Goal: Information Seeking & Learning: Learn about a topic

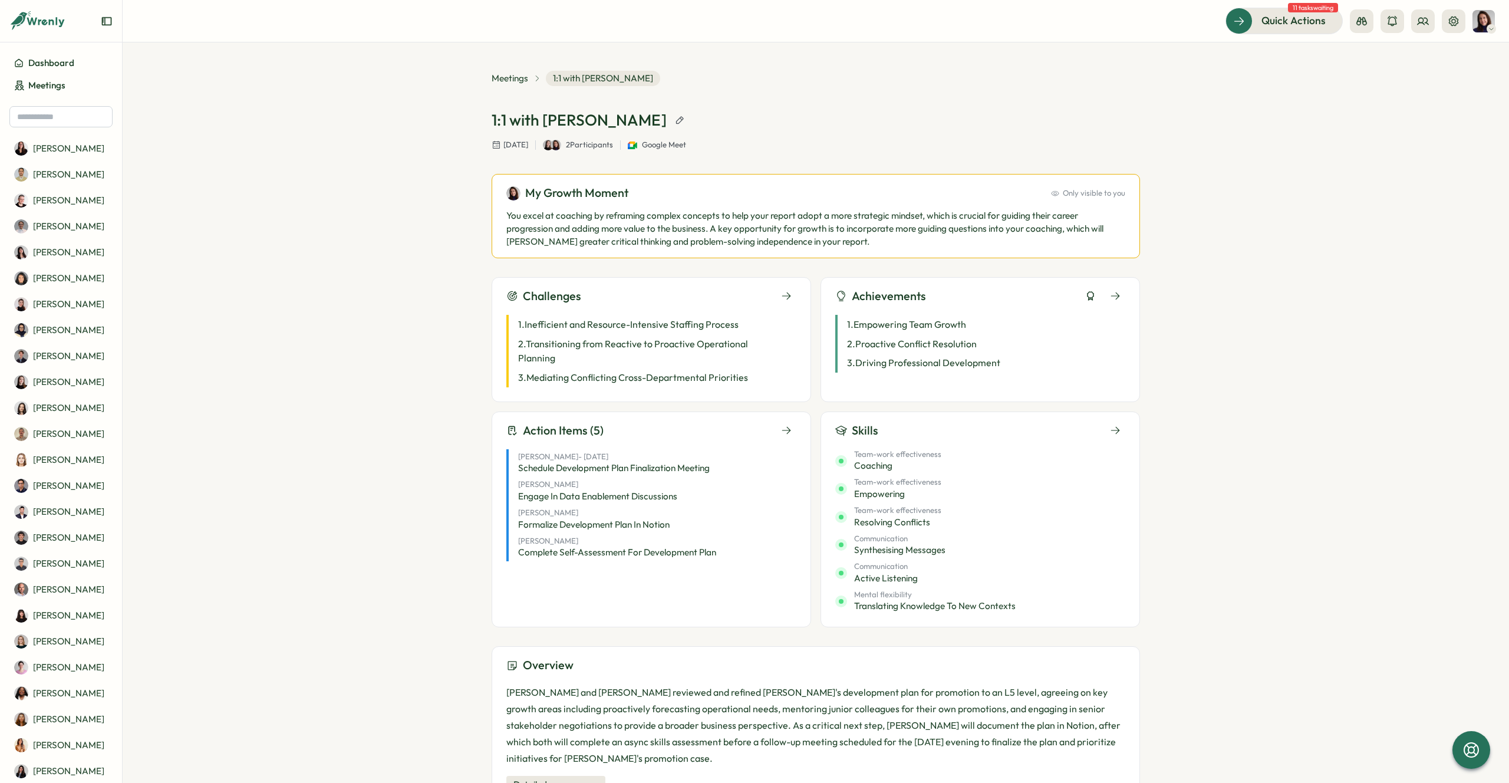
scroll to position [54, 0]
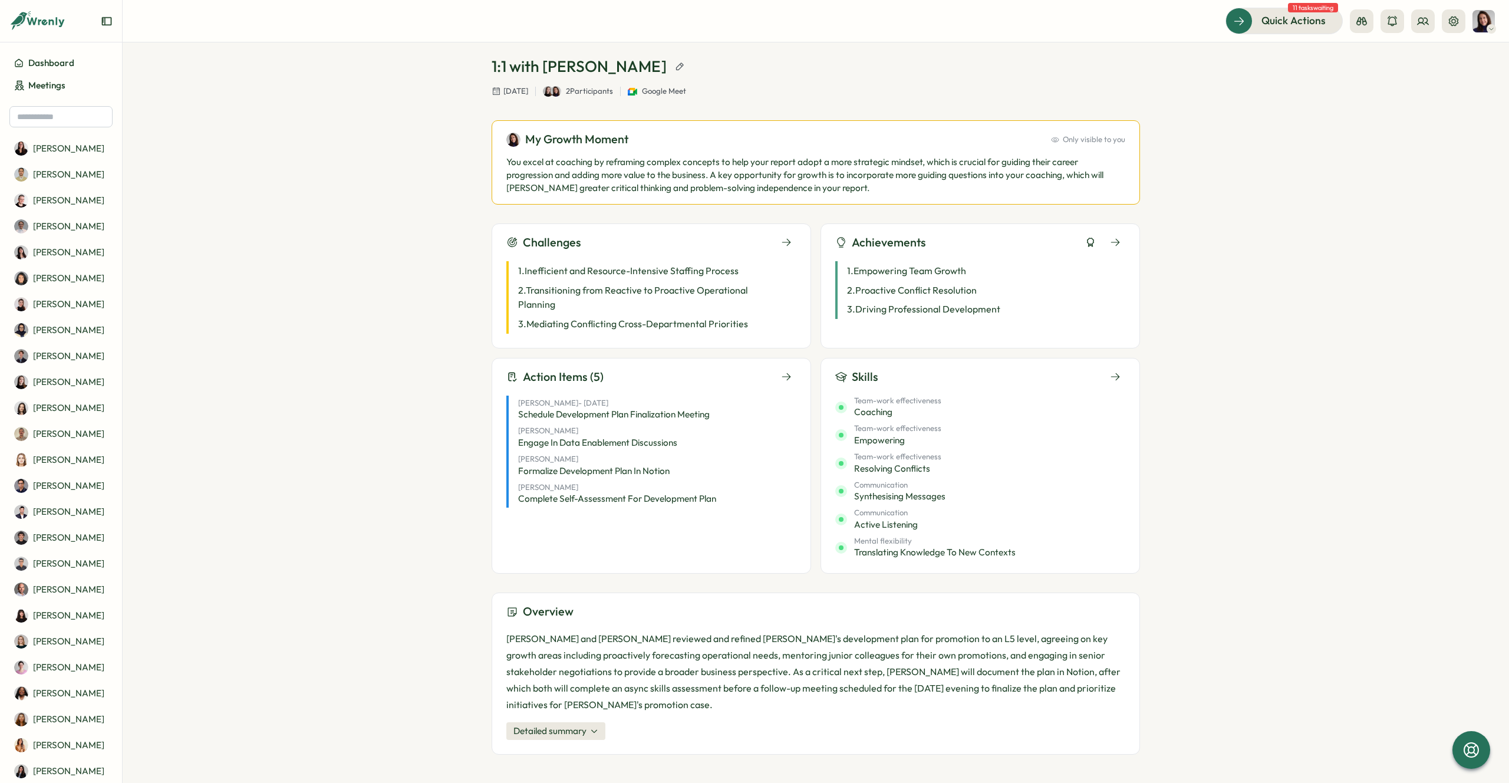
click at [562, 727] on span "Detailed summary" at bounding box center [549, 730] width 73 height 13
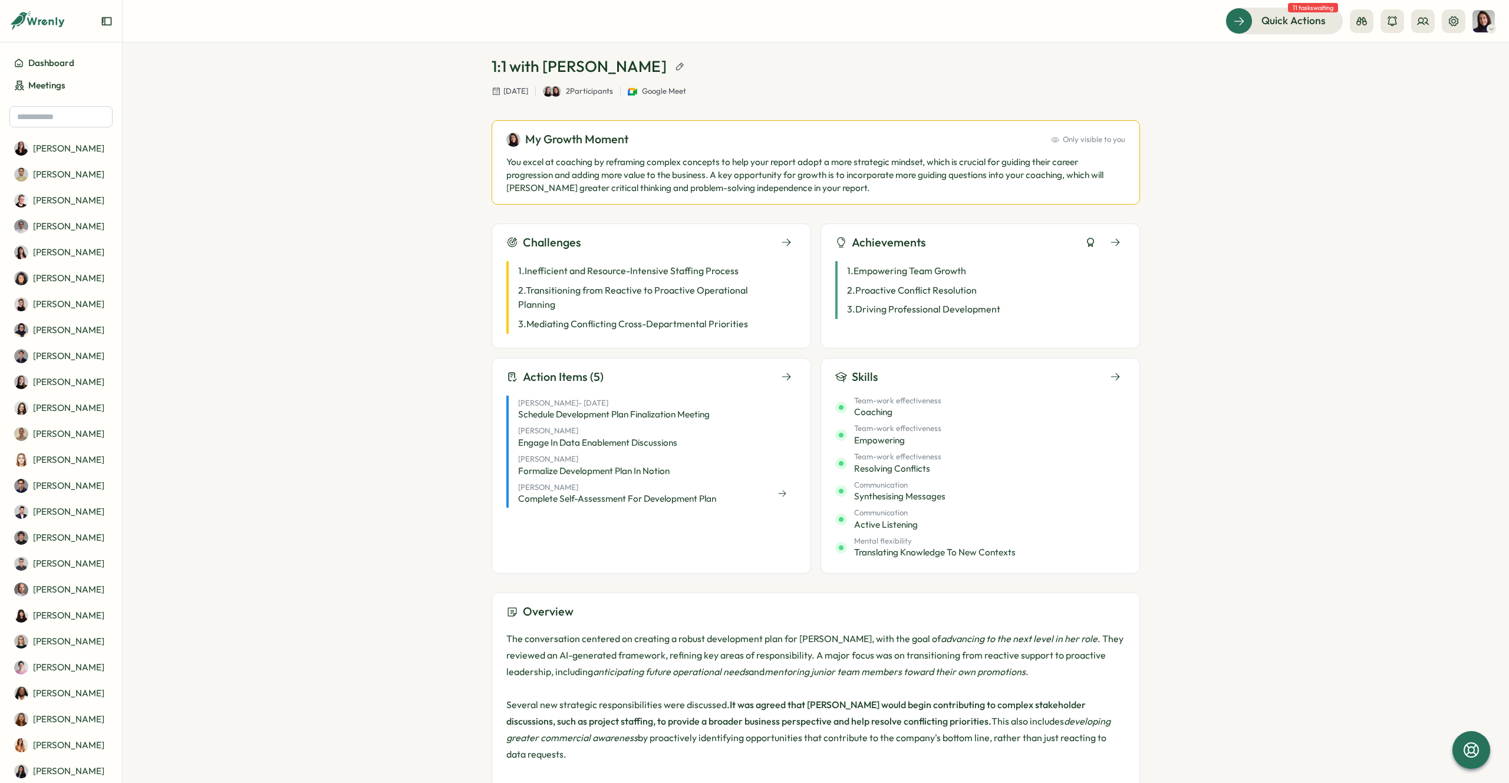
scroll to position [136, 0]
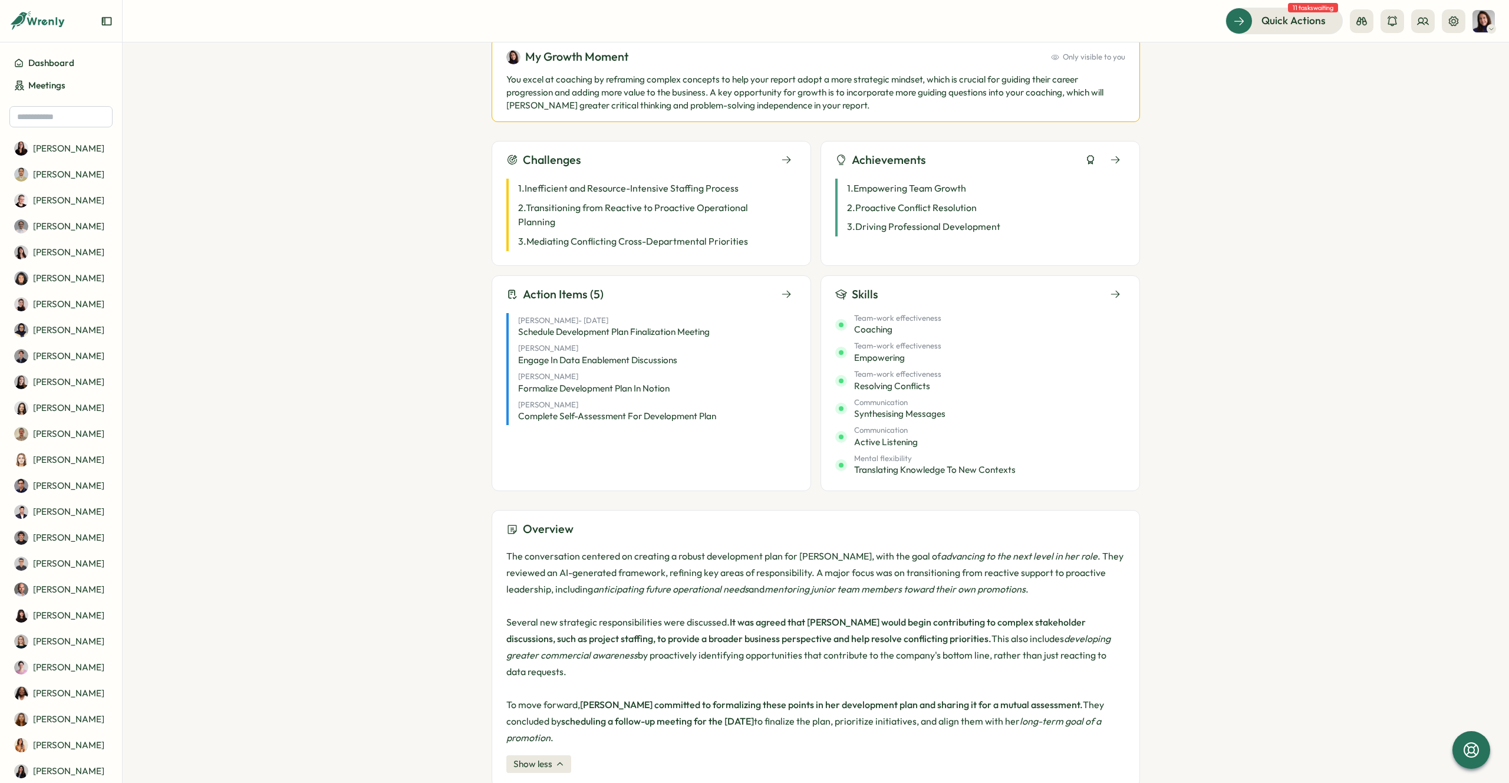
click at [657, 160] on div "Challenges" at bounding box center [651, 160] width 290 height 18
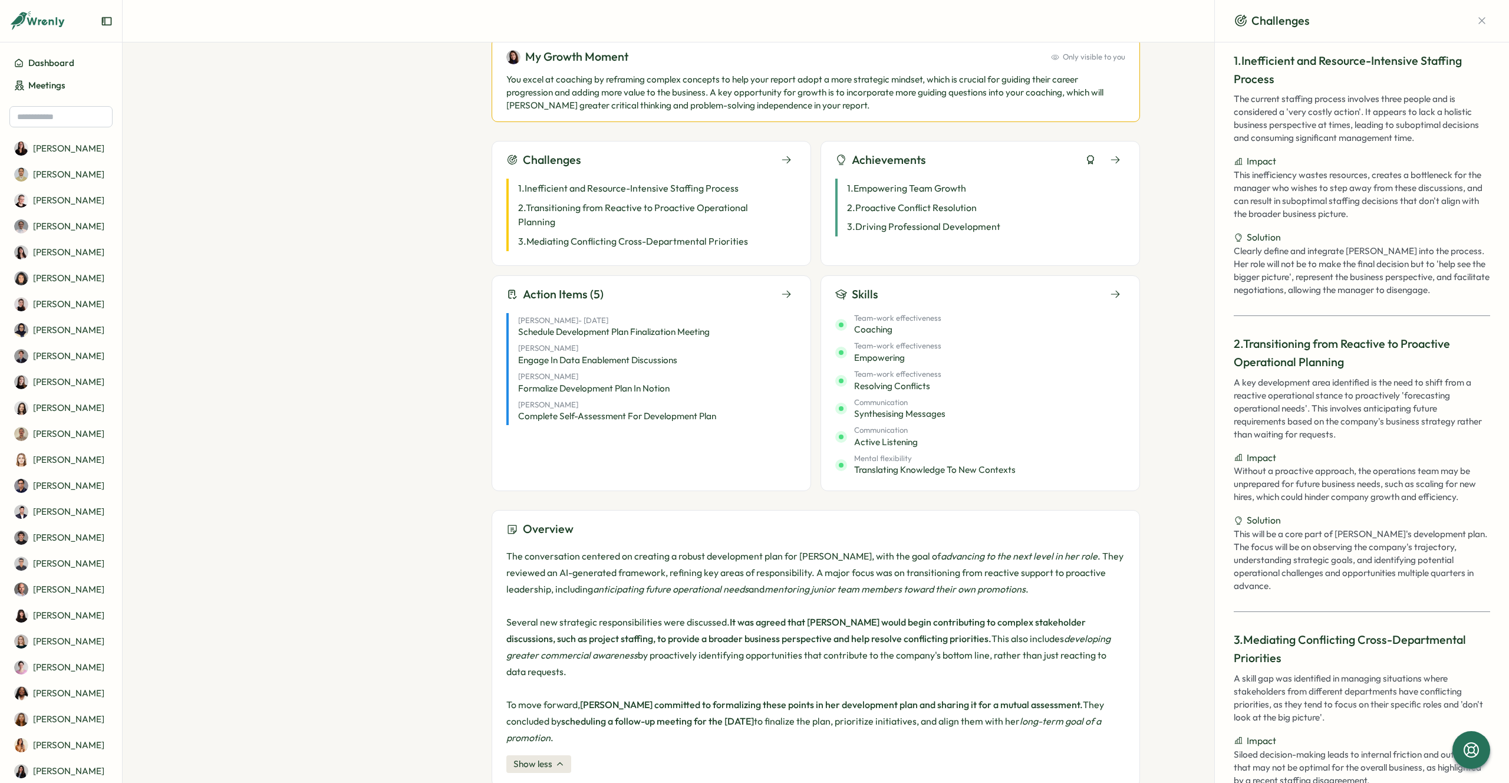
click at [743, 98] on p "You excel at coaching by reframing complex concepts to help your report adopt a…" at bounding box center [815, 92] width 619 height 39
click at [646, 164] on div "Challenges" at bounding box center [651, 160] width 290 height 18
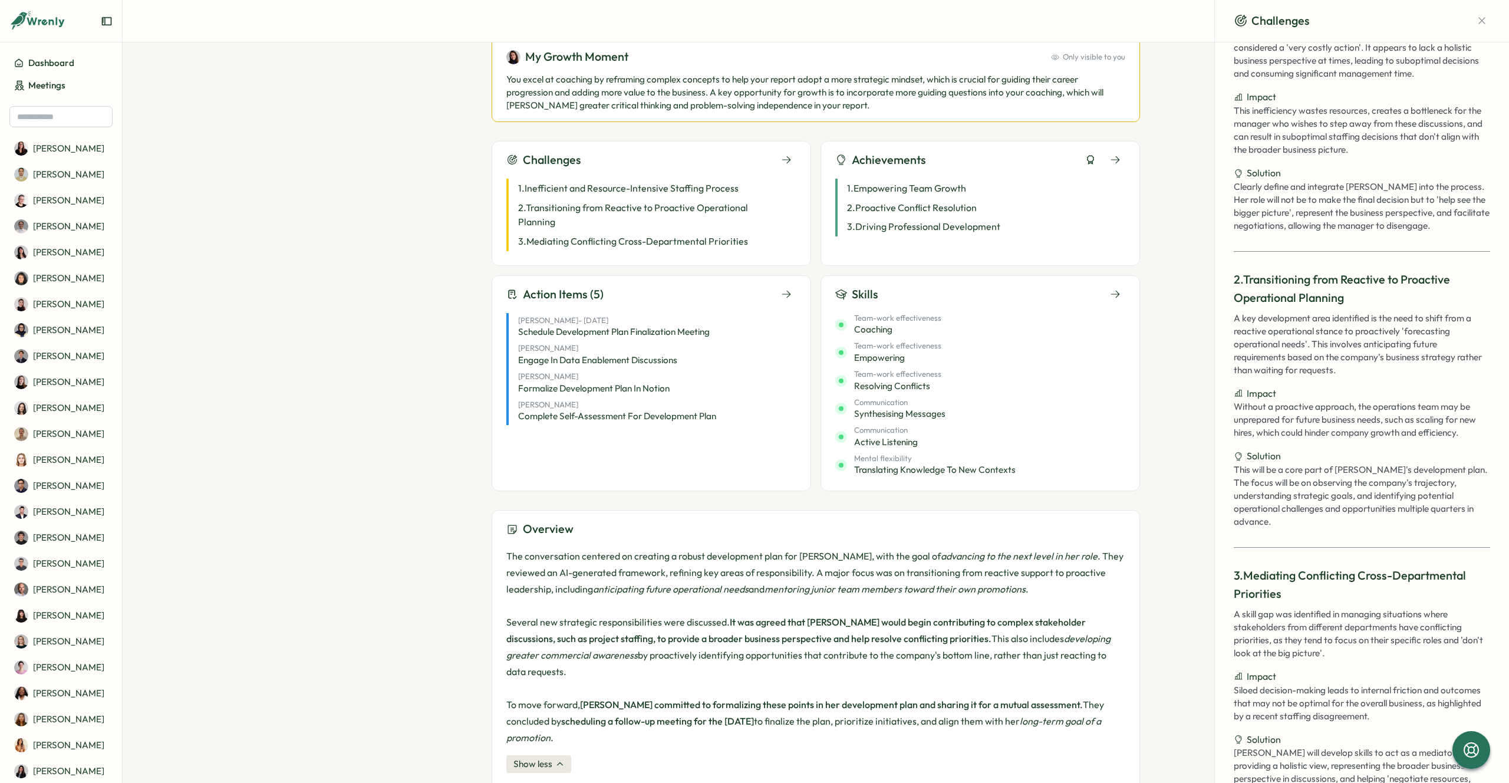
scroll to position [76, 0]
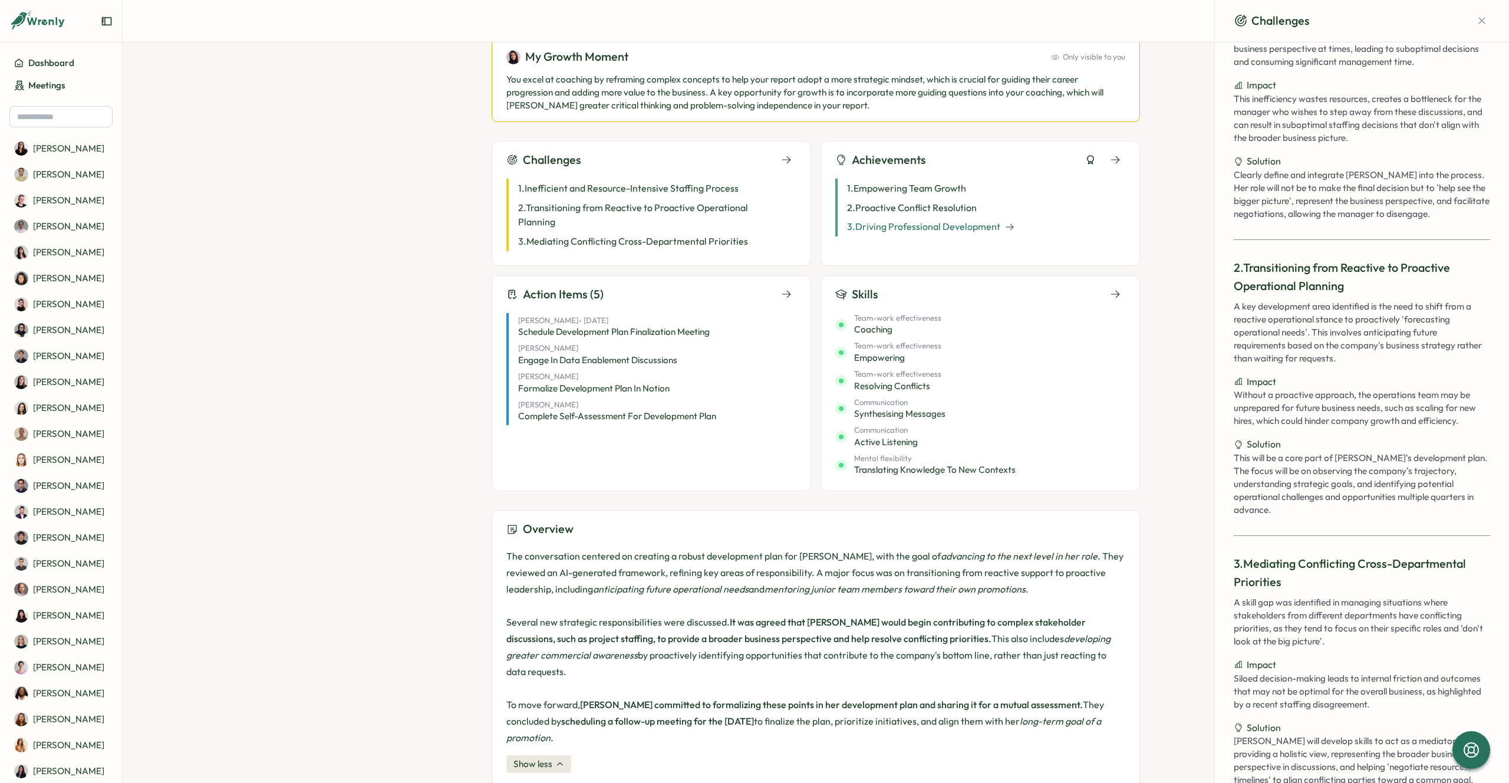
click at [965, 218] on div "3 . Driving Professional Development" at bounding box center [980, 226] width 290 height 19
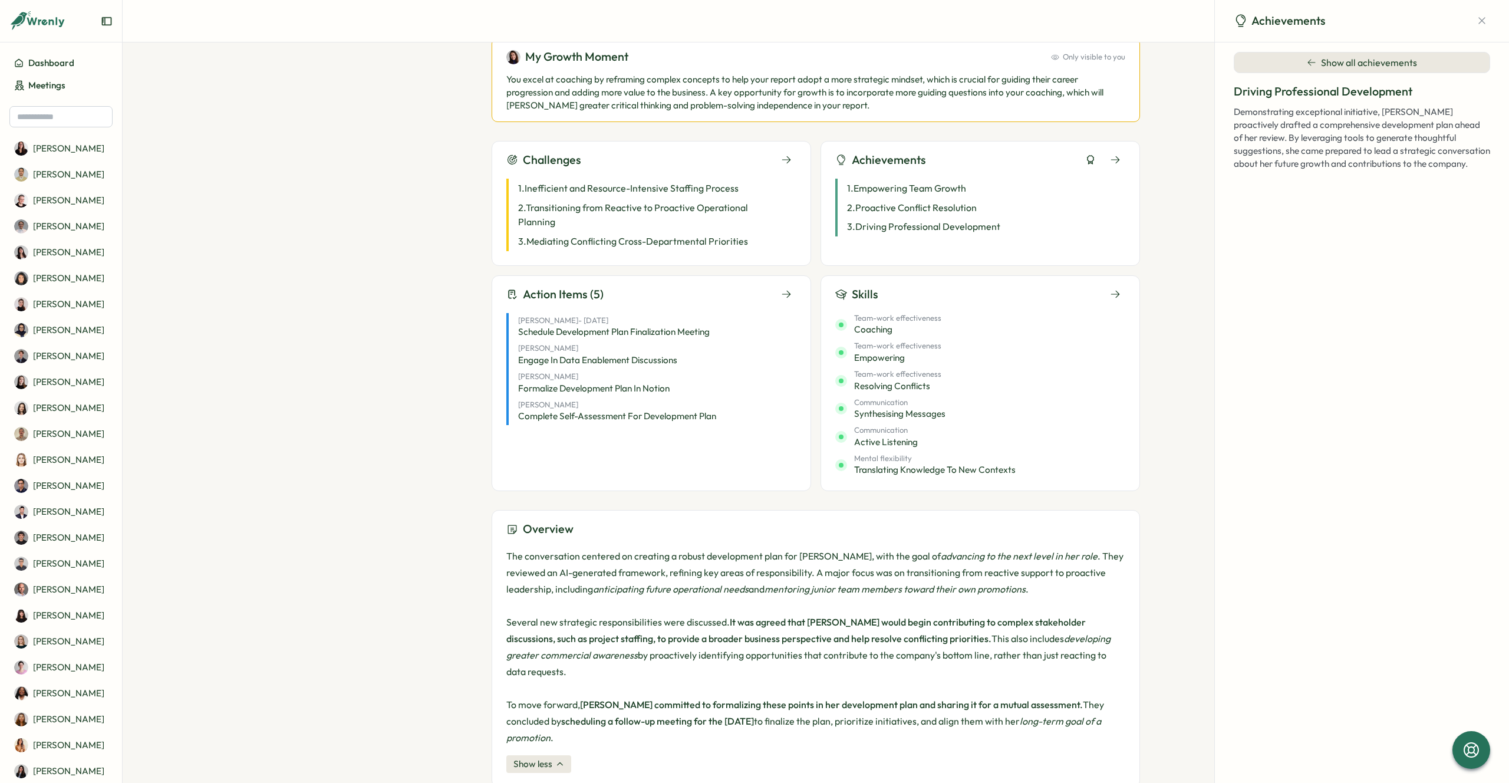
click at [1029, 172] on div "1 . Empowering Team Growth 2 . Proactive Conflict Resolution 3 . Driving Profes…" at bounding box center [980, 205] width 290 height 72
click at [1078, 155] on div "Achievements" at bounding box center [980, 160] width 290 height 18
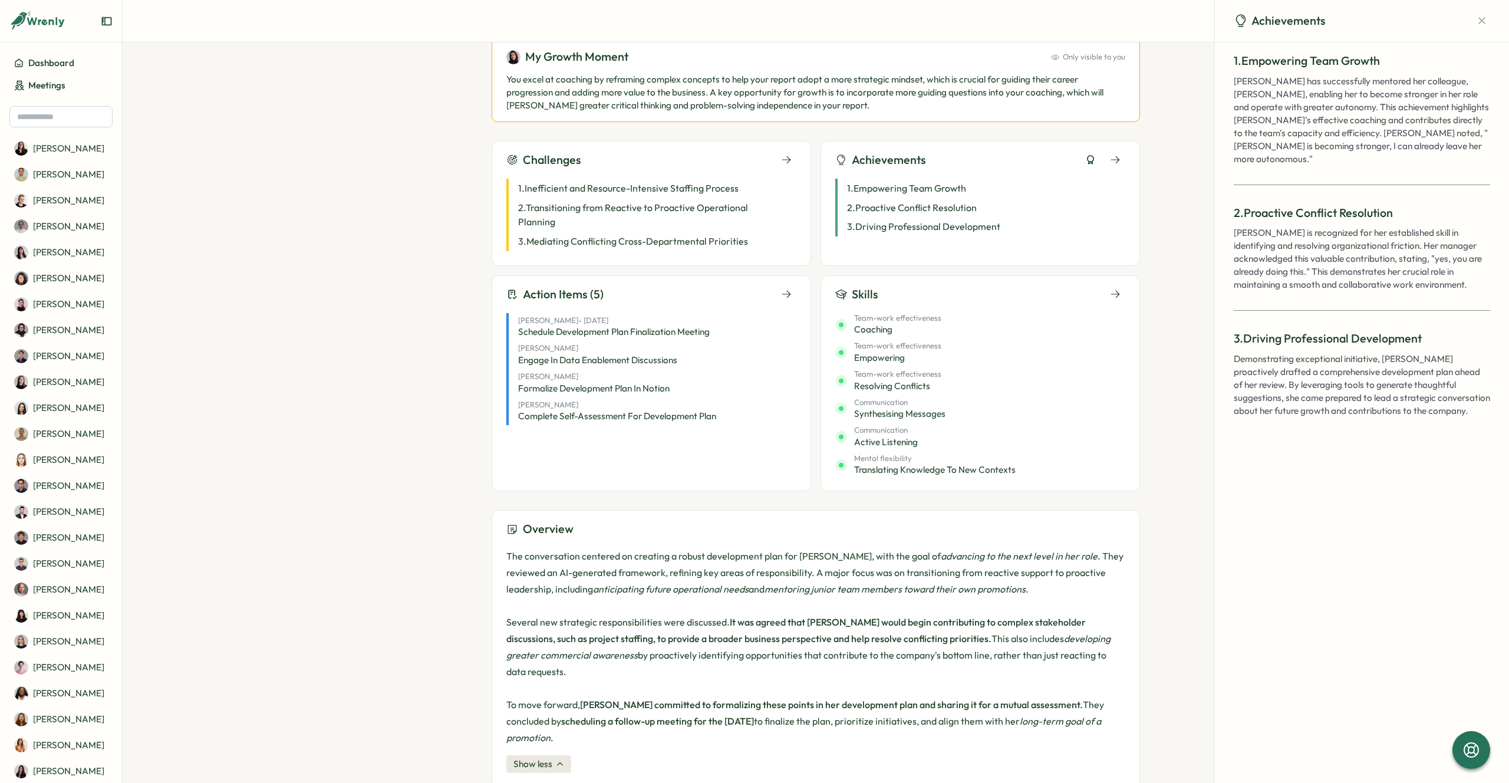
click at [1004, 293] on div "Skills" at bounding box center [980, 294] width 290 height 18
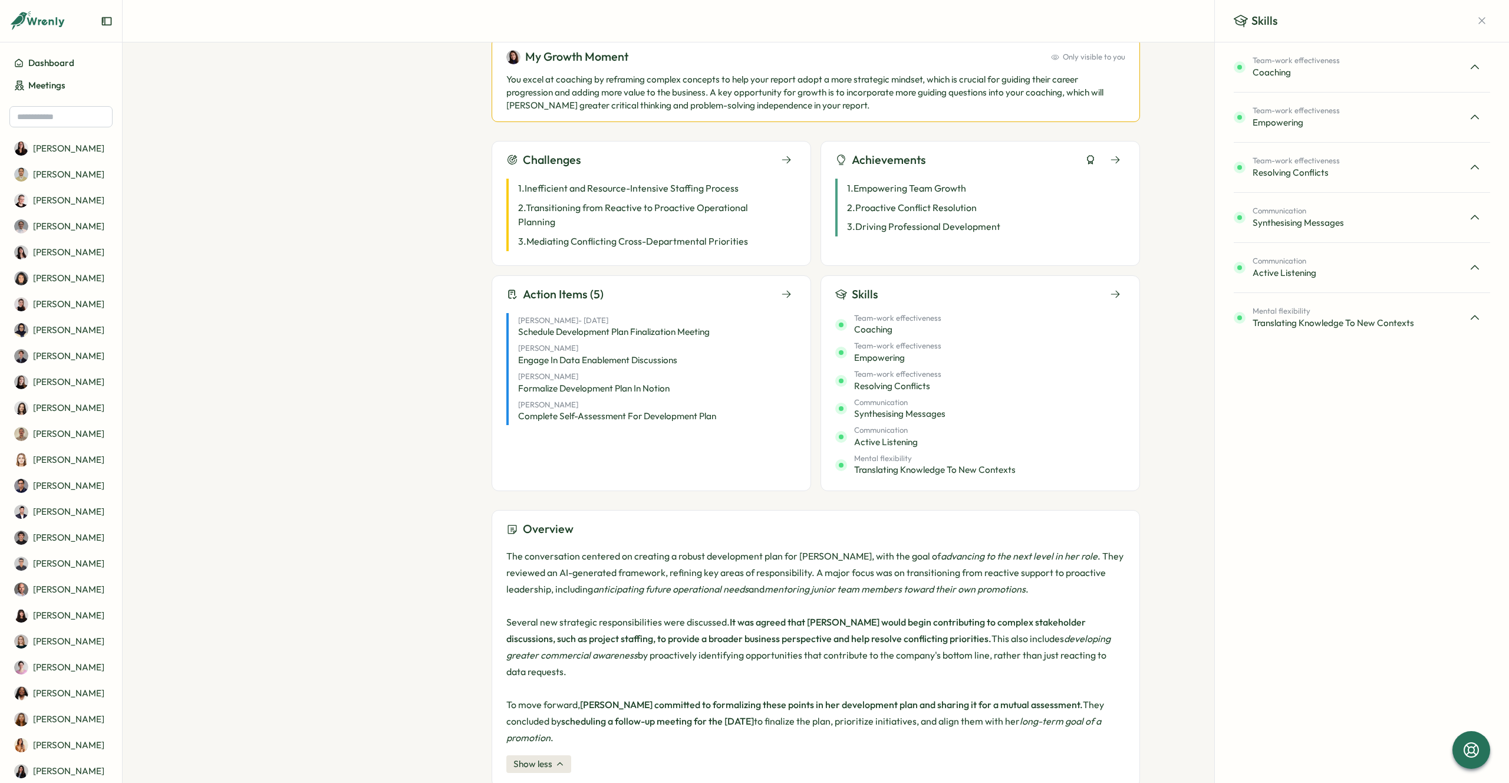
click at [1438, 79] on div "Team-work effectiveness Coaching" at bounding box center [1362, 67] width 256 height 31
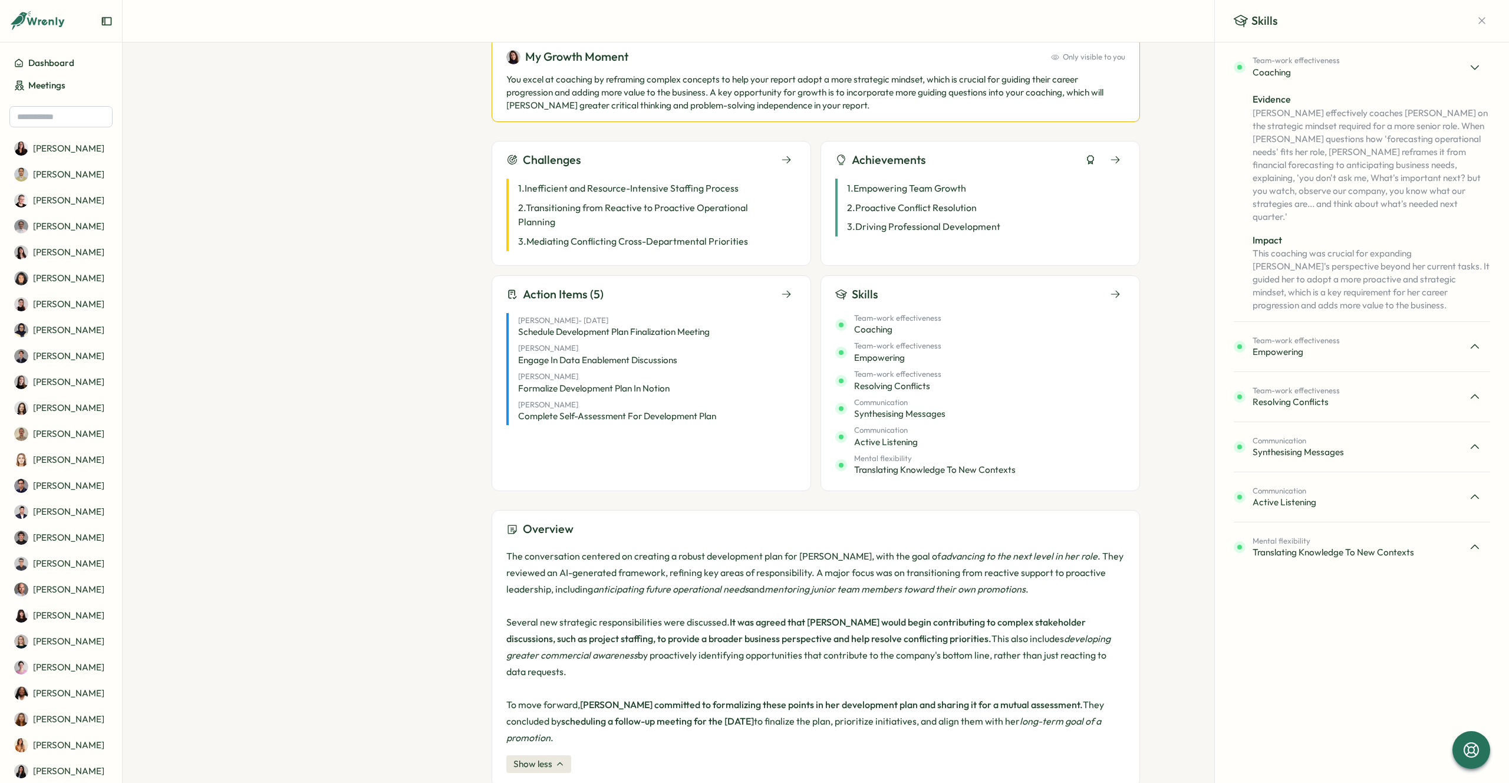
click at [1358, 331] on div "Team-work effectiveness Empowering" at bounding box center [1362, 346] width 256 height 31
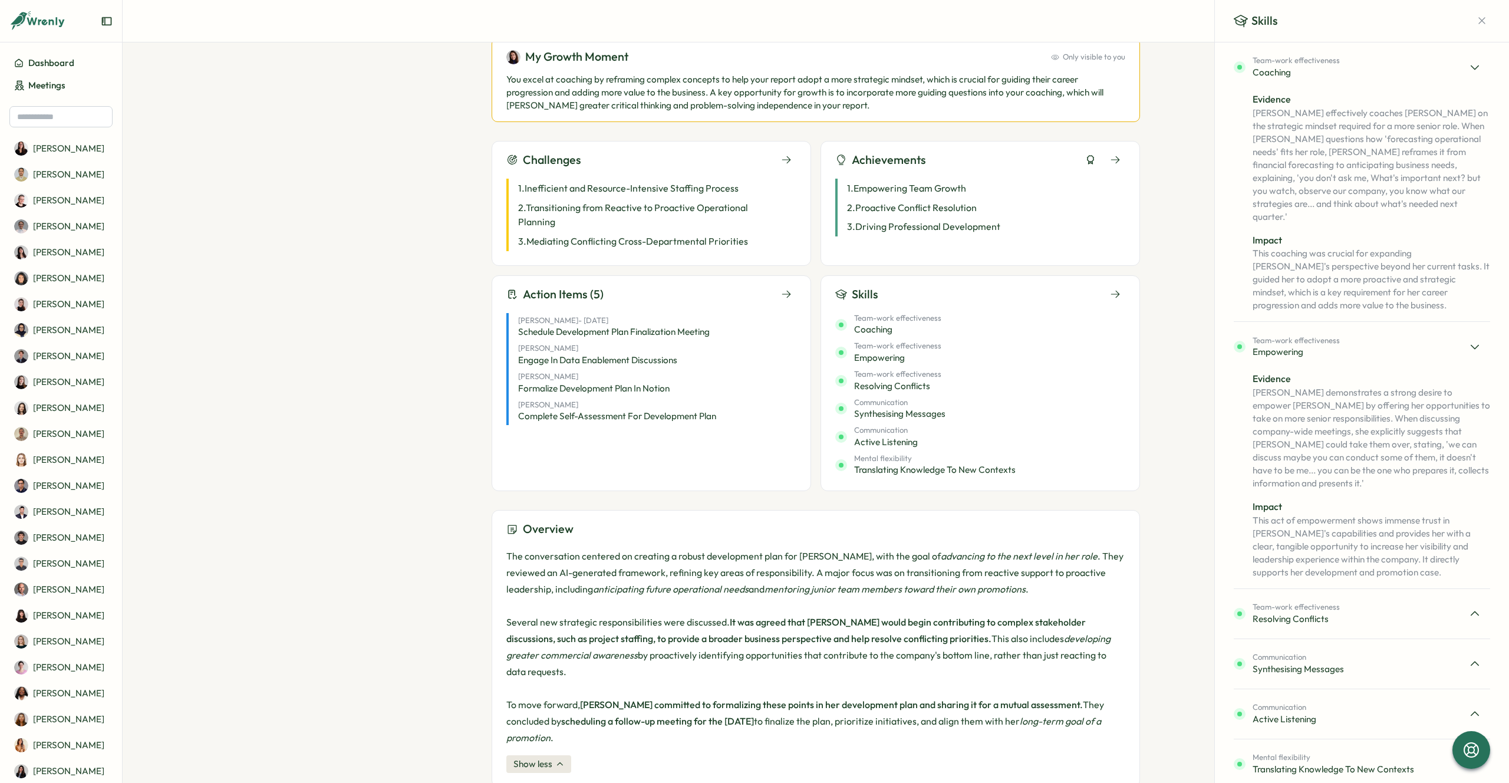
click at [1305, 599] on div "Team-work effectiveness Resolving Conflicts" at bounding box center [1362, 613] width 256 height 31
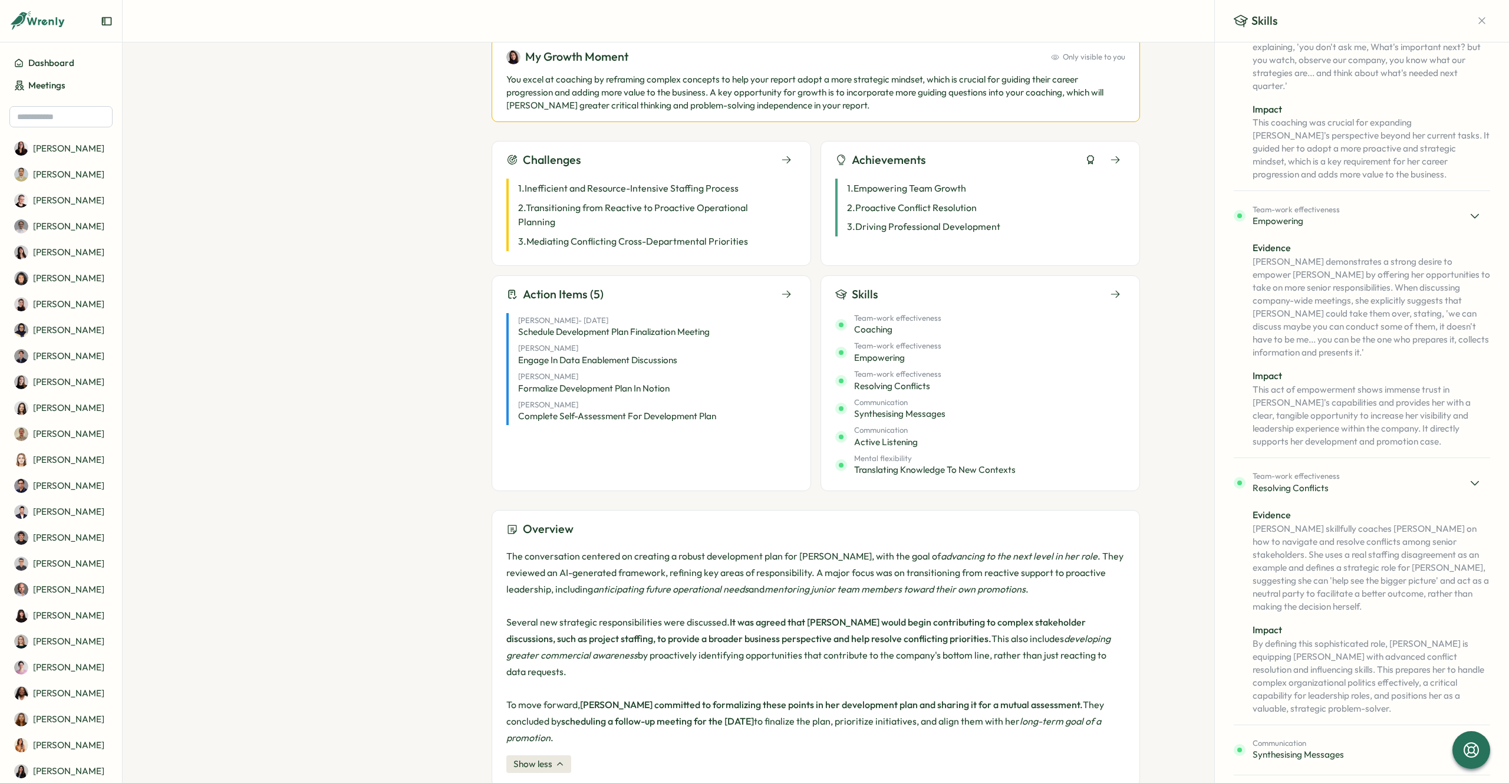
scroll to position [171, 0]
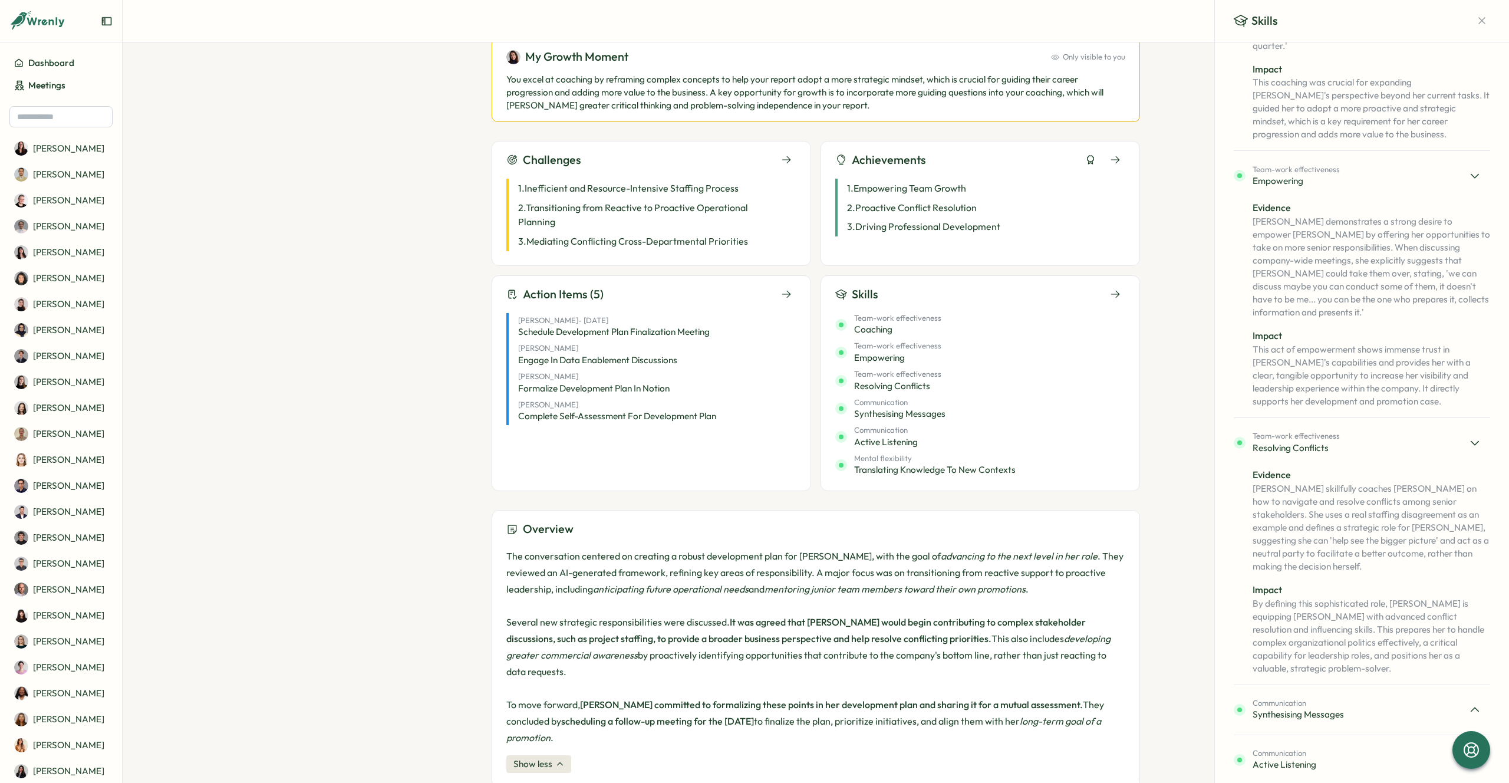
click at [1261, 482] on p "Viktoria skillfully coaches Elena on how to navigate and resolve conflicts amon…" at bounding box center [1372, 527] width 238 height 91
click at [1352, 694] on div "Communication Synthesising Messages" at bounding box center [1362, 709] width 256 height 31
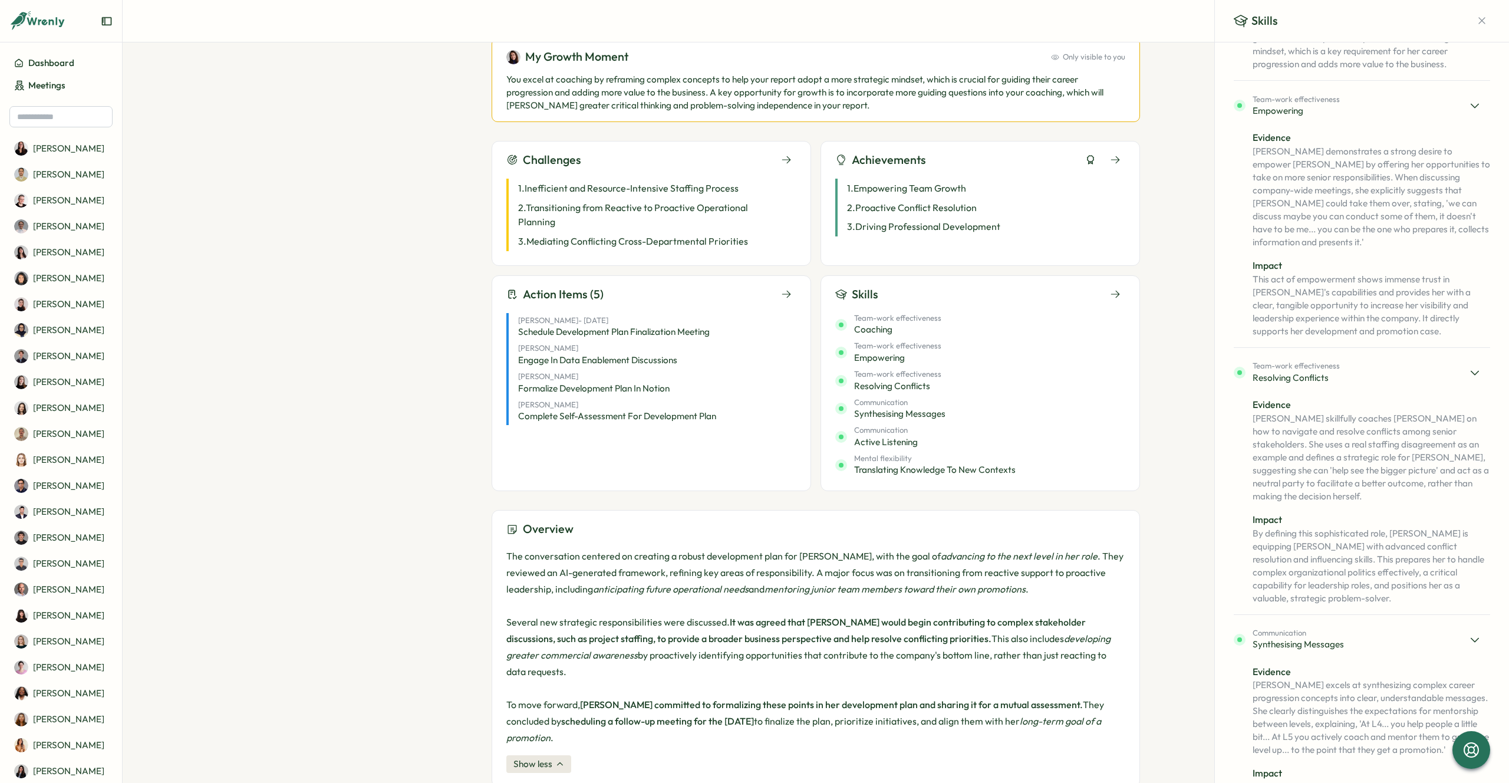
scroll to position [361, 0]
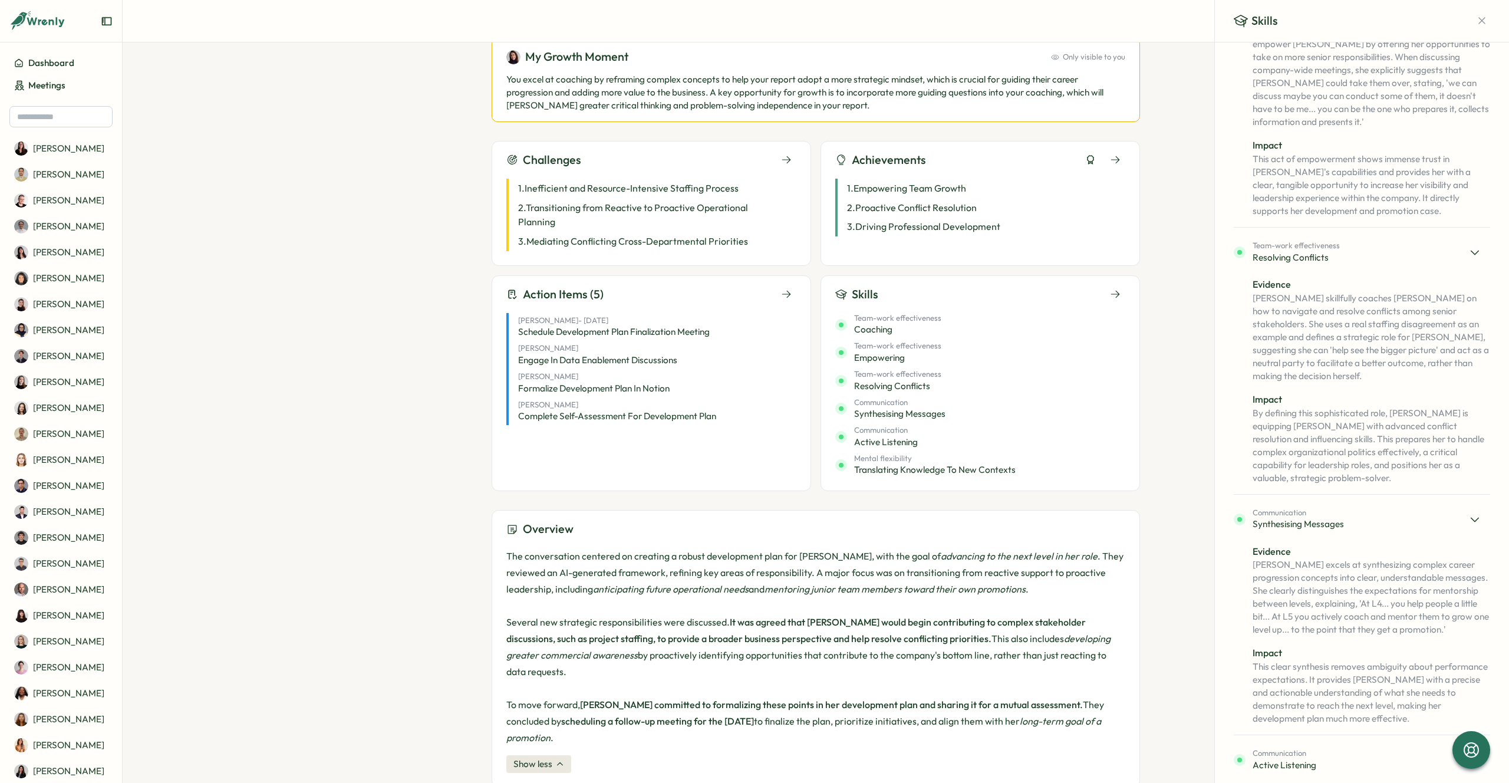
click at [1424, 558] on p "Viktoria excels at synthesizing complex career progression concepts into clear,…" at bounding box center [1372, 597] width 238 height 78
click at [1405, 744] on div "Communication Active Listening" at bounding box center [1362, 759] width 256 height 31
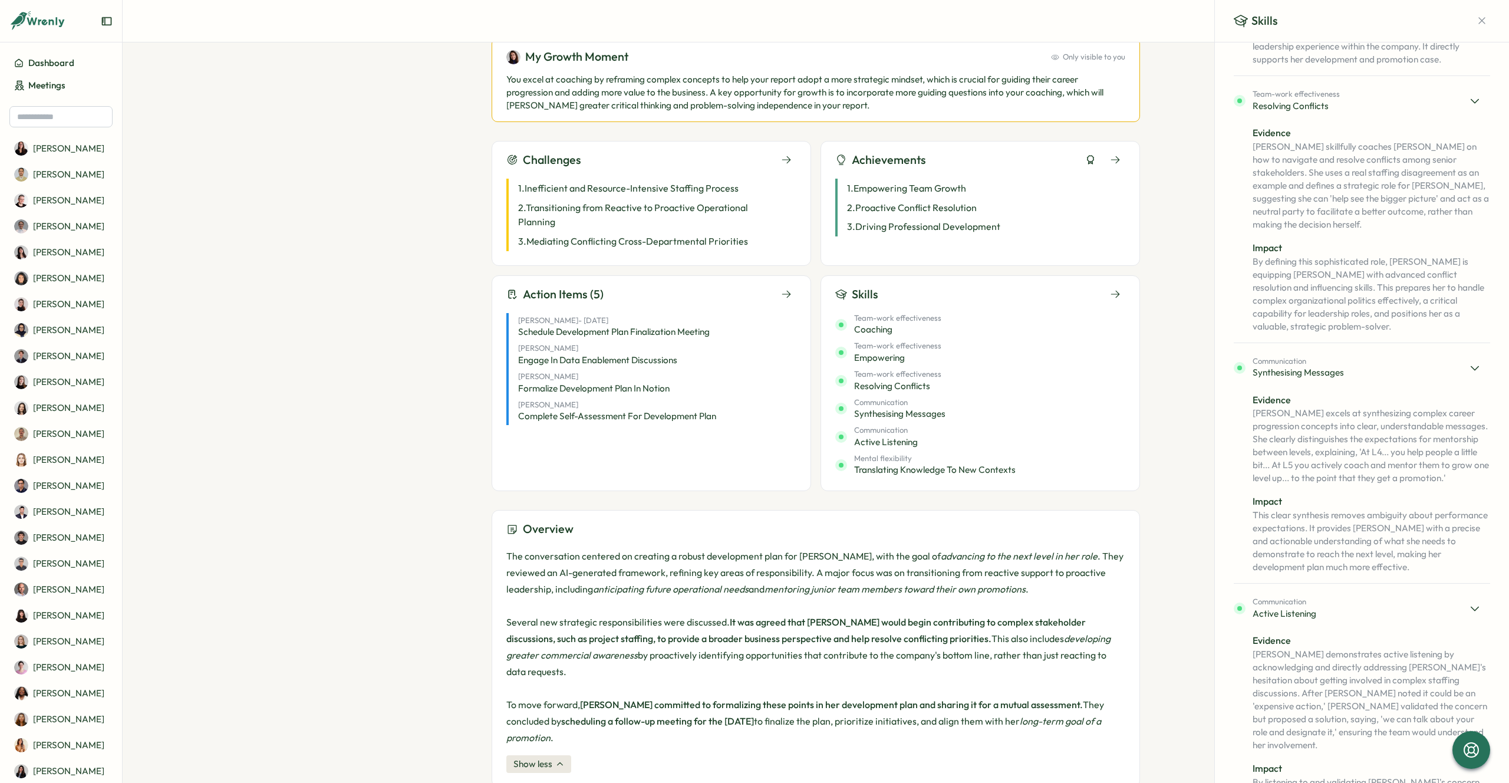
scroll to position [565, 0]
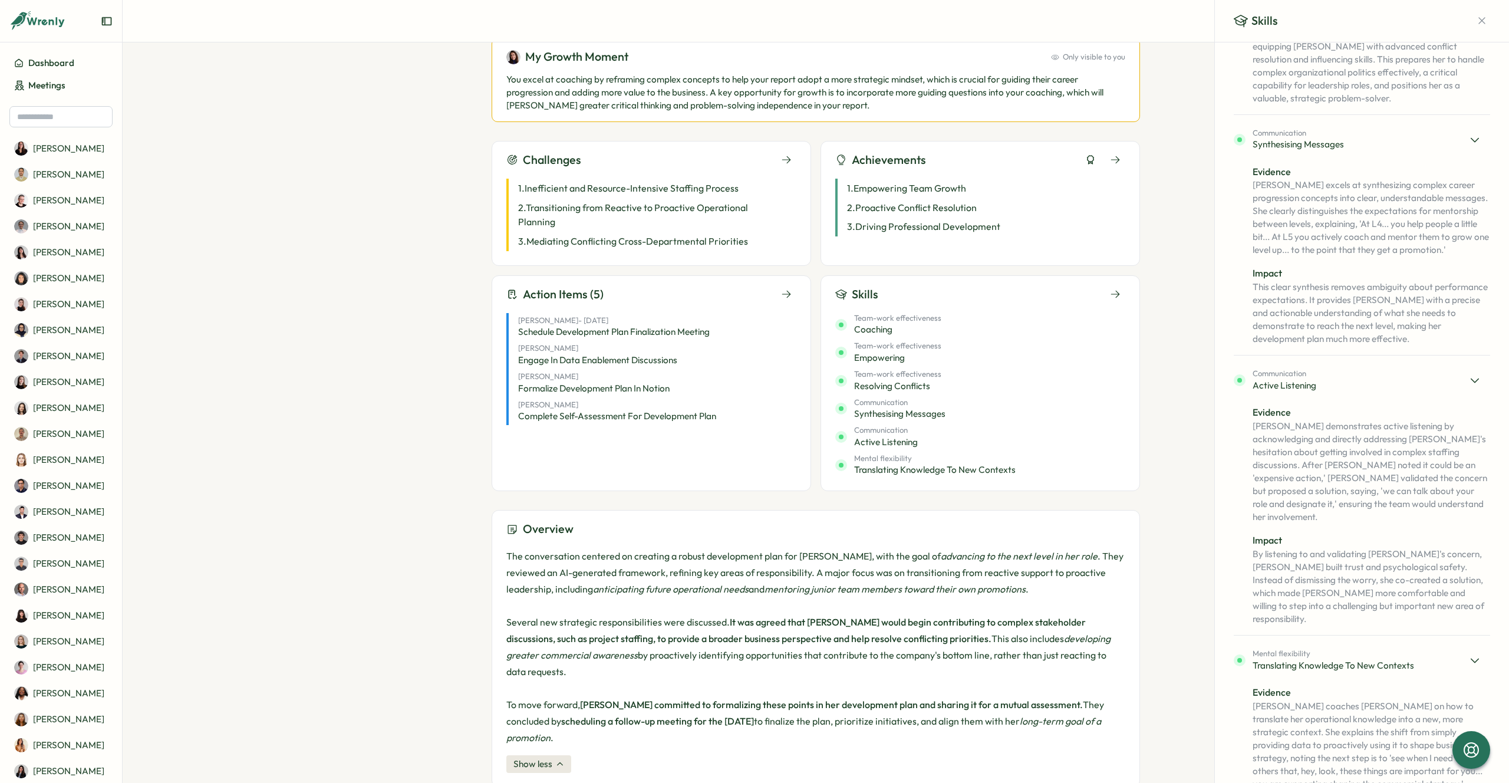
scroll to position [769, 0]
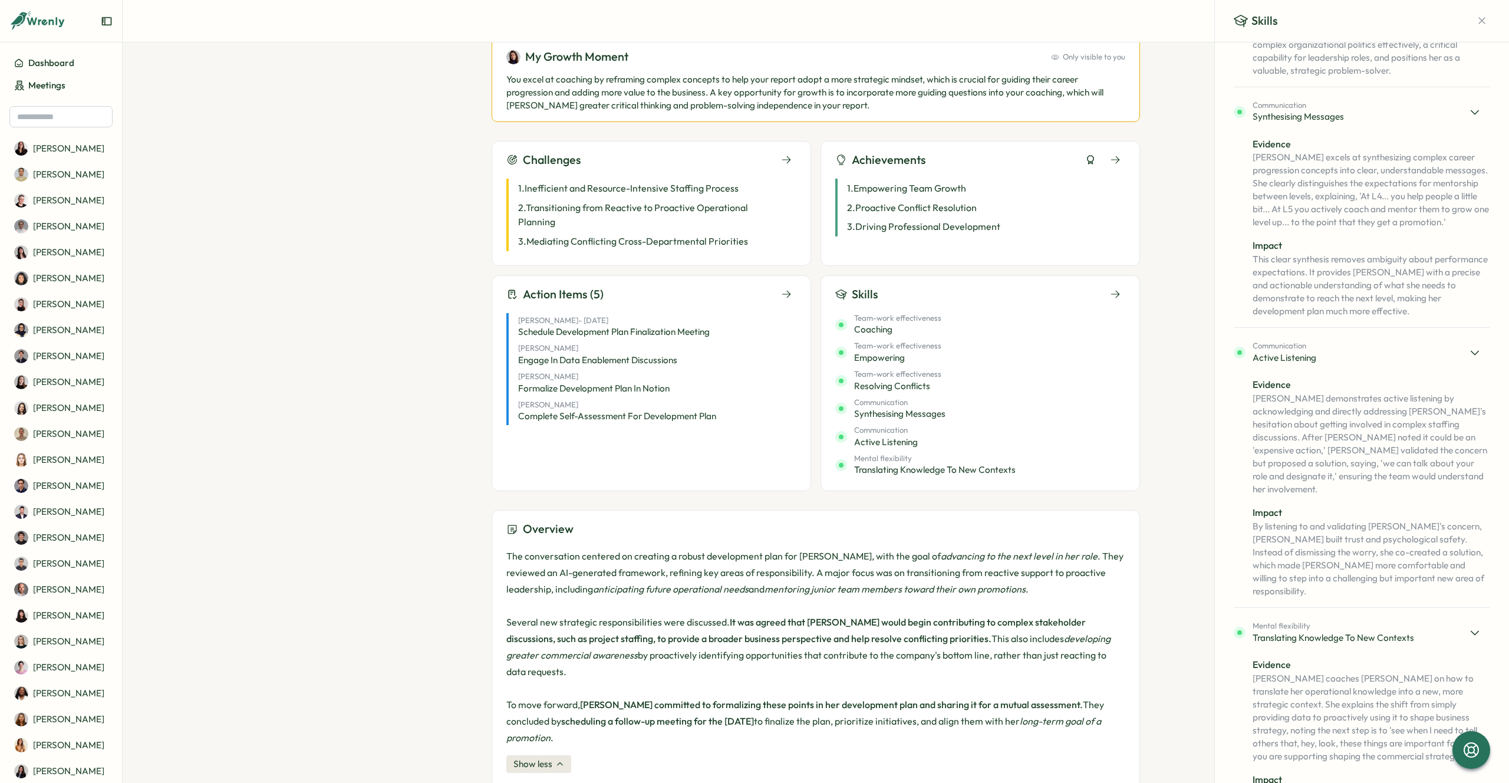
click at [630, 304] on div "Elena - Oct 13 Schedule Development Plan Finalization Meeting Elena Engage in D…" at bounding box center [651, 367] width 290 height 126
click at [720, 294] on div "Action Items (5)" at bounding box center [651, 294] width 290 height 18
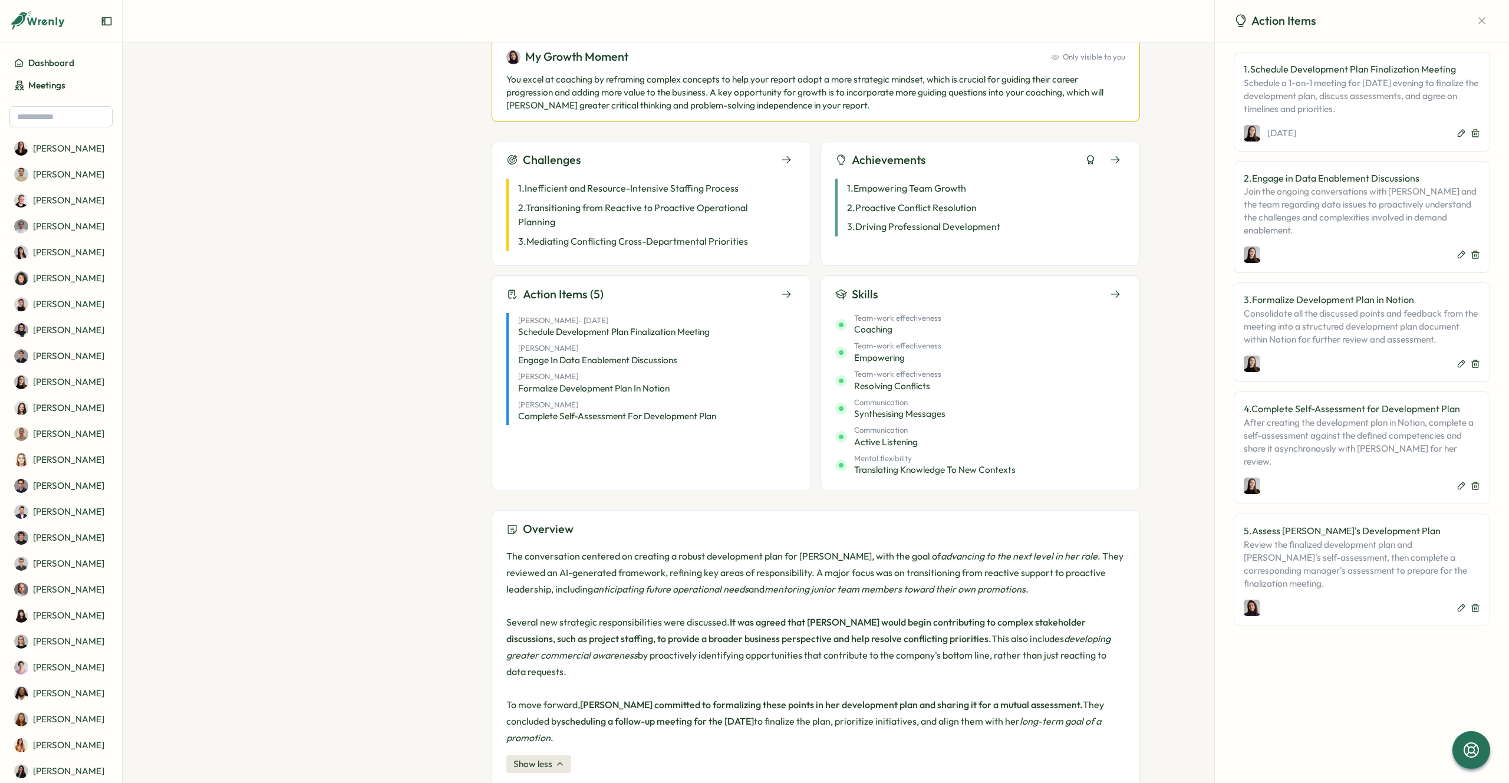
click at [1341, 96] on p "Schedule a 1-on-1 meeting for next Monday evening to finalize the development p…" at bounding box center [1362, 96] width 236 height 39
click at [50, 674] on p "[PERSON_NAME]" at bounding box center [68, 667] width 71 height 13
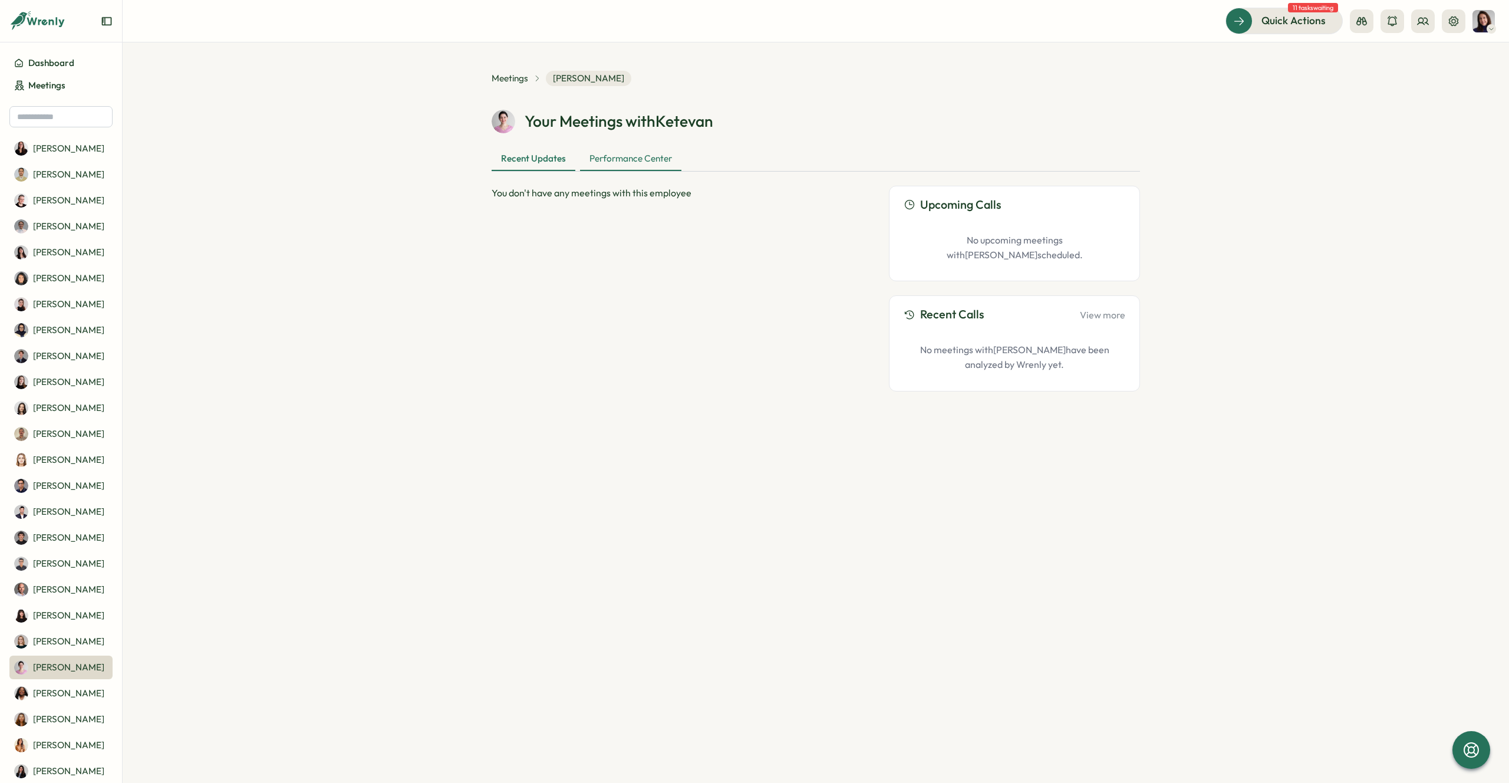
click at [618, 168] on div "Performance Center" at bounding box center [630, 159] width 101 height 24
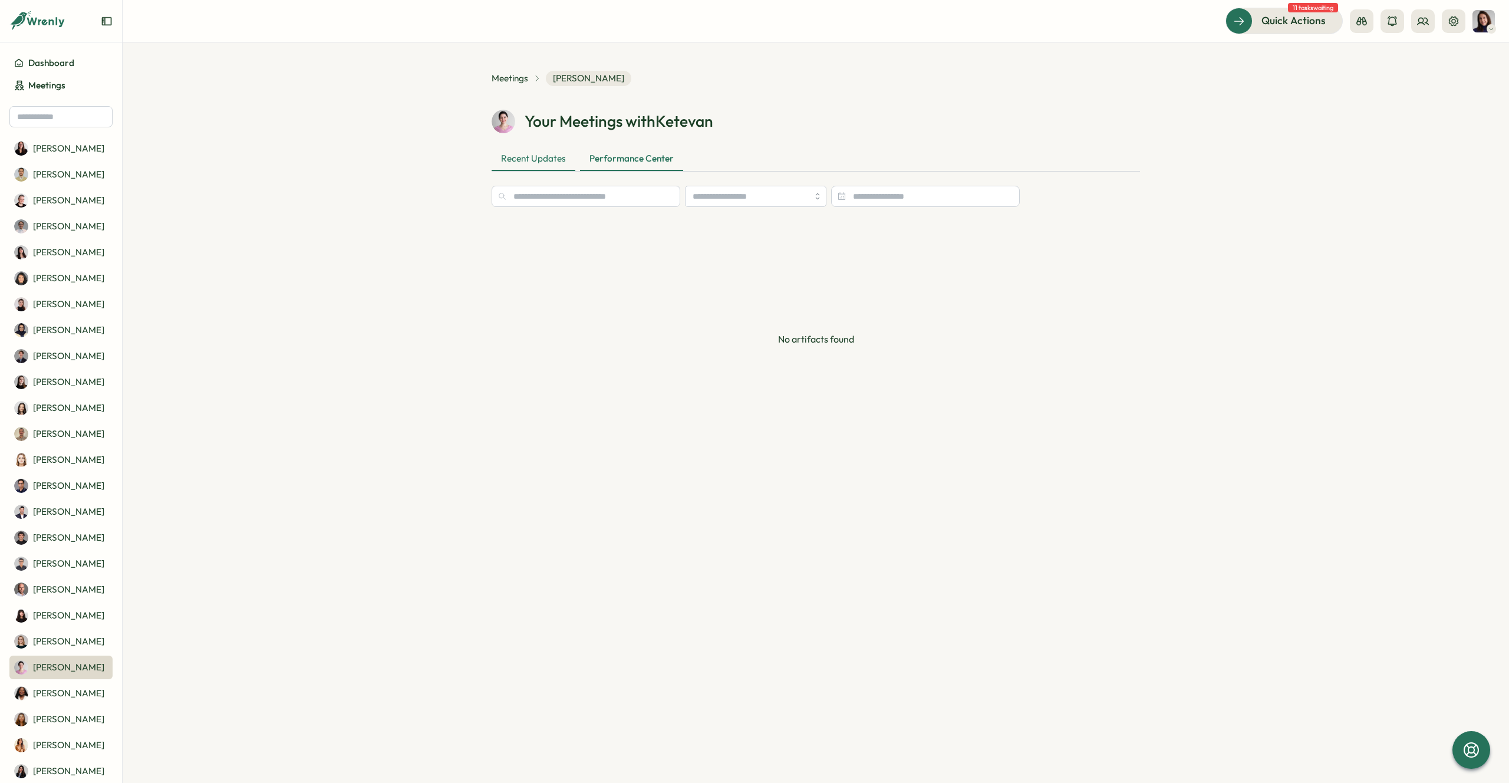
click at [543, 163] on div "Recent Updates" at bounding box center [534, 159] width 84 height 24
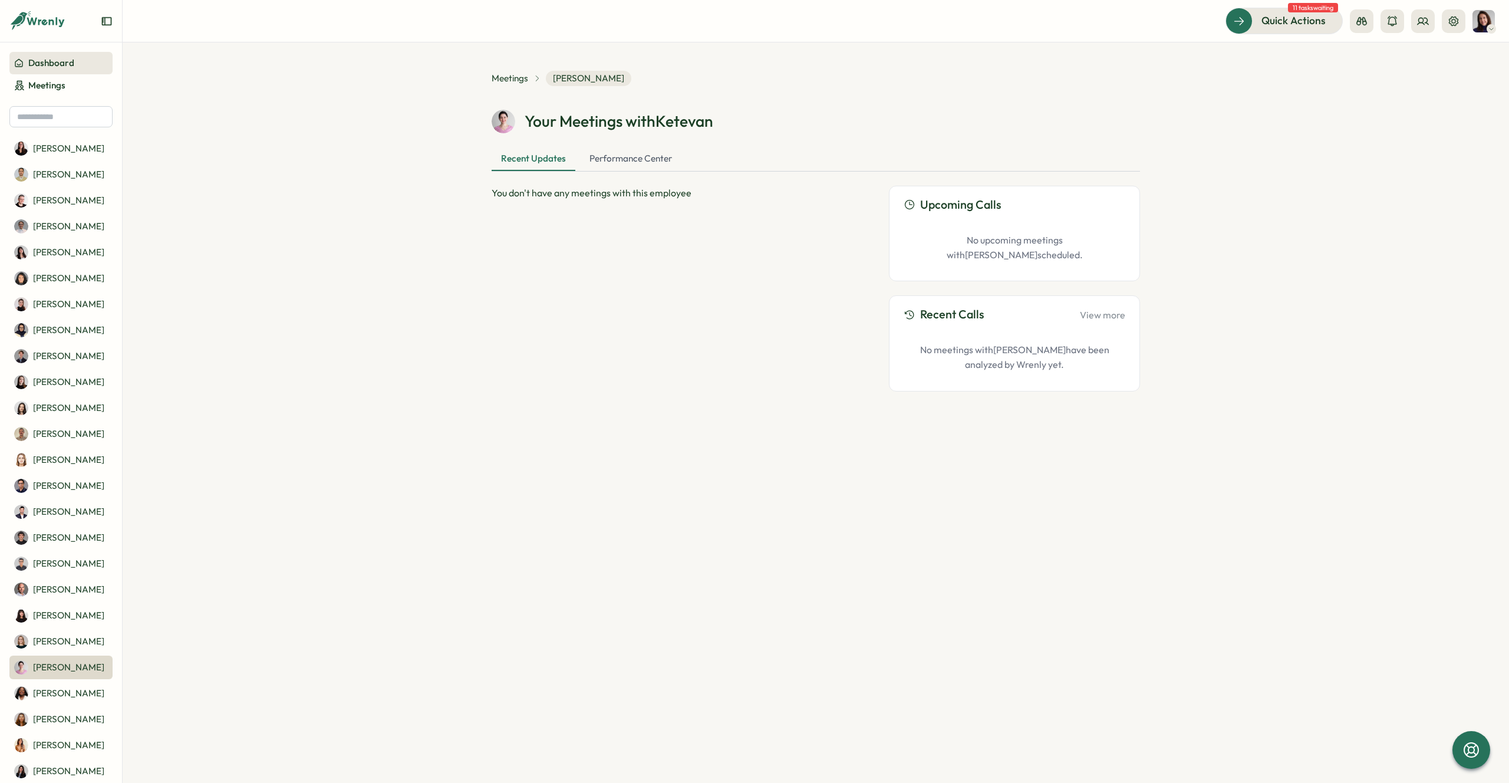
click at [45, 67] on span "Dashboard" at bounding box center [51, 63] width 46 height 13
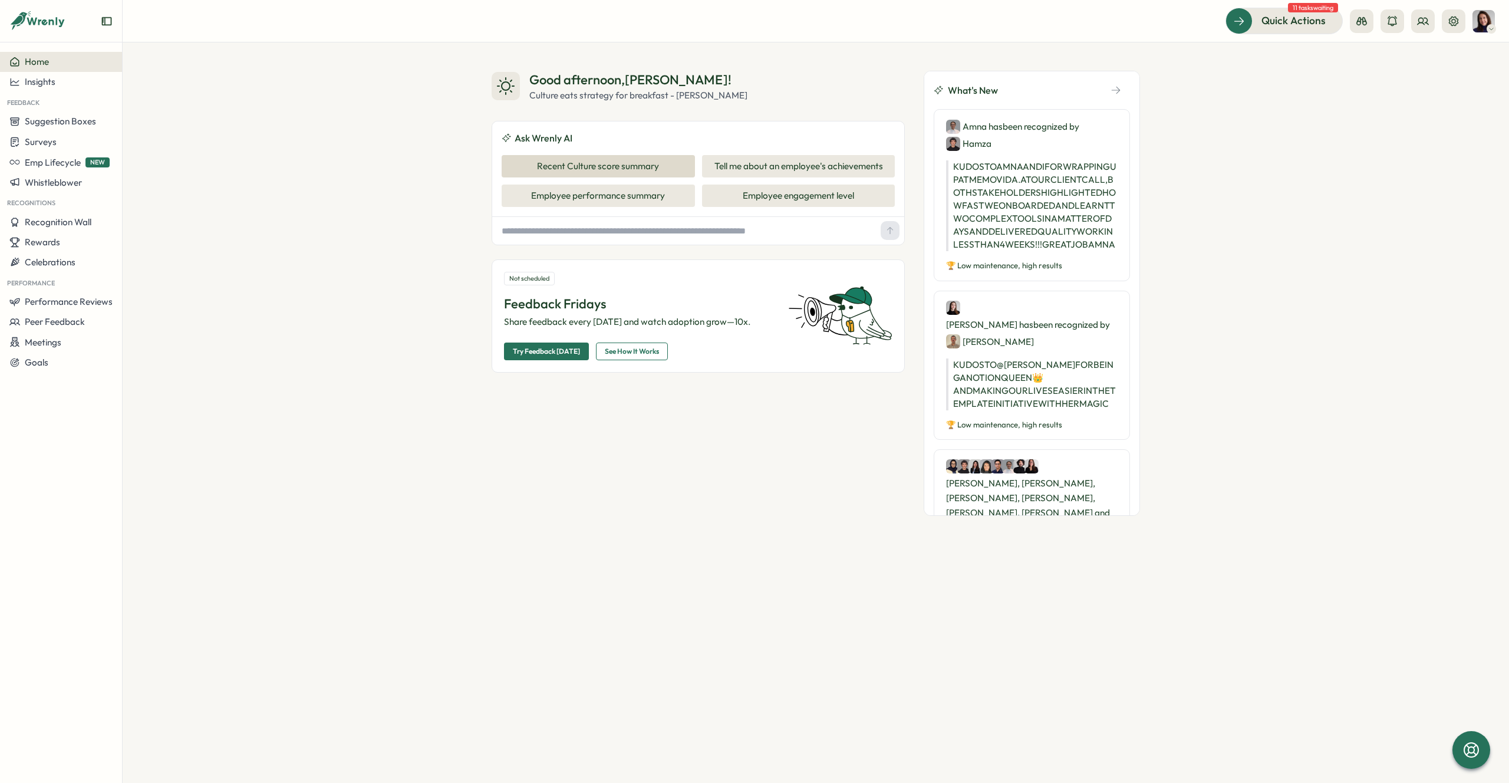
click at [566, 159] on button "Recent Culture score summary" at bounding box center [598, 166] width 193 height 22
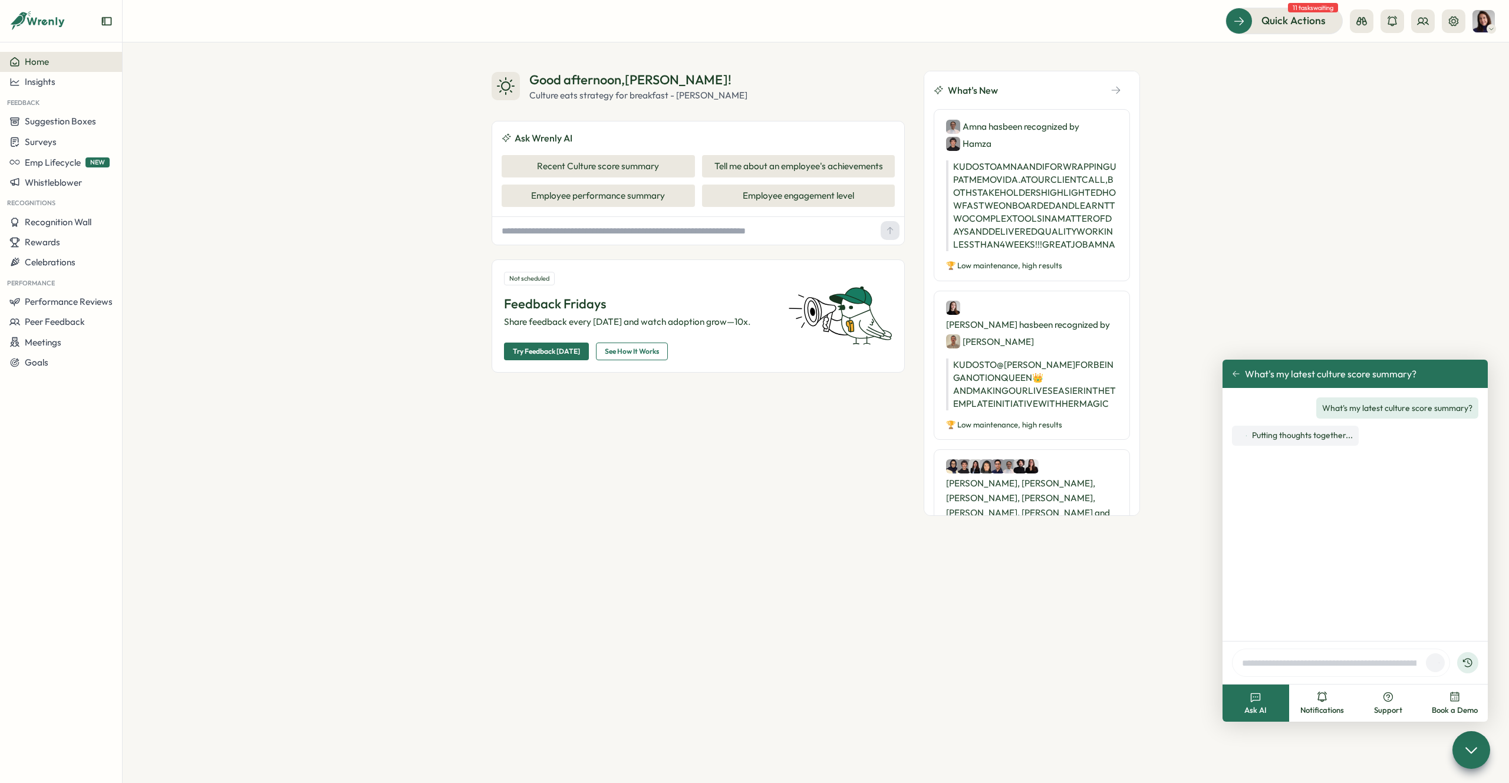
click at [1234, 374] on icon at bounding box center [1236, 374] width 8 height 8
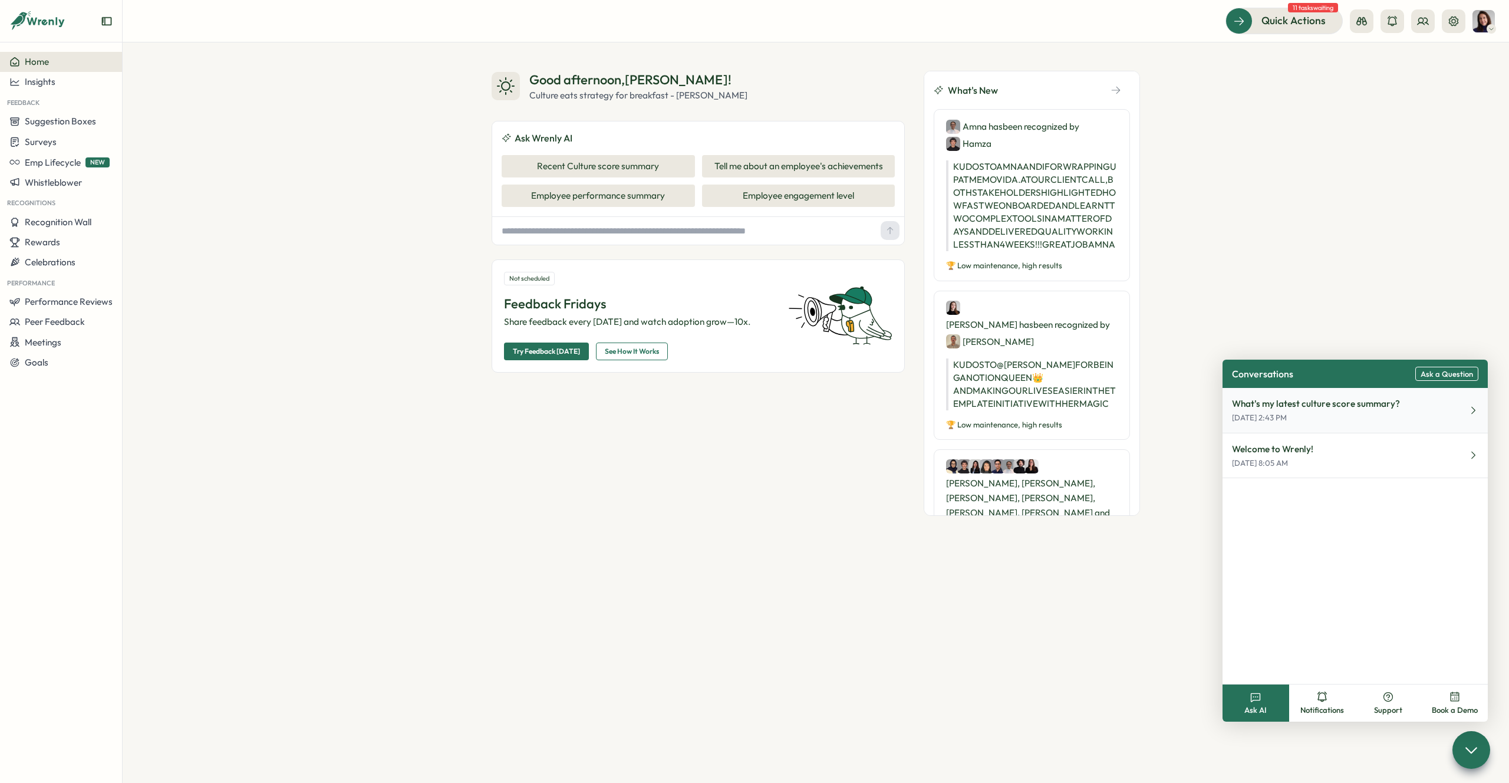
click at [1471, 411] on icon at bounding box center [1473, 410] width 11 height 11
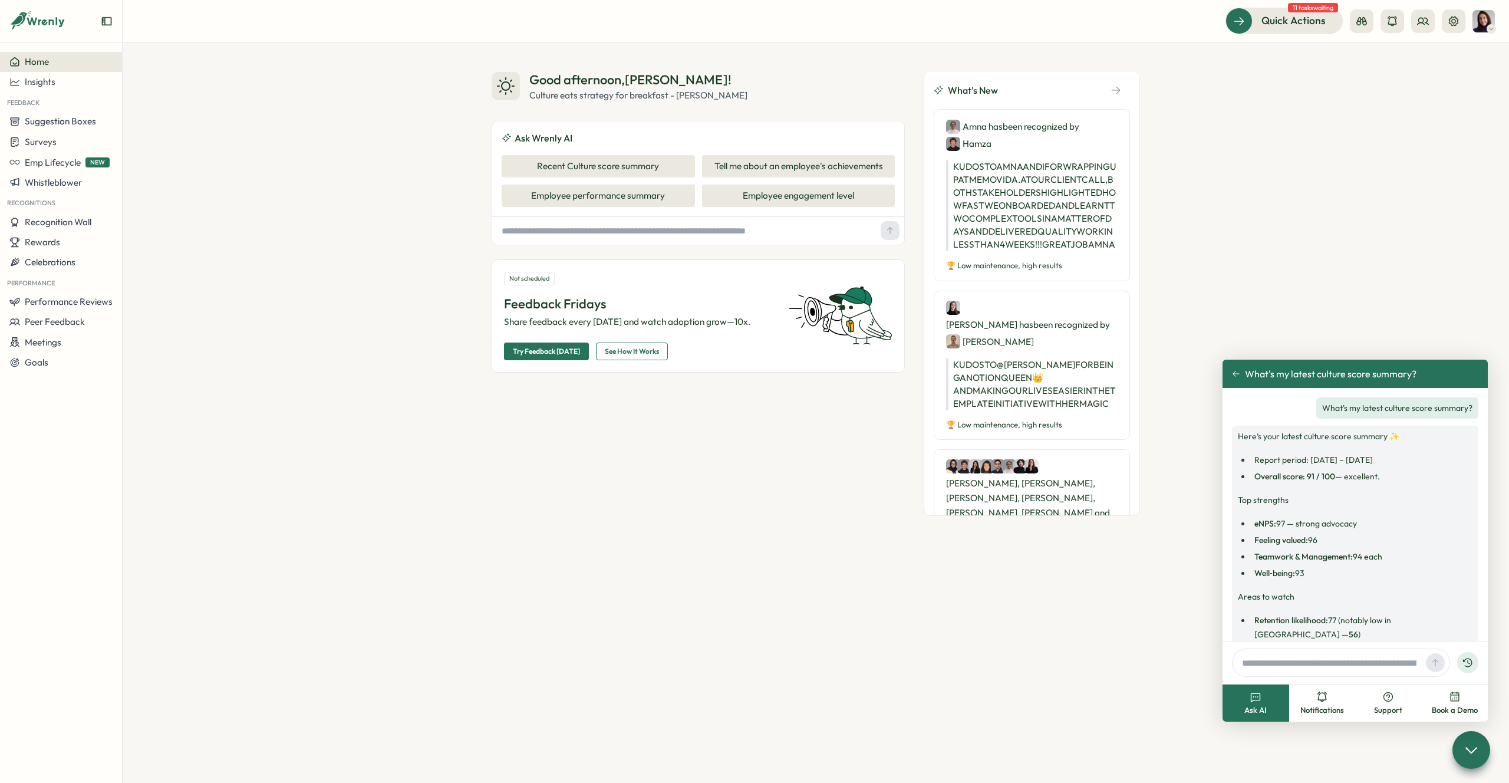
click at [1233, 370] on icon at bounding box center [1236, 374] width 8 height 8
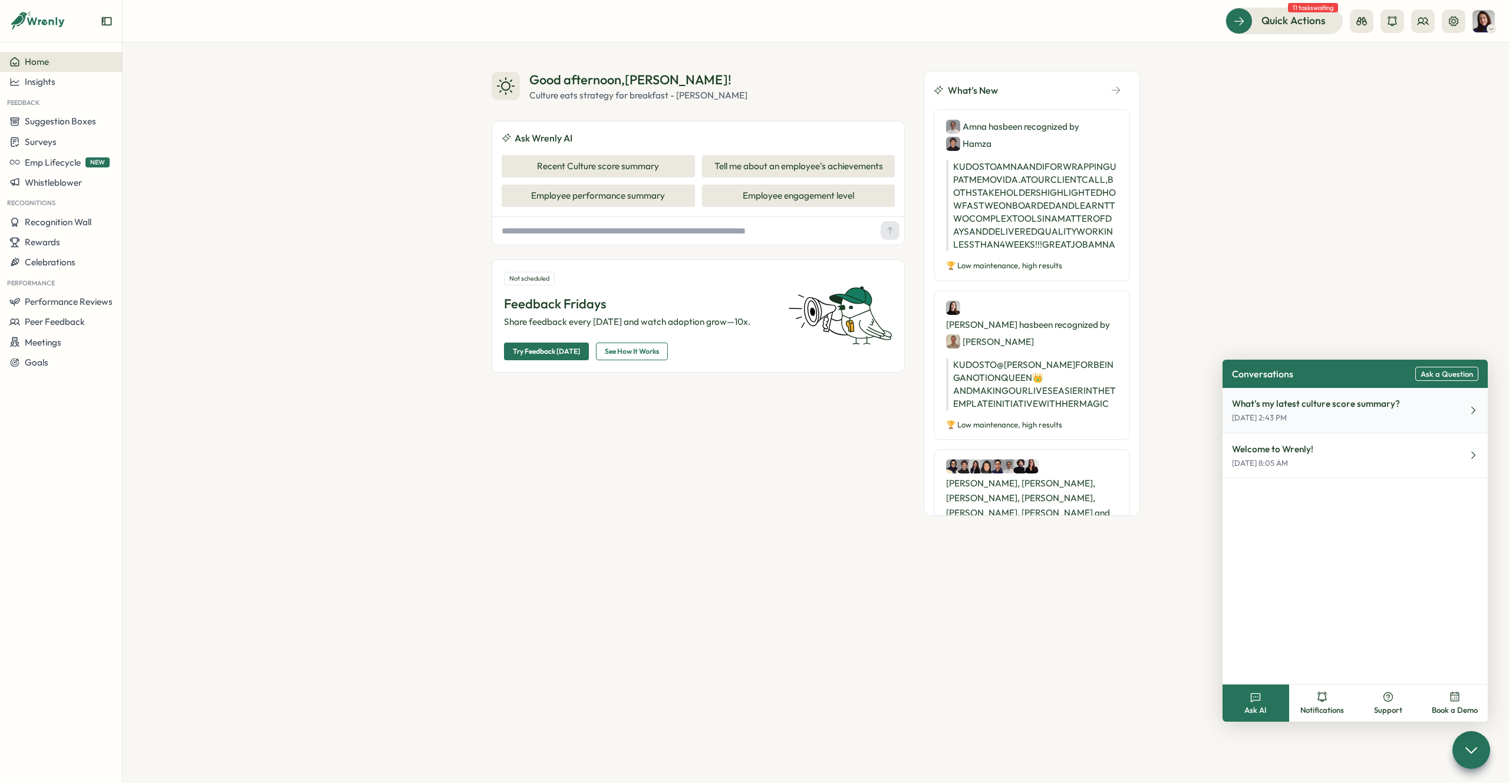
click at [1237, 406] on p "What's my latest culture score summary?" at bounding box center [1316, 403] width 168 height 13
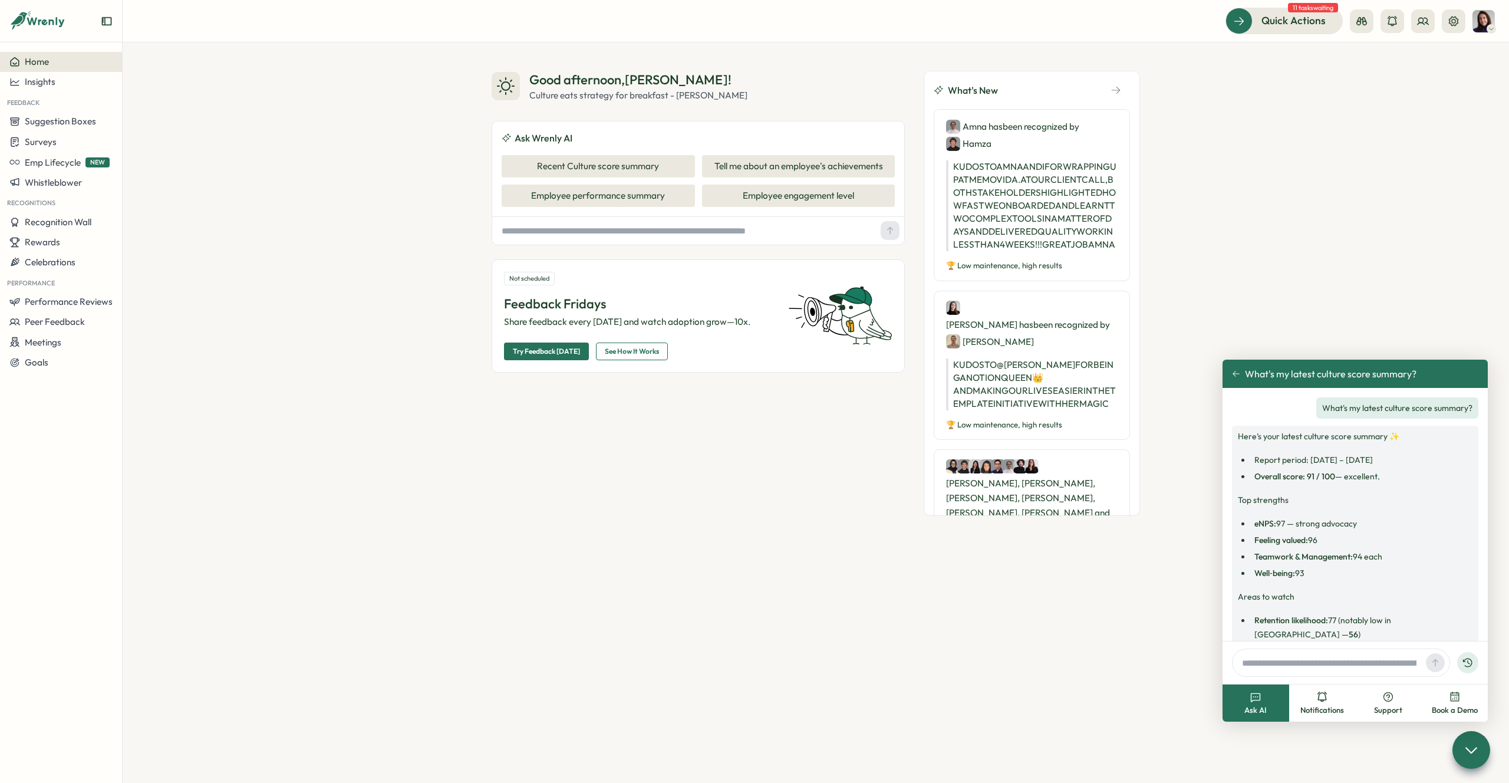
click at [1238, 374] on icon at bounding box center [1236, 374] width 8 height 8
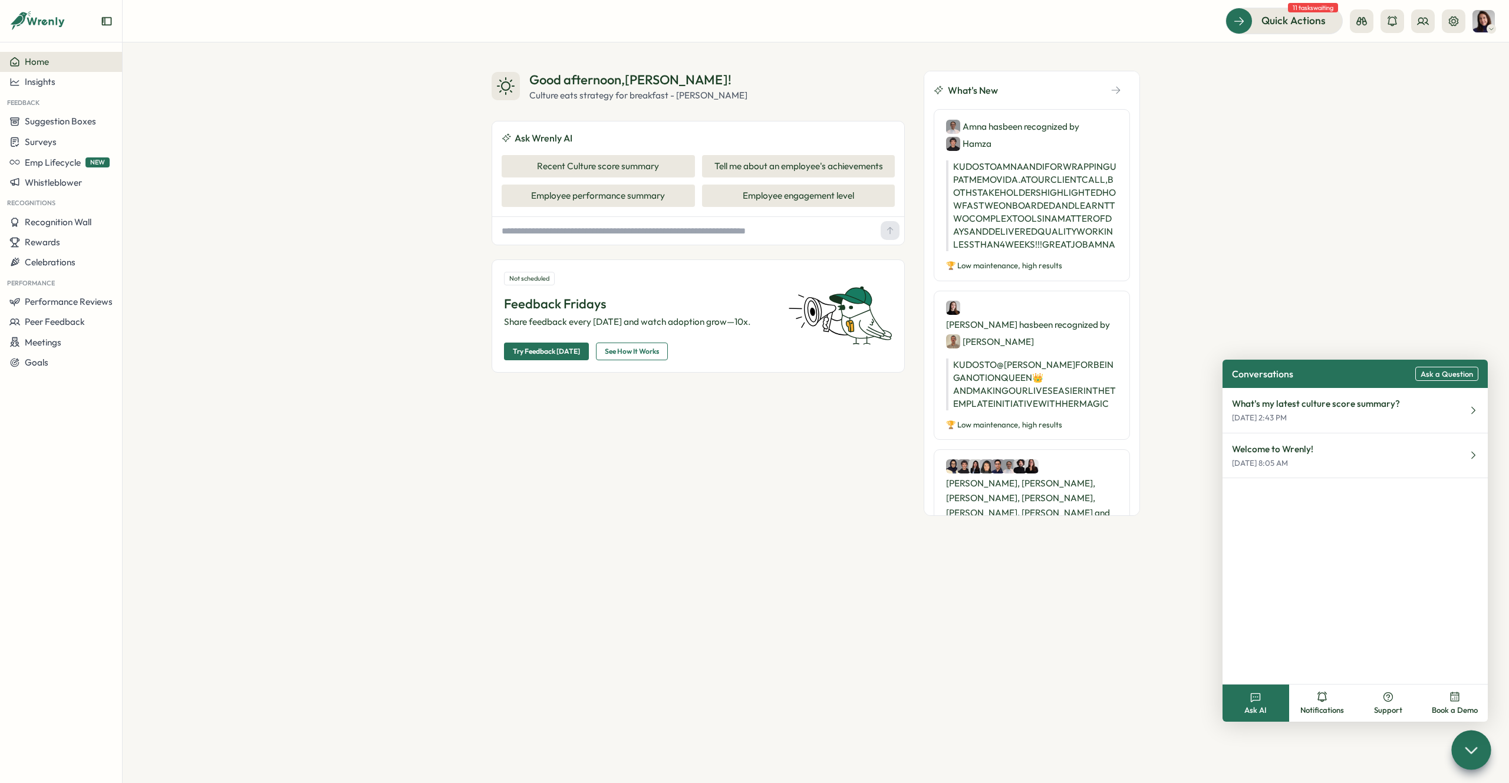
click at [1462, 749] on icon at bounding box center [1470, 749] width 17 height 17
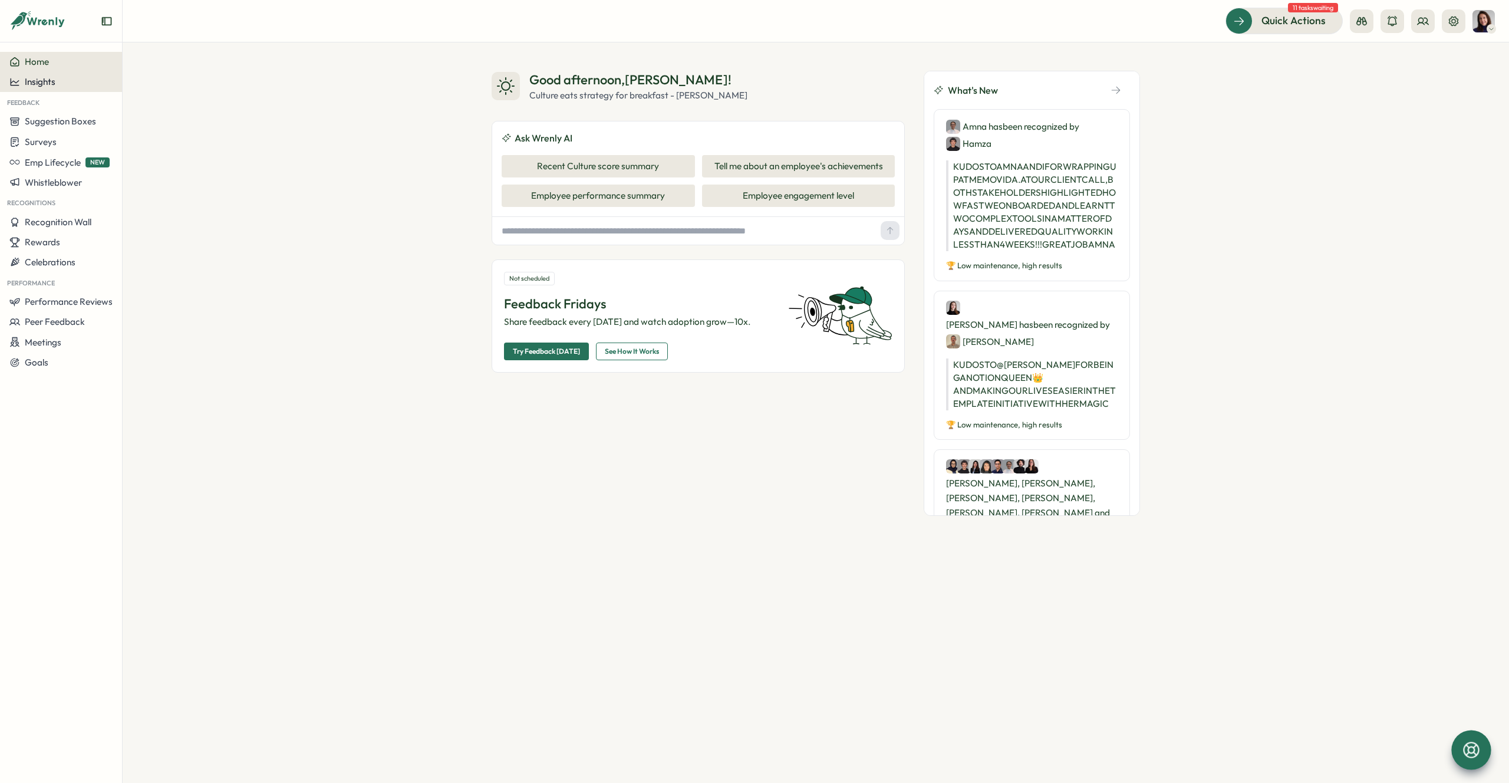
click at [28, 78] on span "Insights" at bounding box center [40, 81] width 31 height 11
click at [154, 111] on div "Performance Review" at bounding box center [167, 115] width 84 height 13
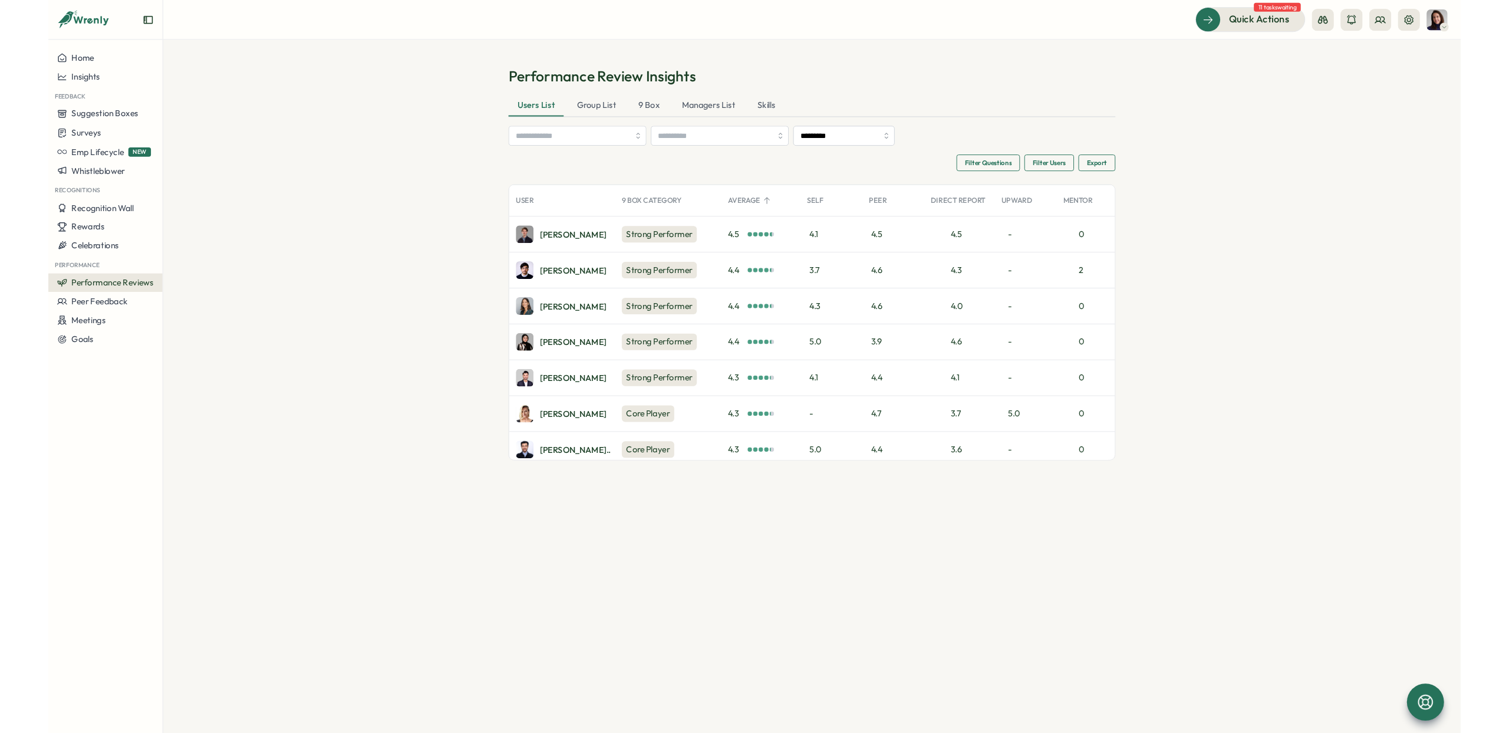
scroll to position [1, 0]
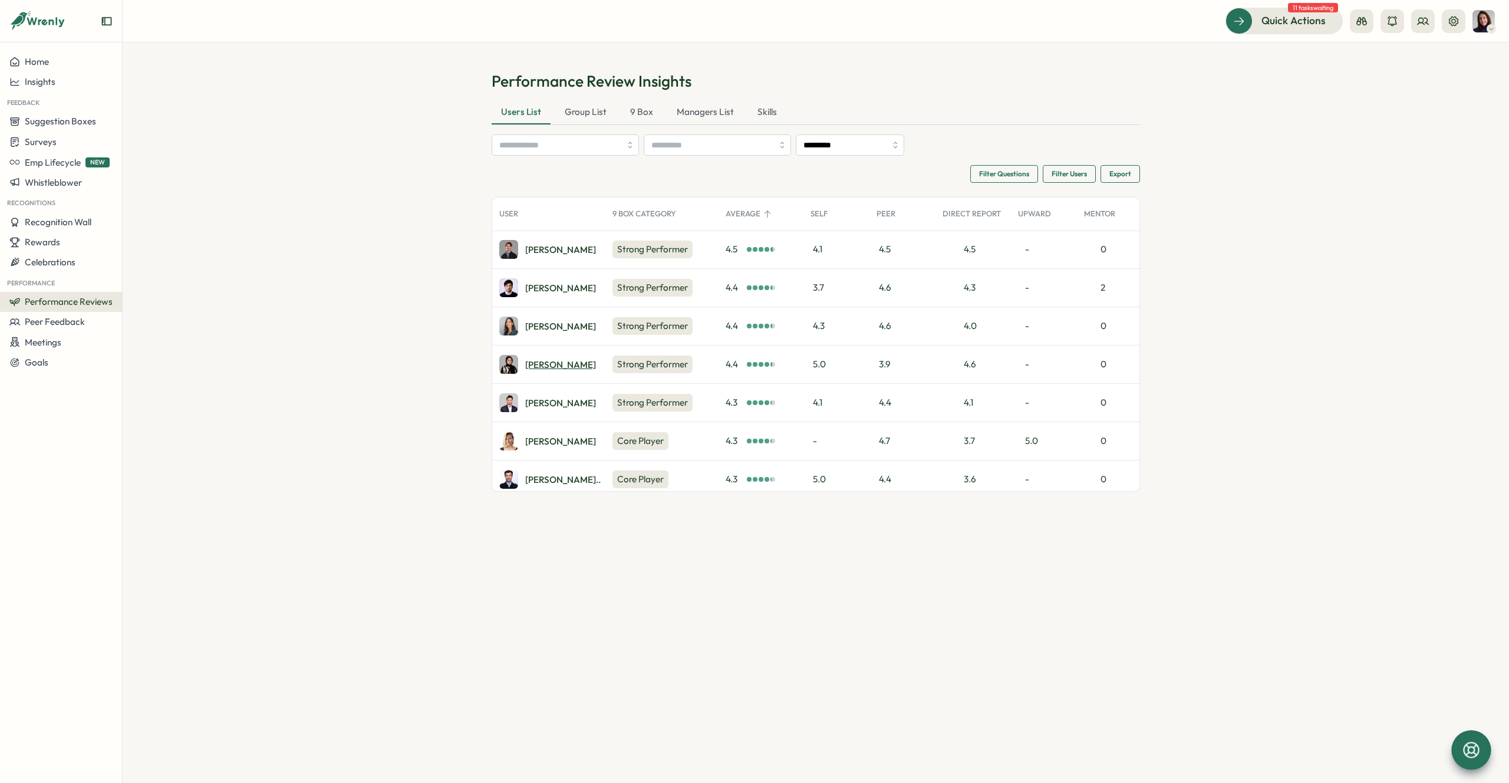
click at [538, 366] on div "Sana N." at bounding box center [560, 364] width 71 height 9
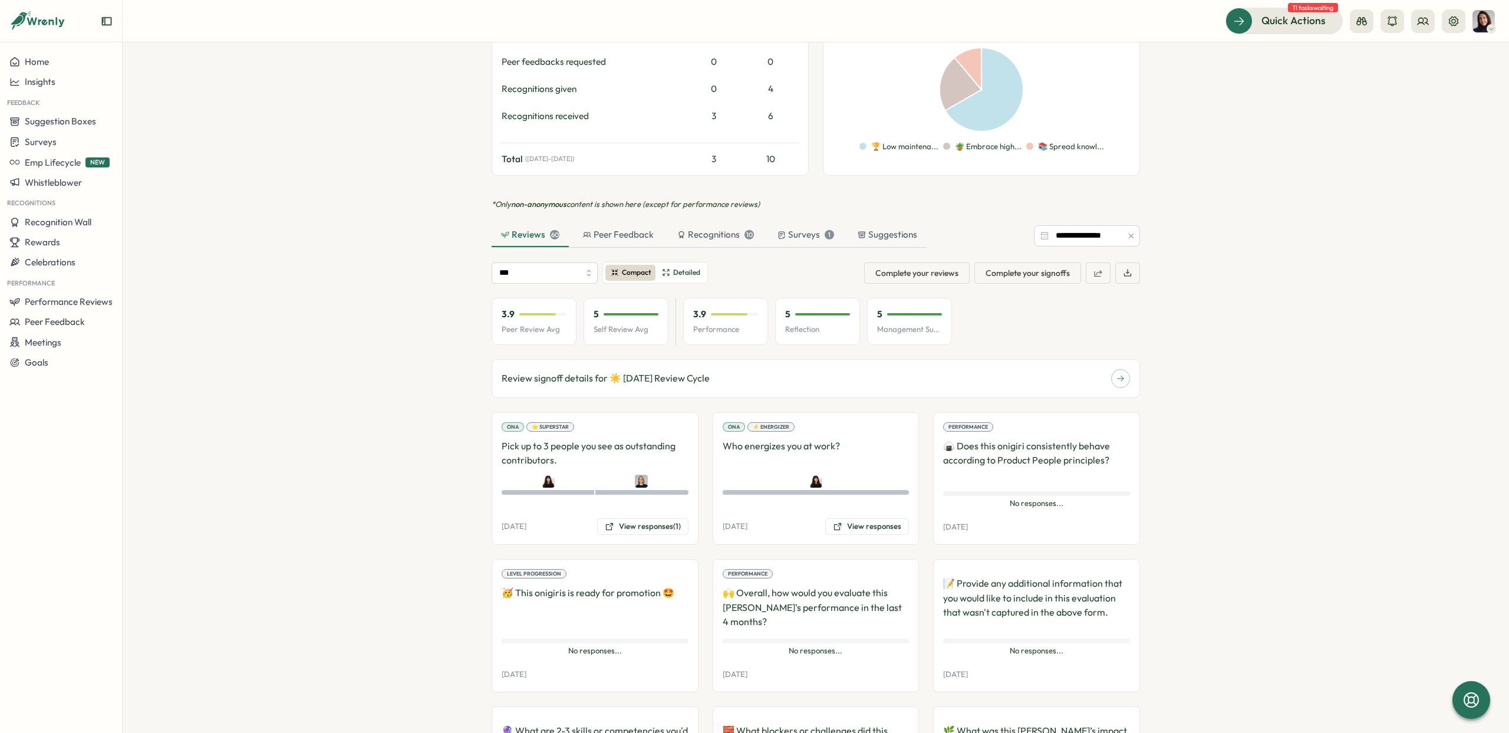
scroll to position [640, 0]
click at [598, 440] on p "Pick up to 3 people you see as outstanding contributors." at bounding box center [595, 450] width 187 height 29
click at [630, 516] on button "View responses (1)" at bounding box center [642, 524] width 91 height 17
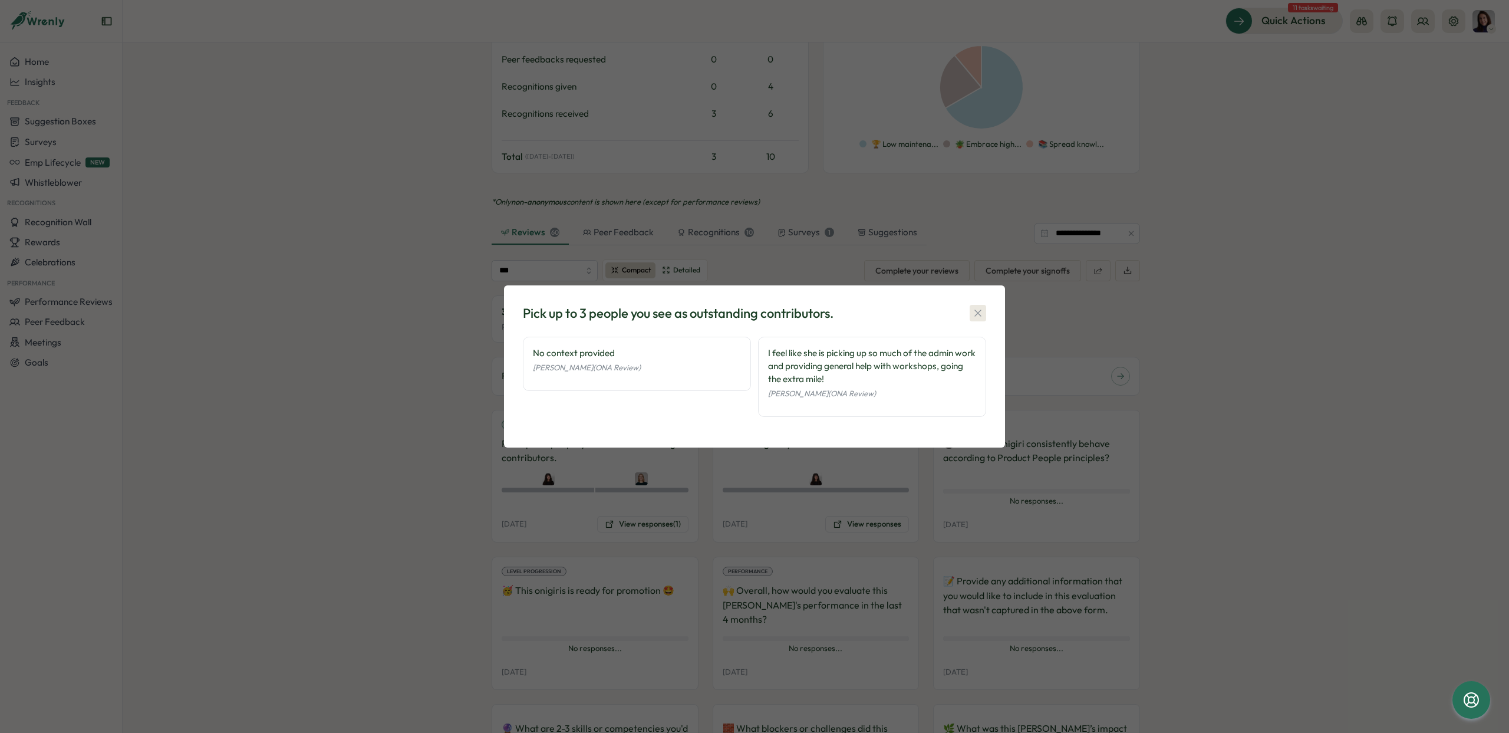
click at [977, 314] on icon "button" at bounding box center [977, 312] width 6 height 6
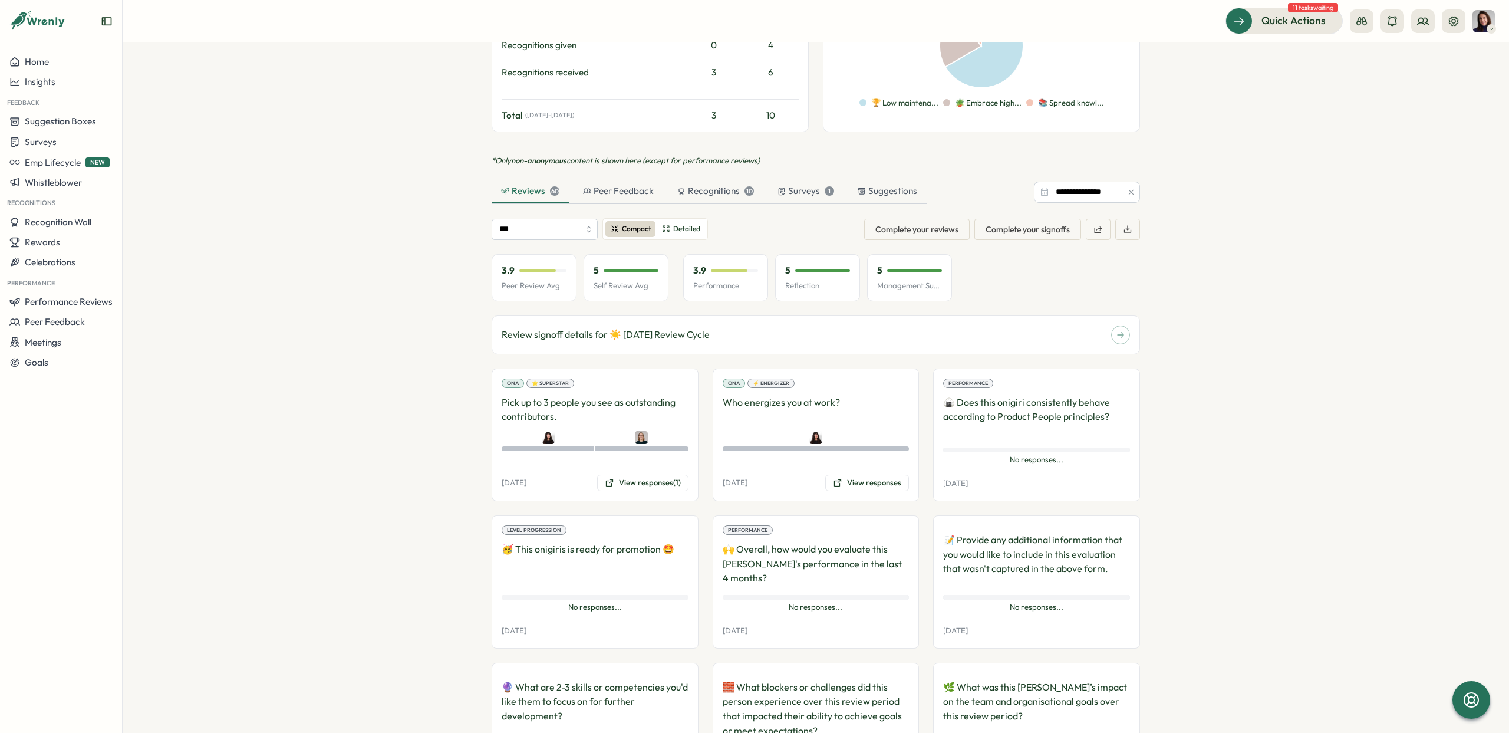
scroll to position [686, 0]
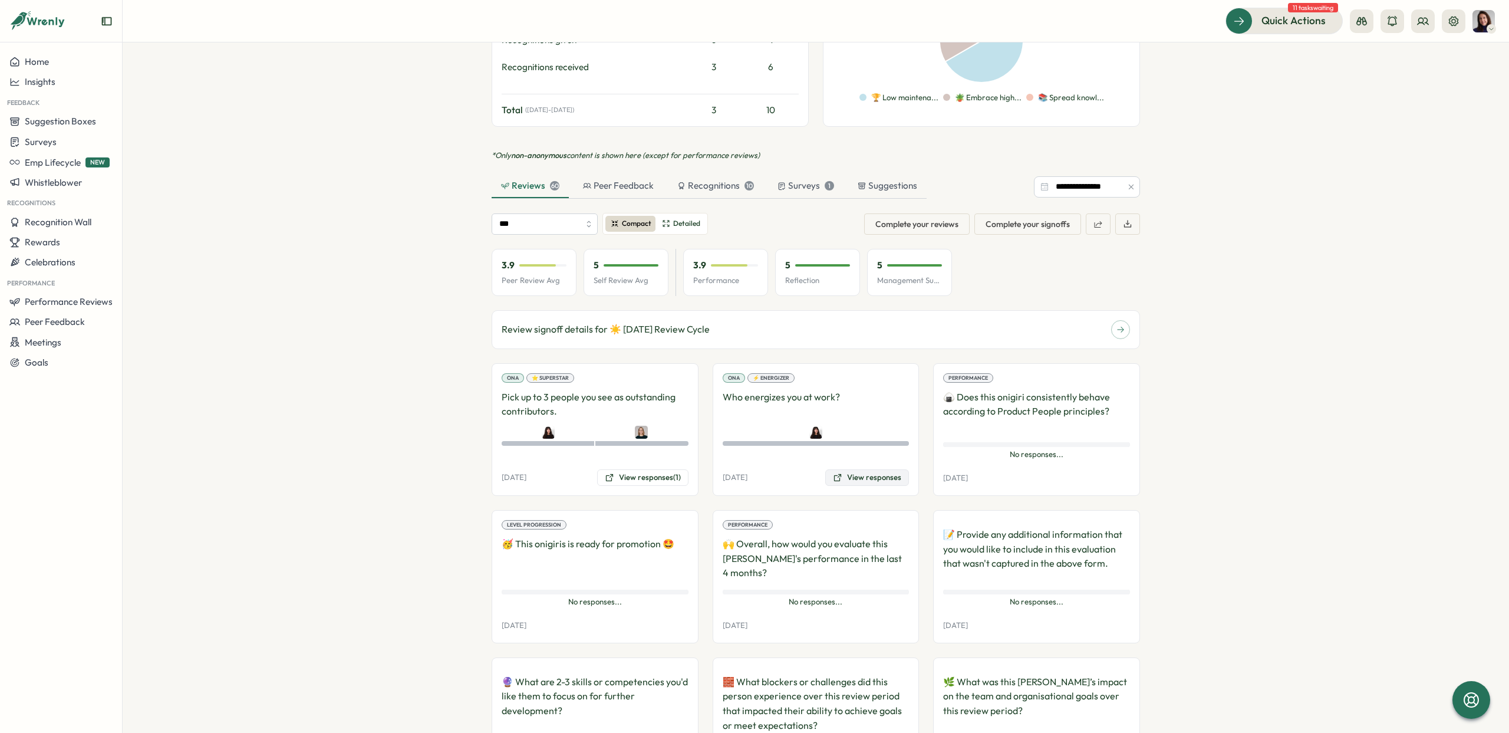
click at [856, 469] on button "View responses" at bounding box center [867, 477] width 84 height 17
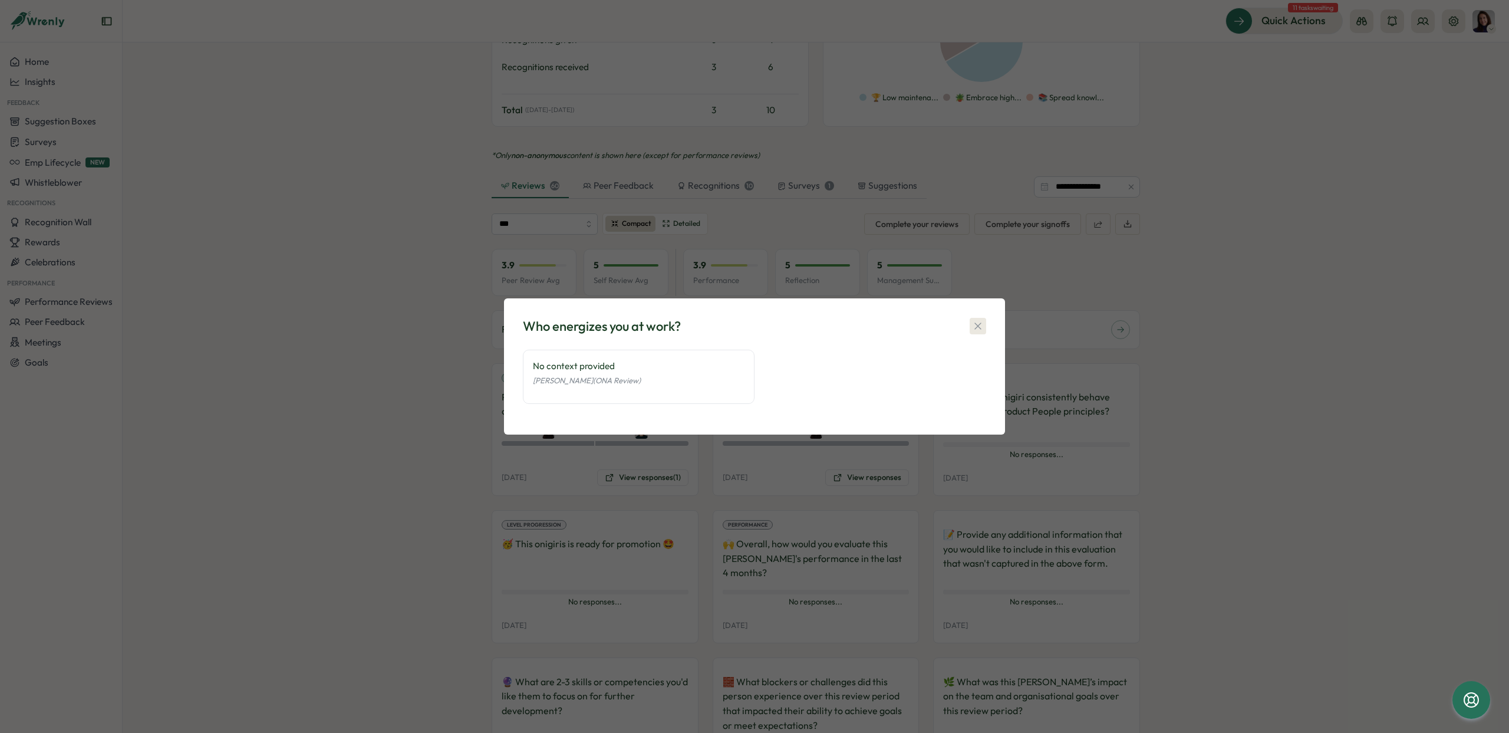
click at [983, 324] on icon "button" at bounding box center [978, 326] width 12 height 12
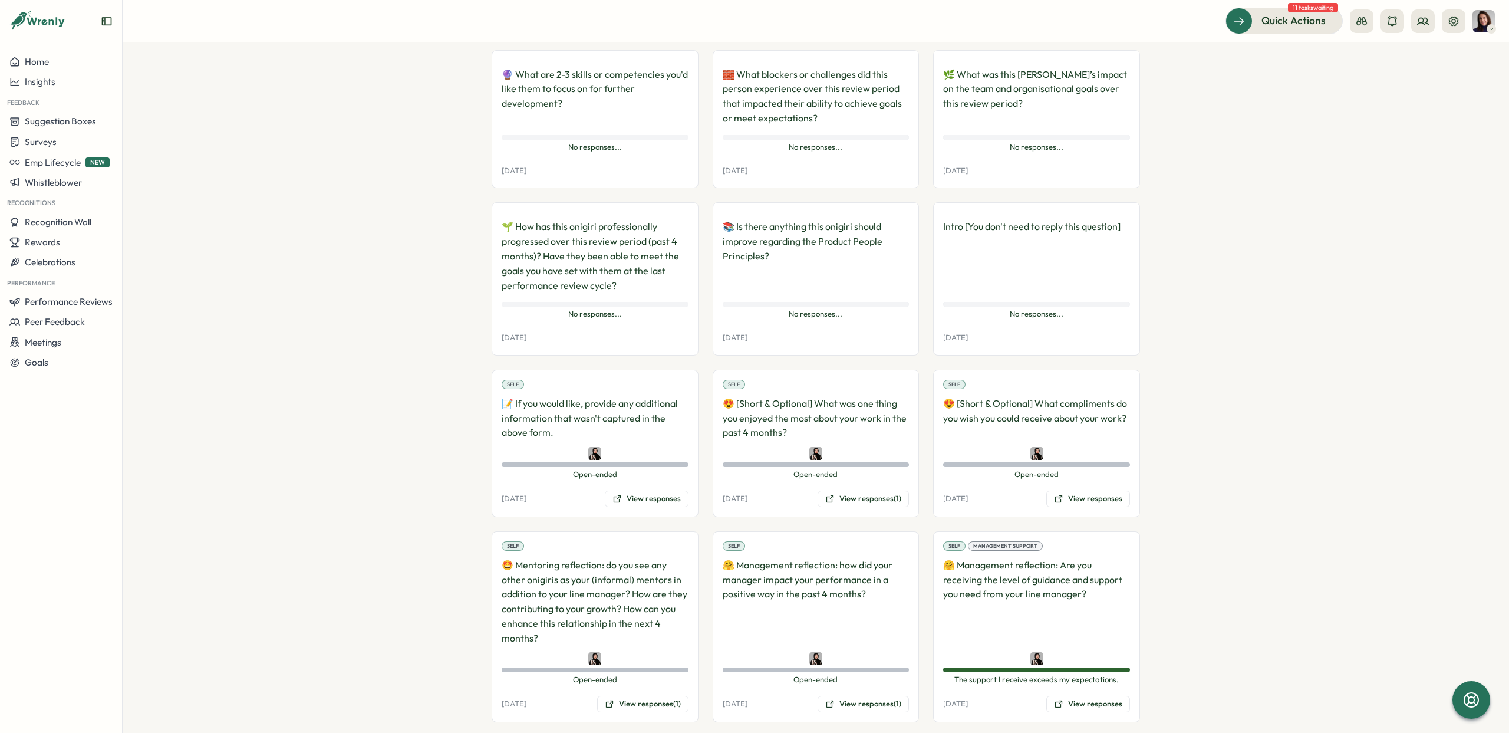
scroll to position [1297, 0]
click at [864, 487] on button "View responses (1)" at bounding box center [863, 495] width 91 height 17
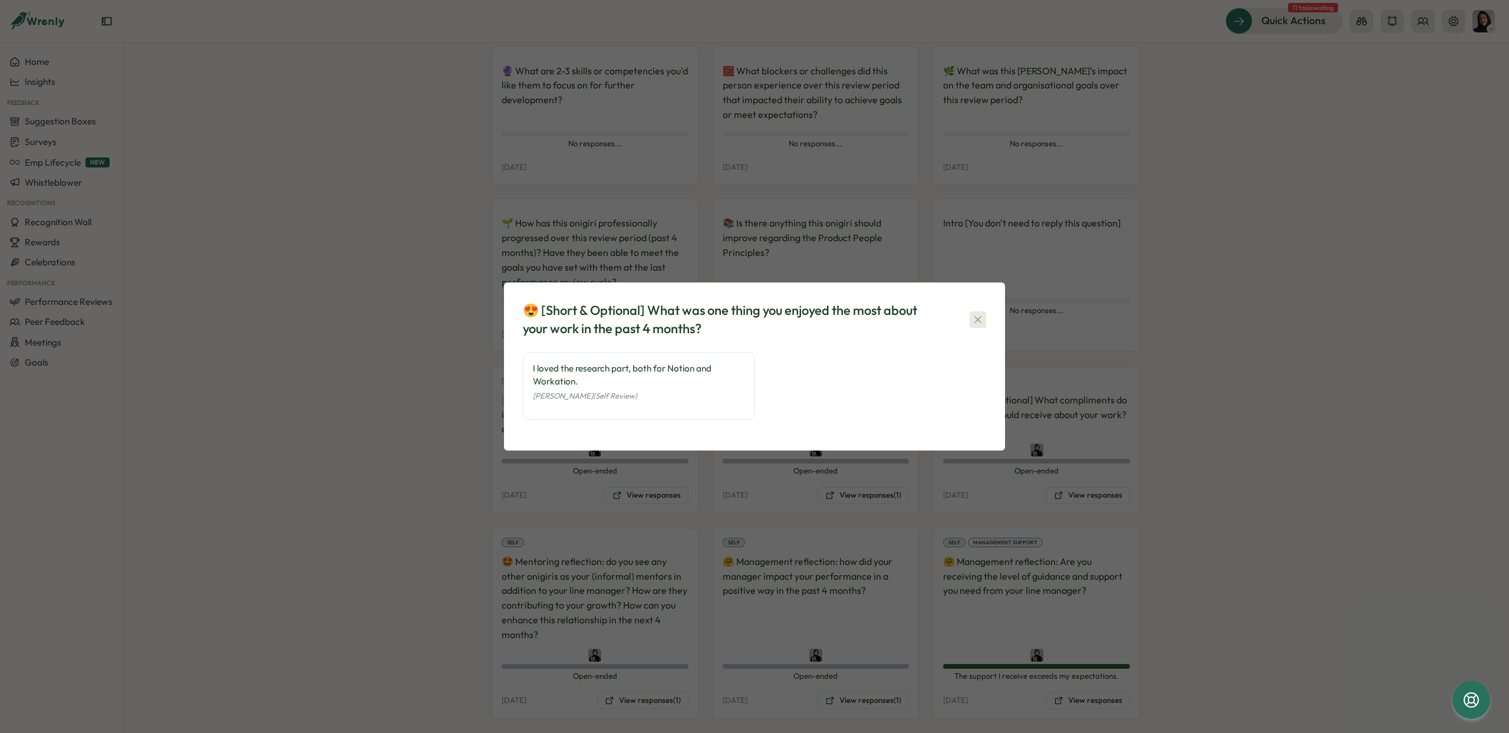
click at [984, 315] on button "button" at bounding box center [978, 319] width 17 height 17
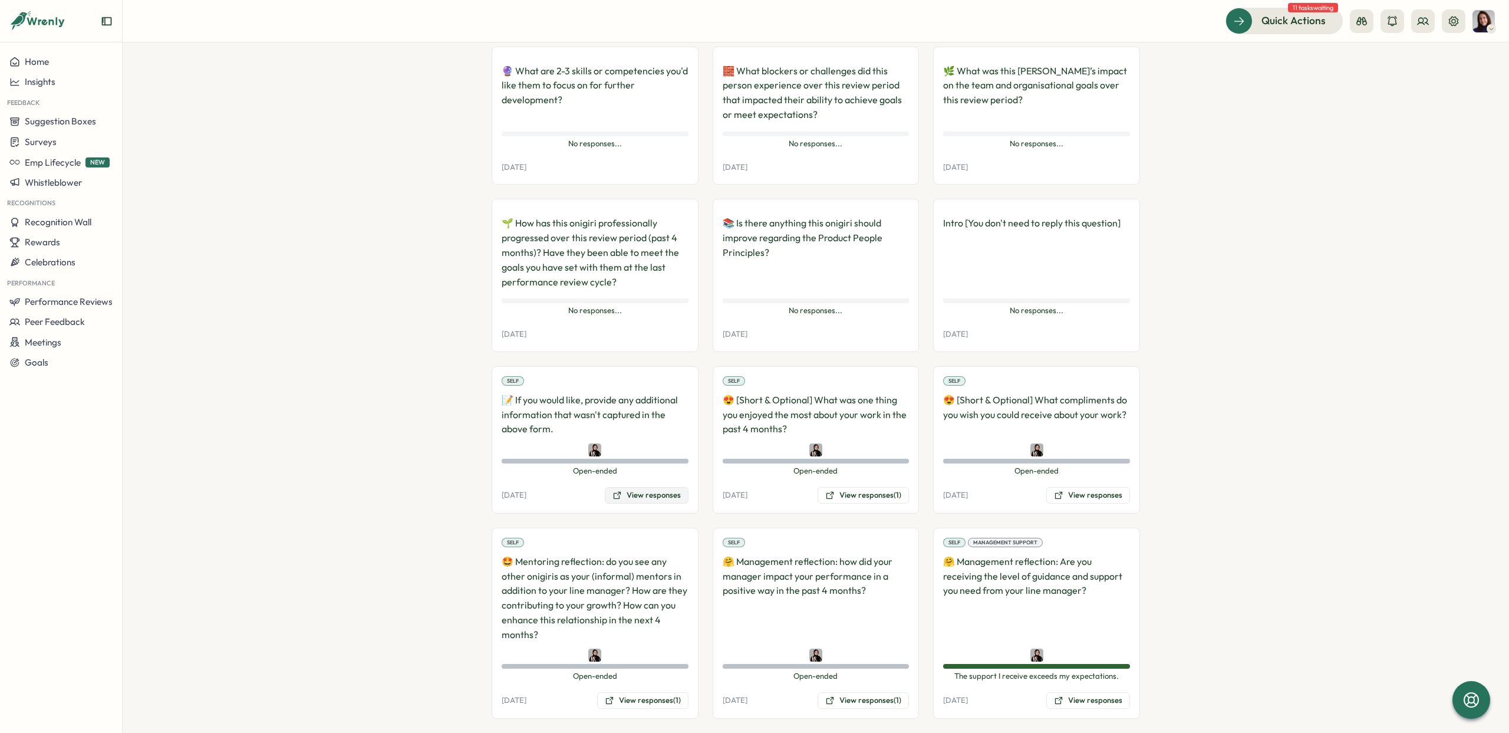
click at [648, 487] on button "View responses" at bounding box center [647, 495] width 84 height 17
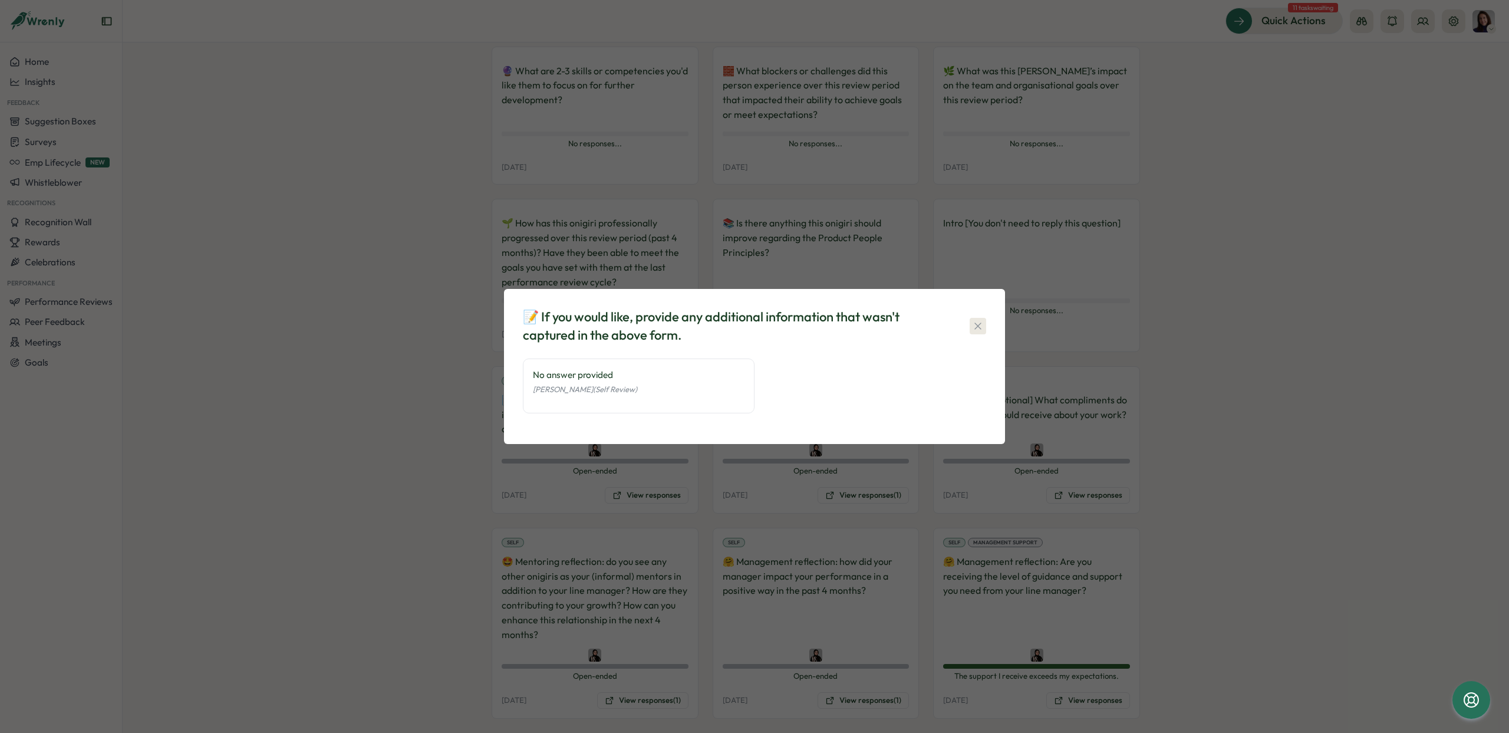
click at [981, 320] on icon "button" at bounding box center [978, 326] width 12 height 12
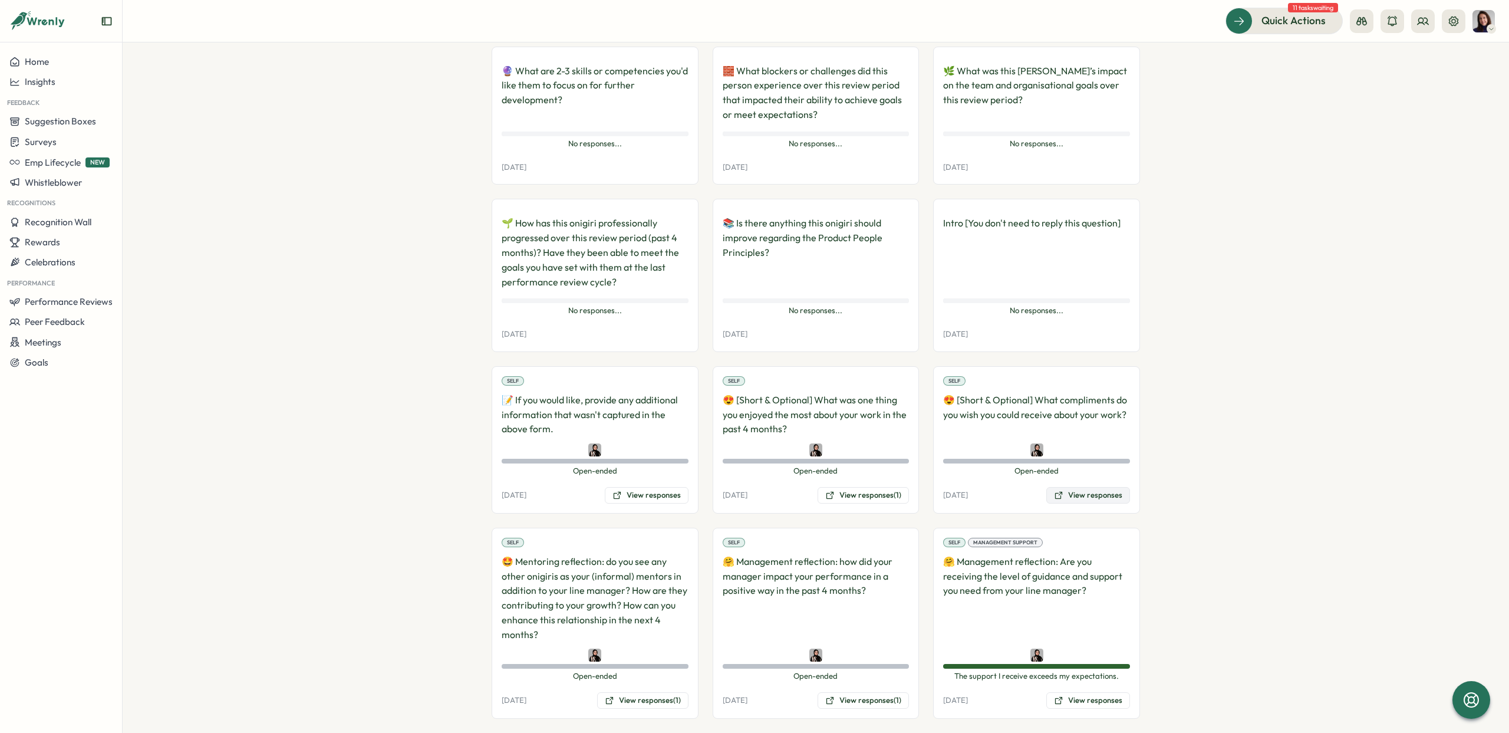
click at [1060, 492] on icon at bounding box center [1058, 495] width 7 height 7
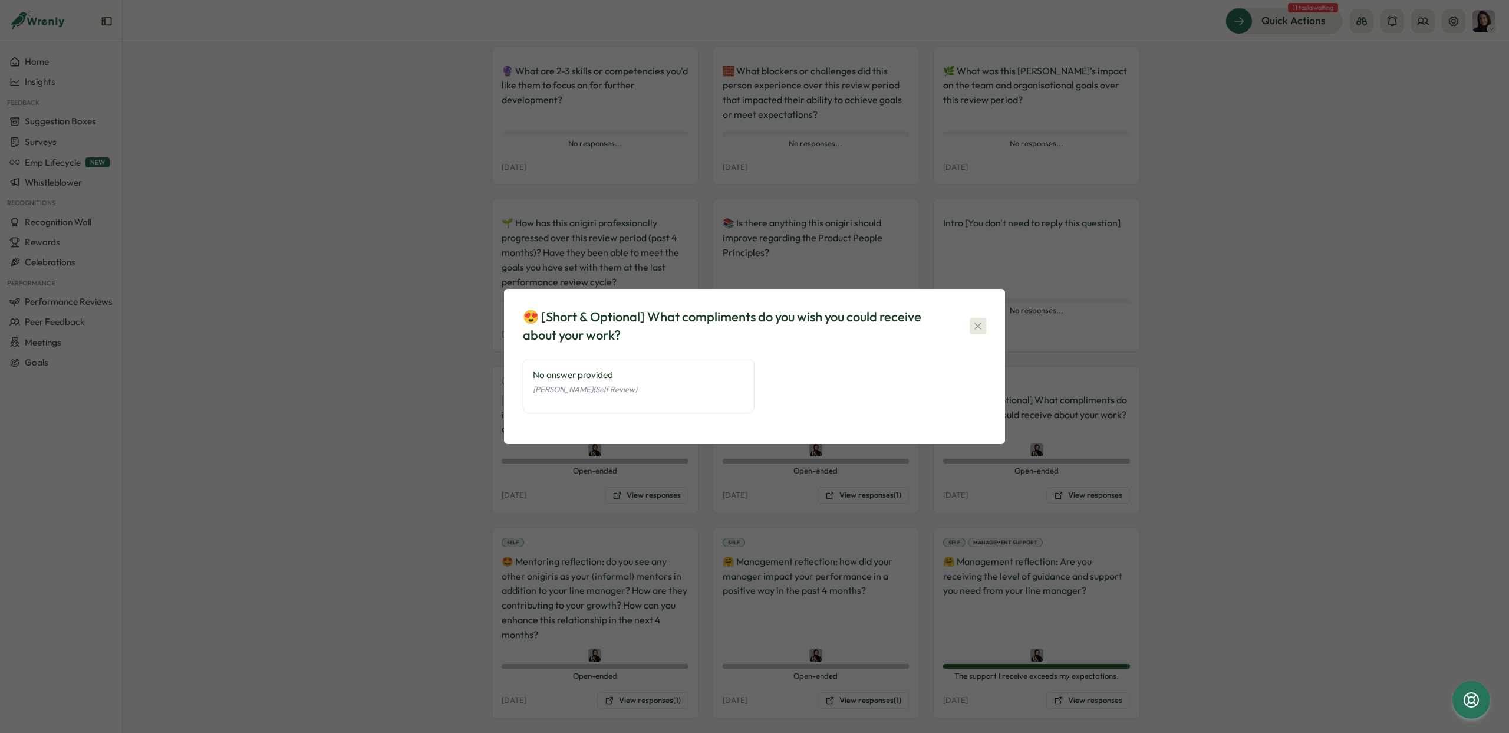
click at [985, 327] on button "button" at bounding box center [978, 326] width 17 height 17
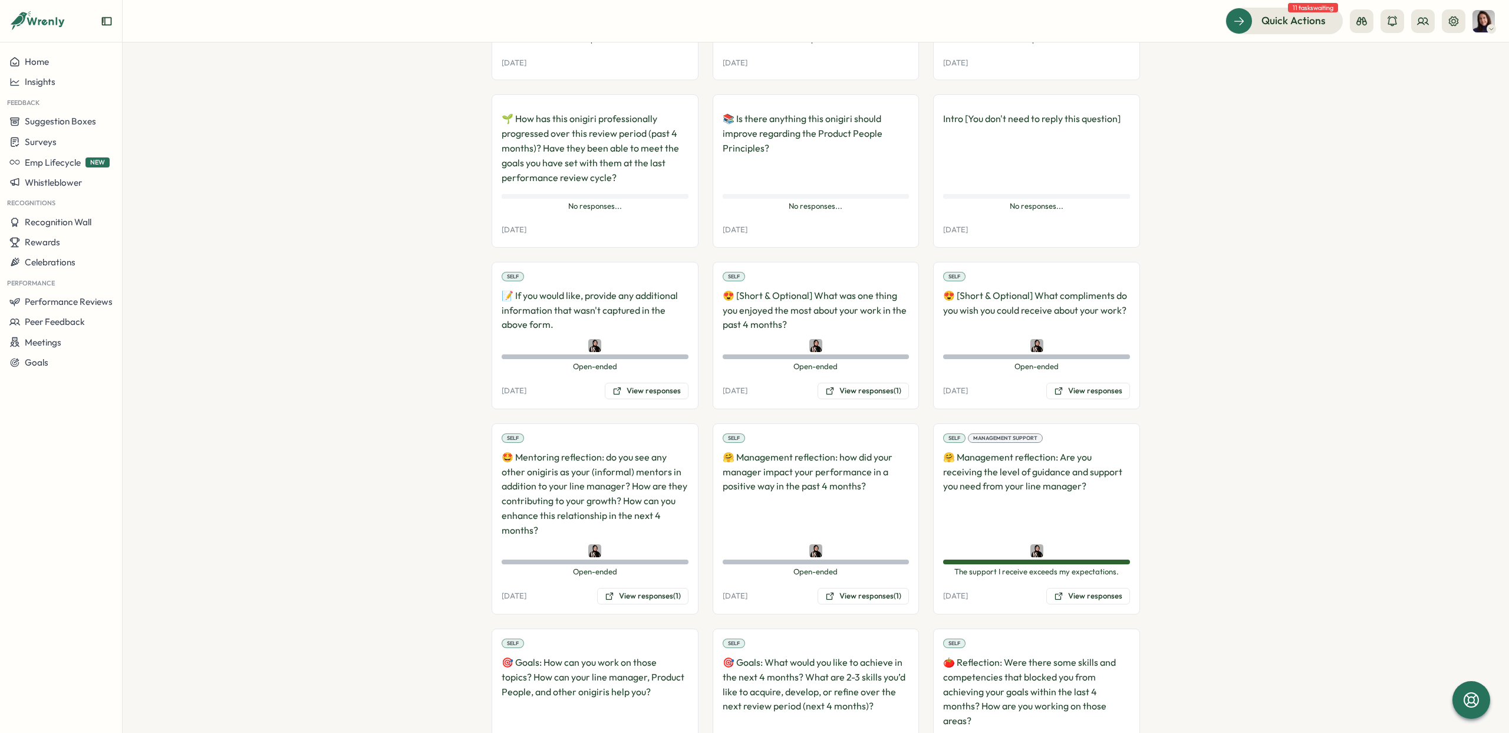
scroll to position [1407, 0]
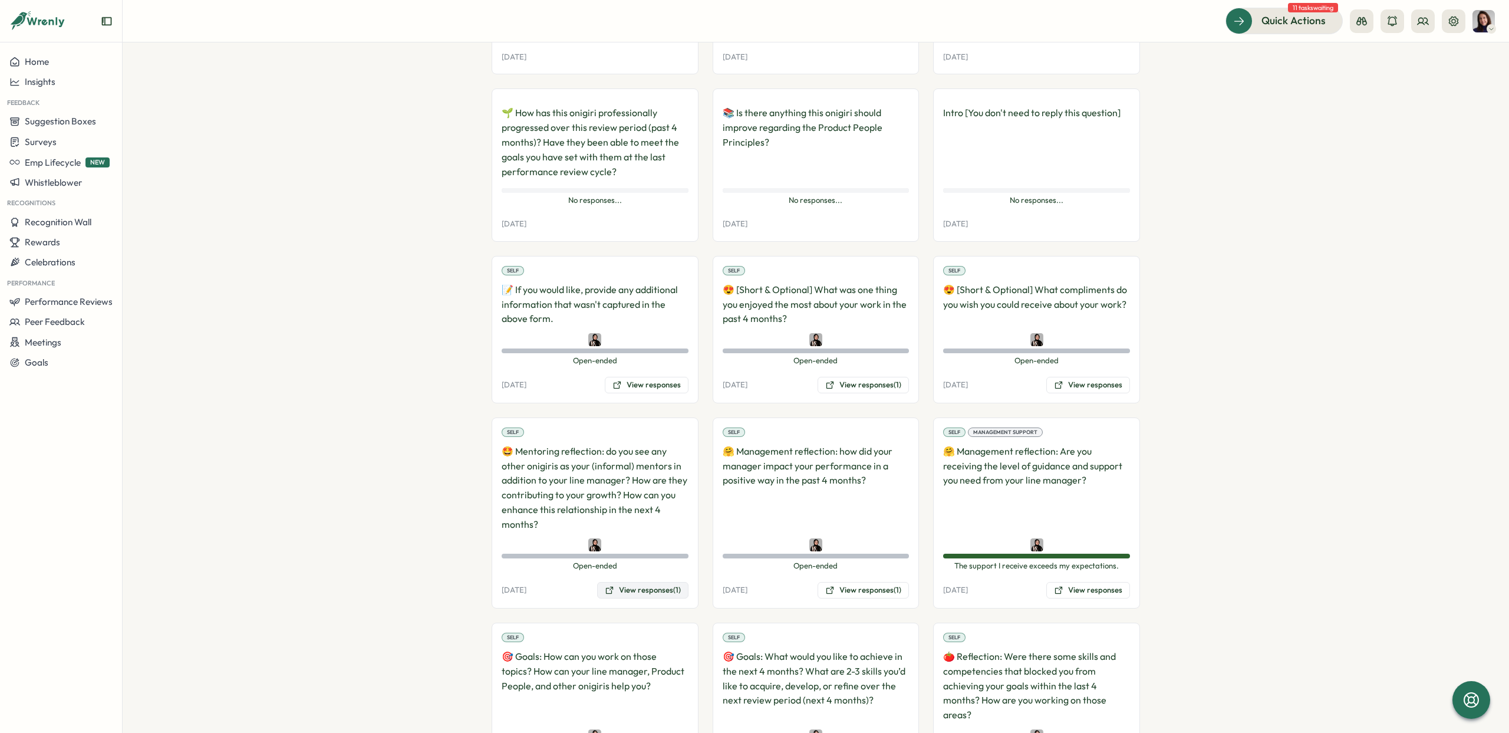
click at [640, 582] on button "View responses (1)" at bounding box center [642, 590] width 91 height 17
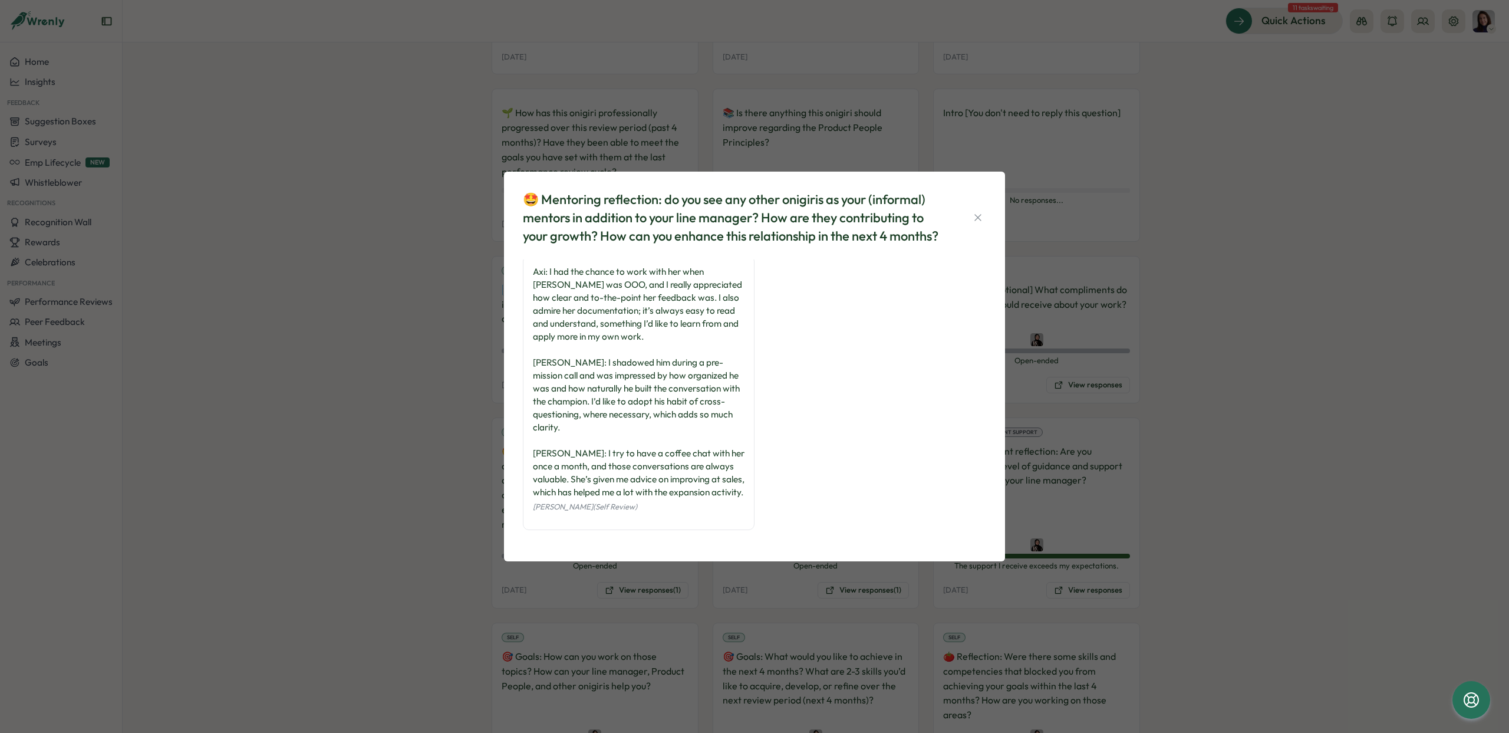
scroll to position [17, 0]
click at [977, 215] on icon "button" at bounding box center [978, 218] width 12 height 12
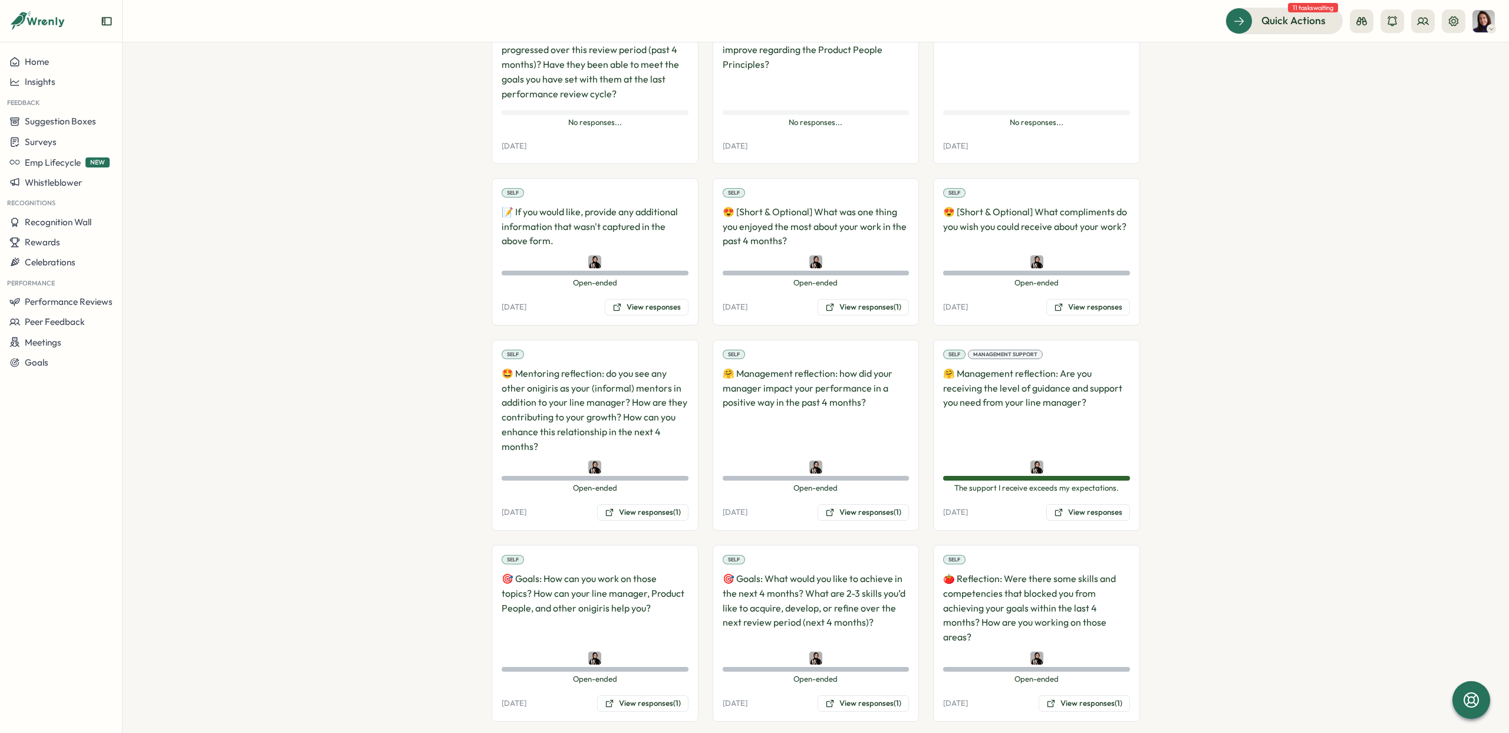
scroll to position [1485, 0]
click at [858, 503] on button "View responses (1)" at bounding box center [863, 511] width 91 height 17
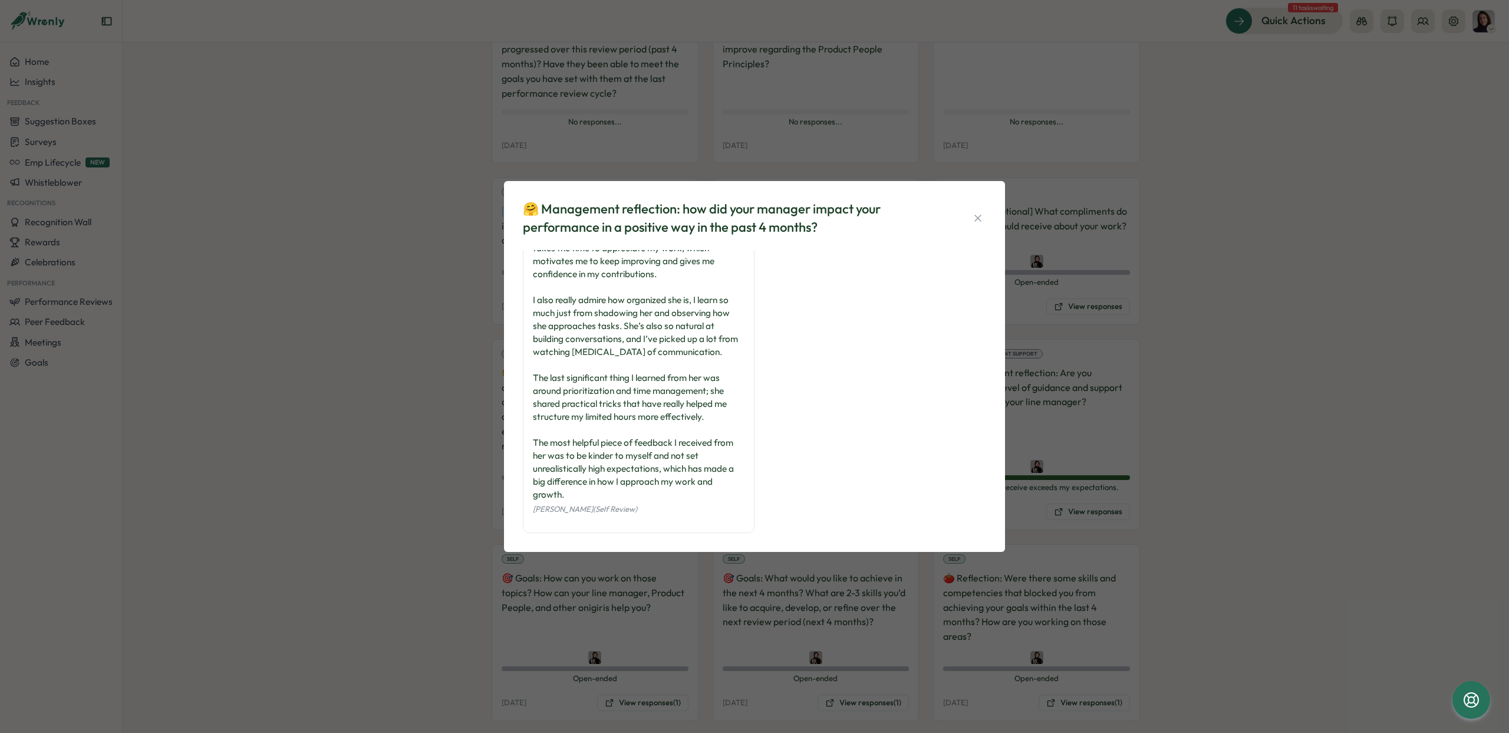
scroll to position [56, 0]
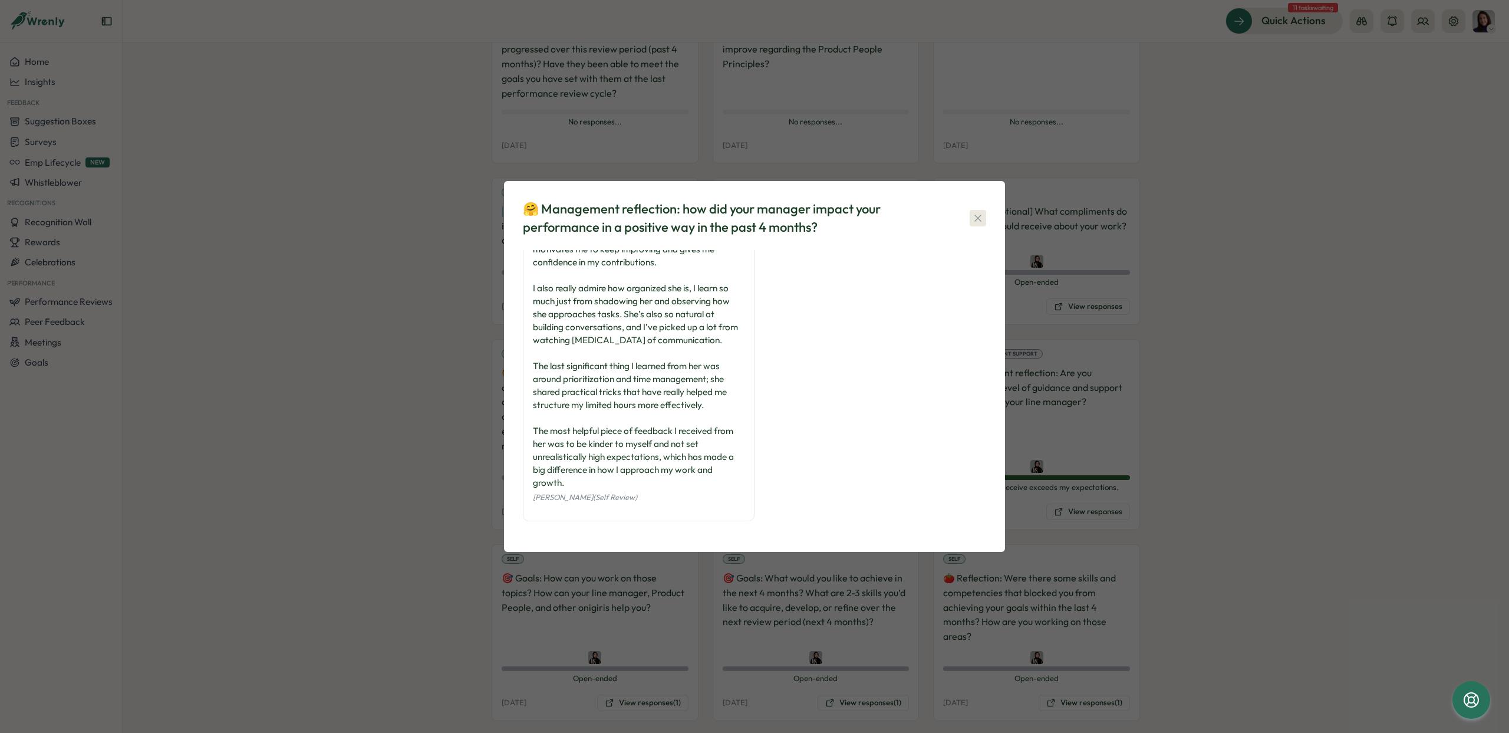
click at [977, 218] on icon "button" at bounding box center [978, 218] width 12 height 12
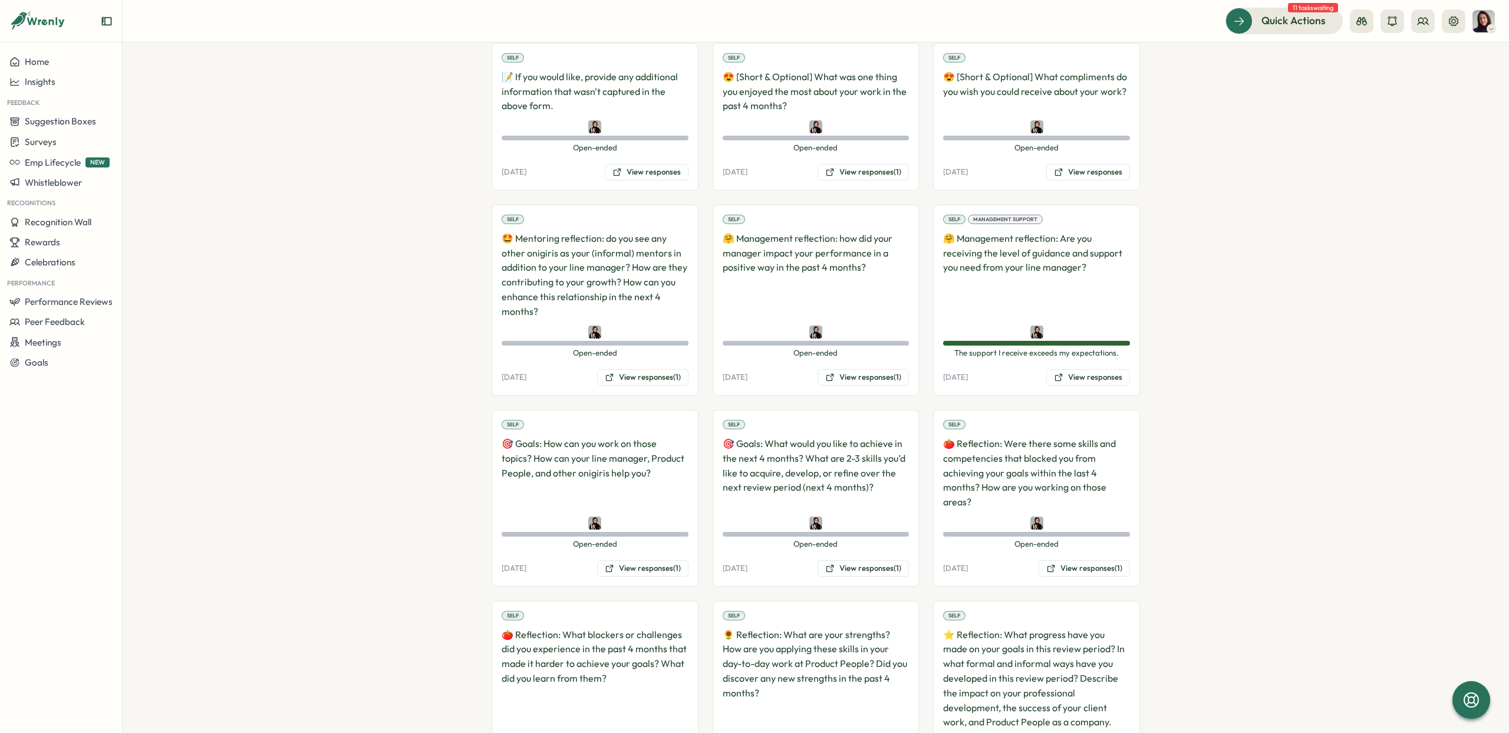
scroll to position [1649, 0]
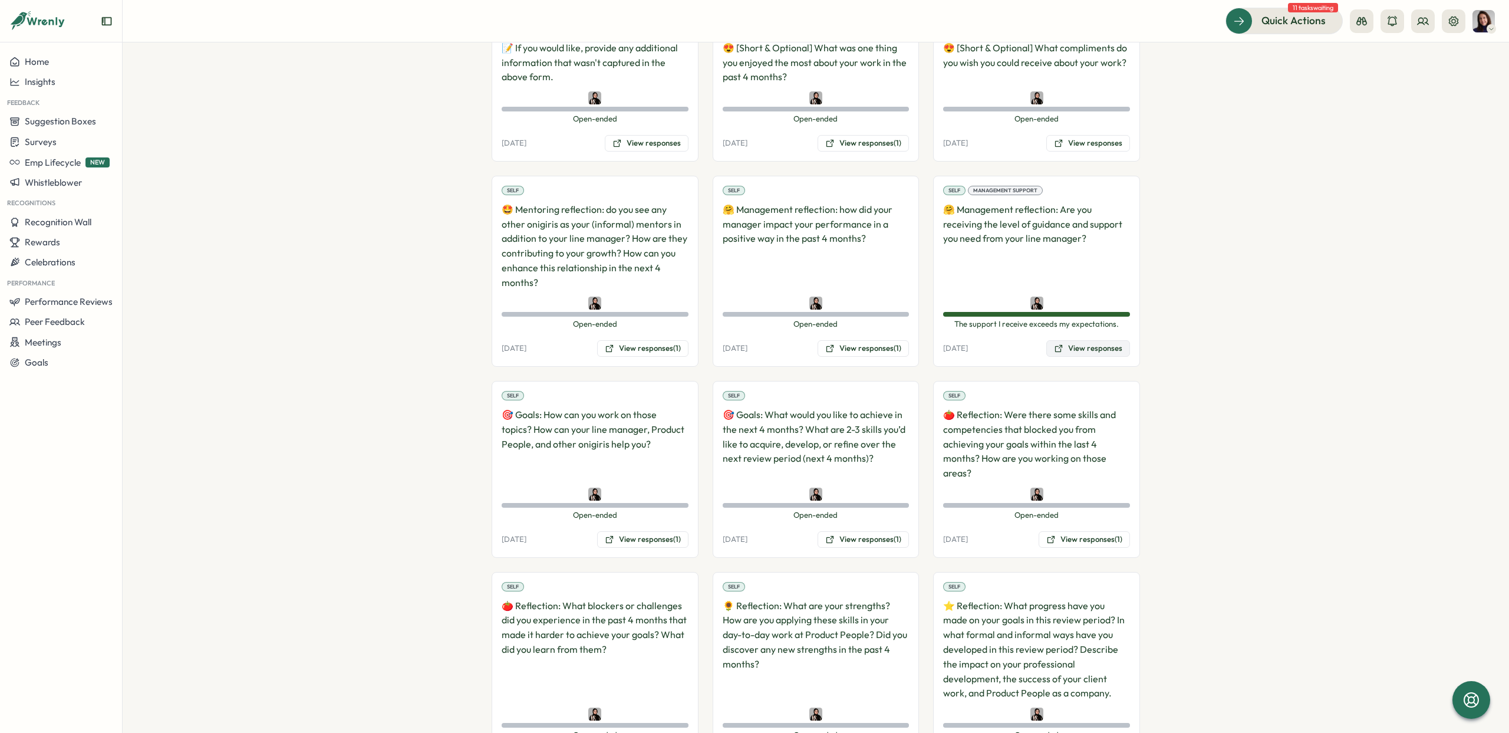
click at [1088, 340] on button "View responses" at bounding box center [1088, 348] width 84 height 17
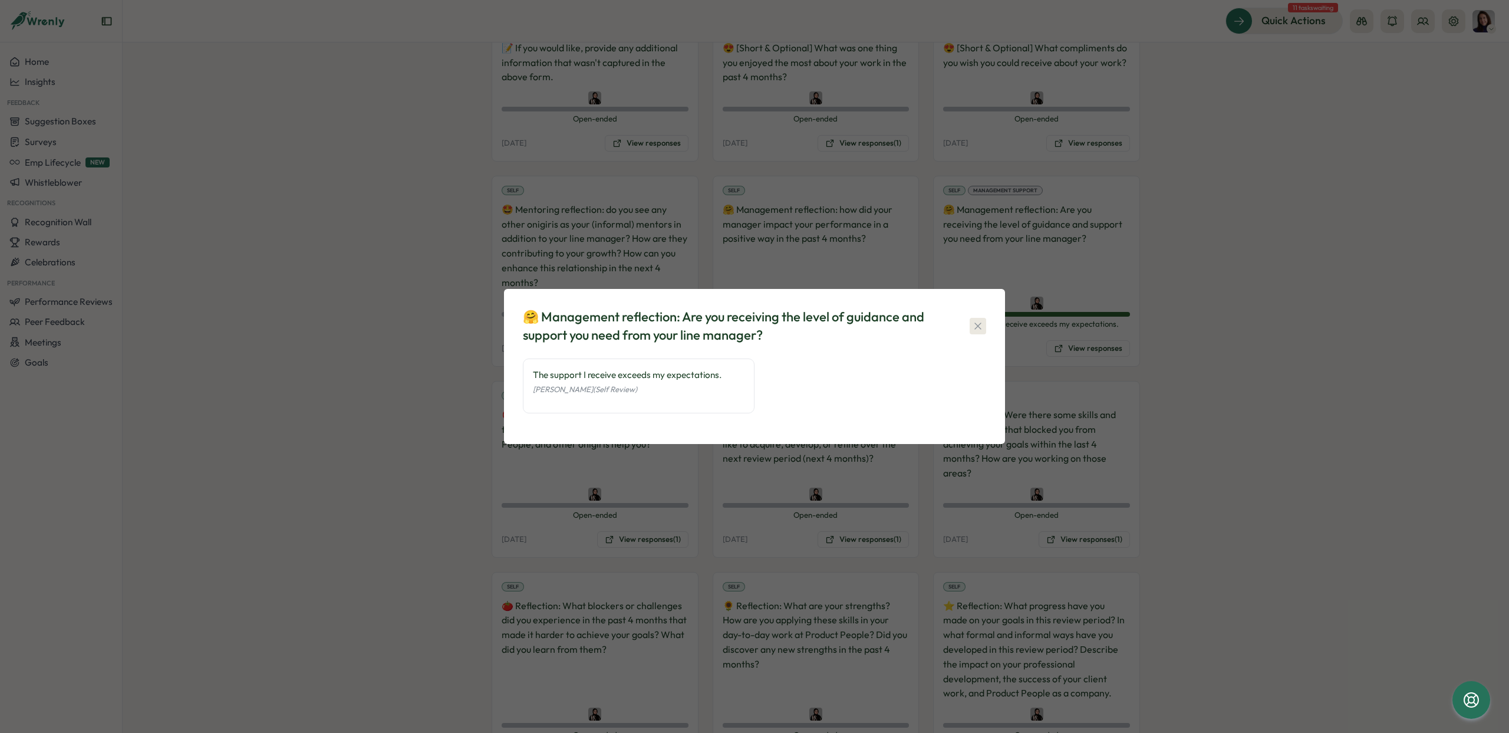
click at [980, 328] on icon "button" at bounding box center [977, 325] width 6 height 6
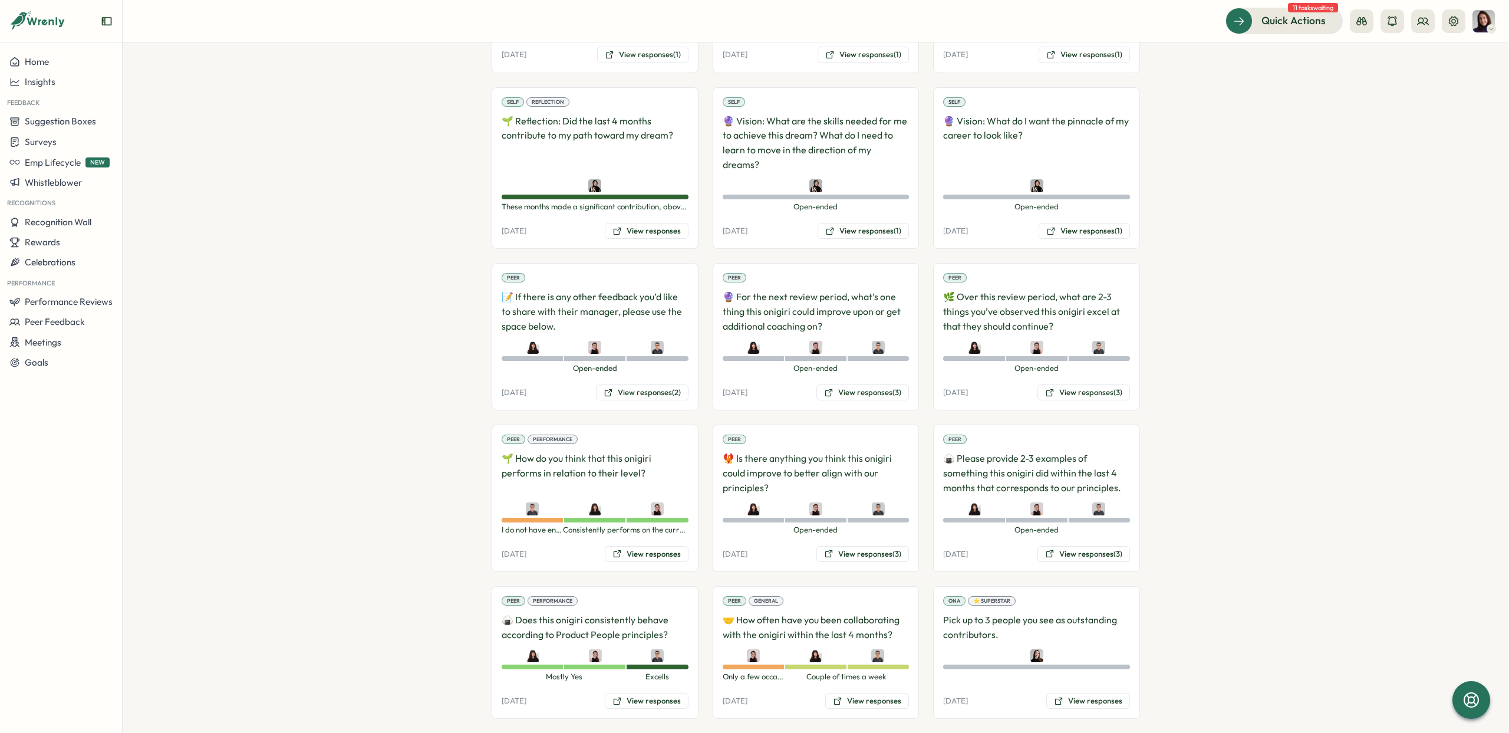
scroll to position [2358, 0]
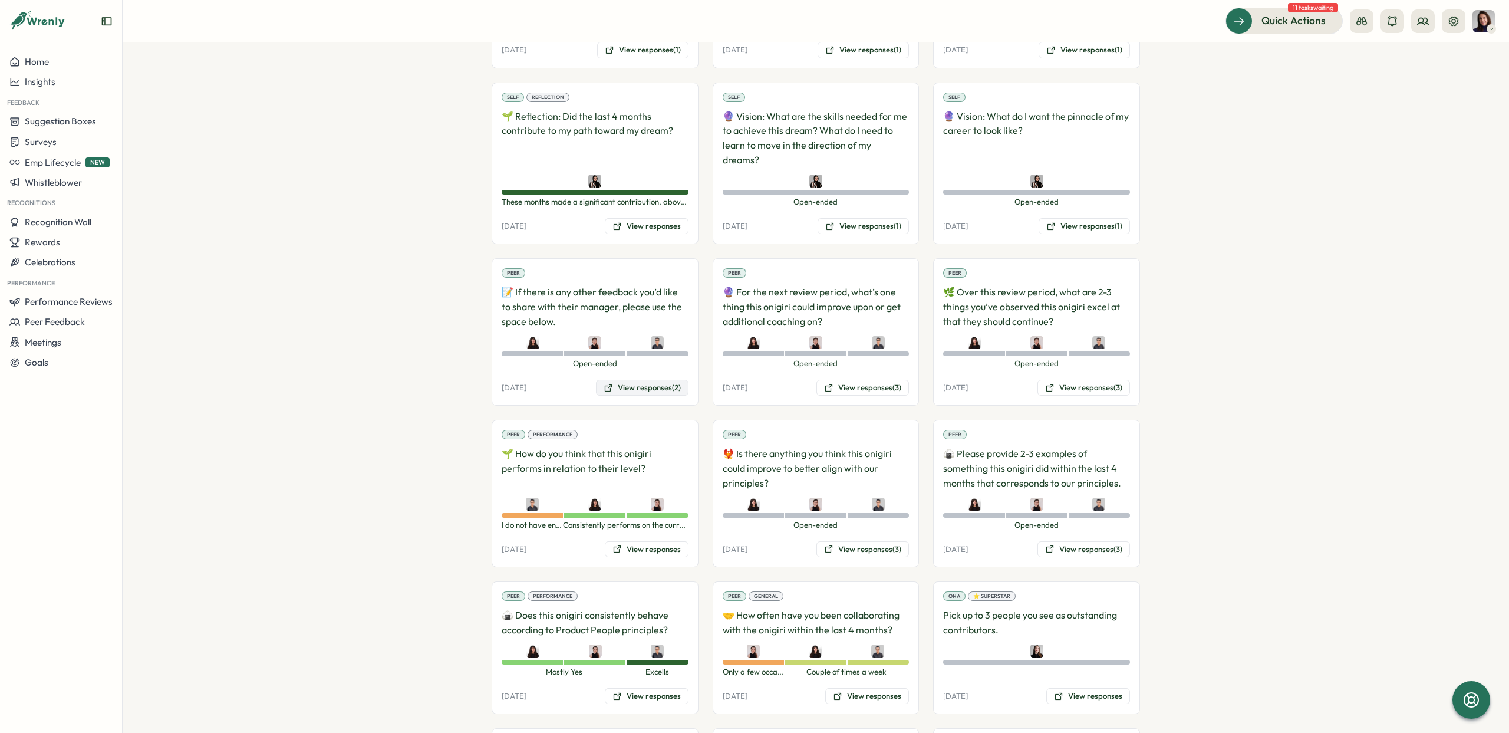
click at [621, 380] on button "View responses (2)" at bounding box center [642, 388] width 93 height 17
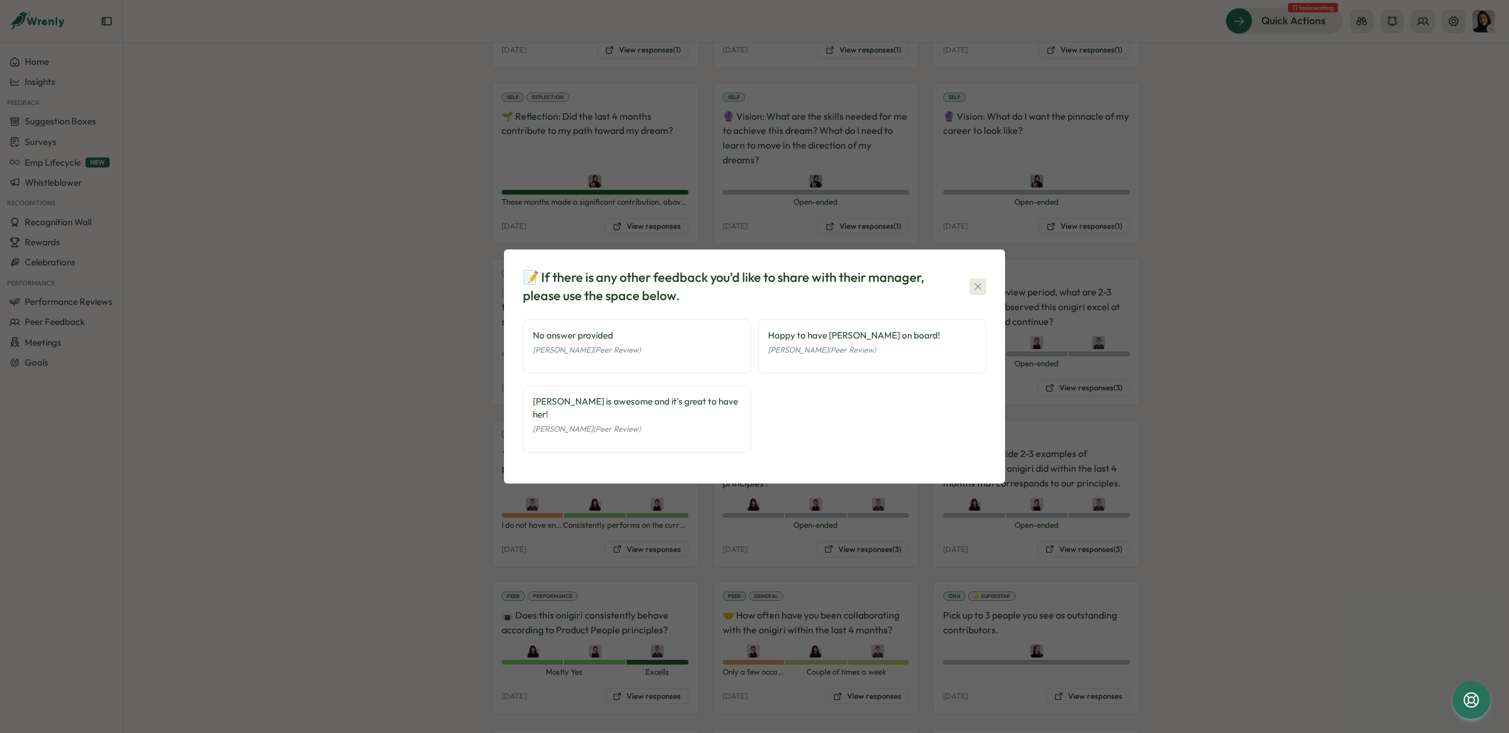
click at [977, 290] on icon "button" at bounding box center [978, 287] width 12 height 12
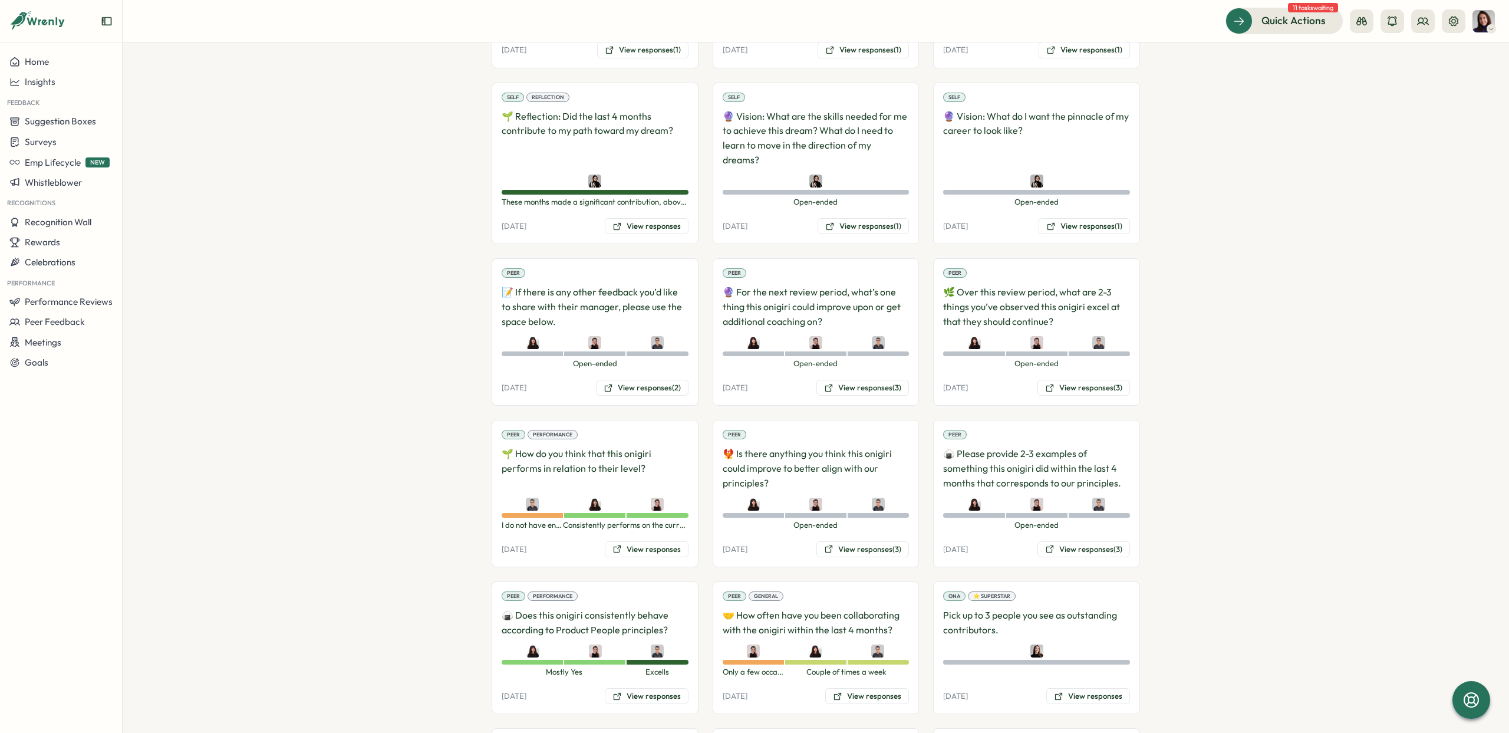
scroll to position [2377, 0]
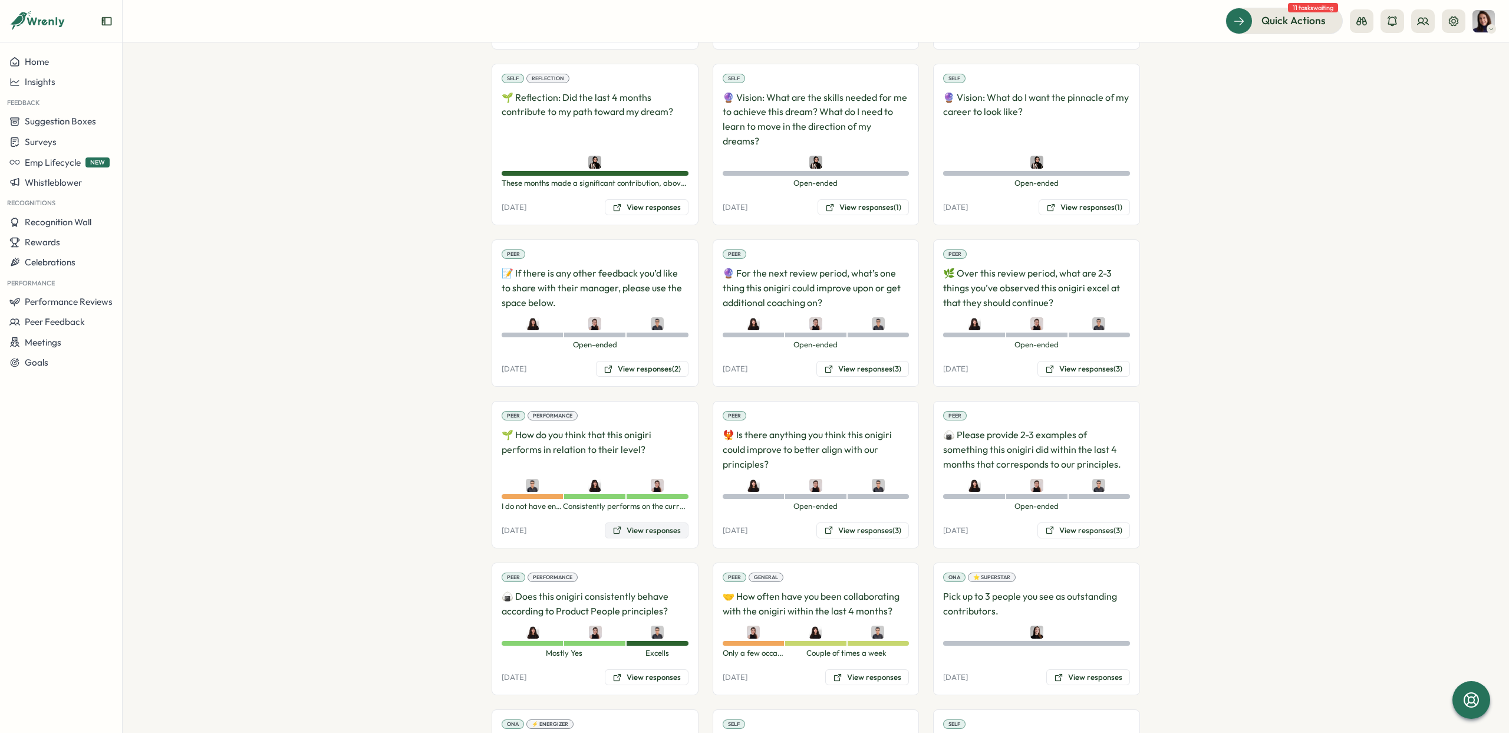
click at [661, 522] on button "View responses" at bounding box center [647, 530] width 84 height 17
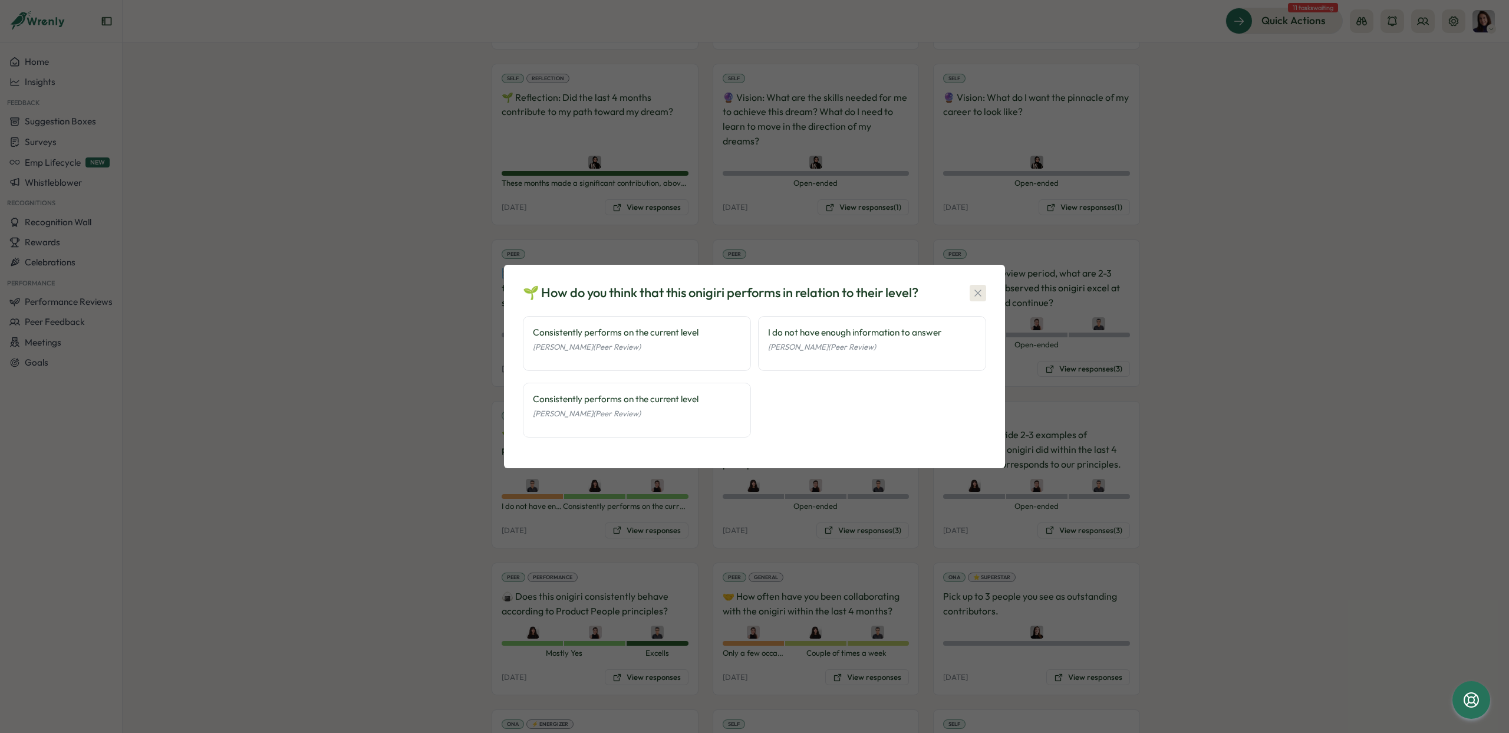
click at [979, 290] on icon "button" at bounding box center [978, 293] width 12 height 12
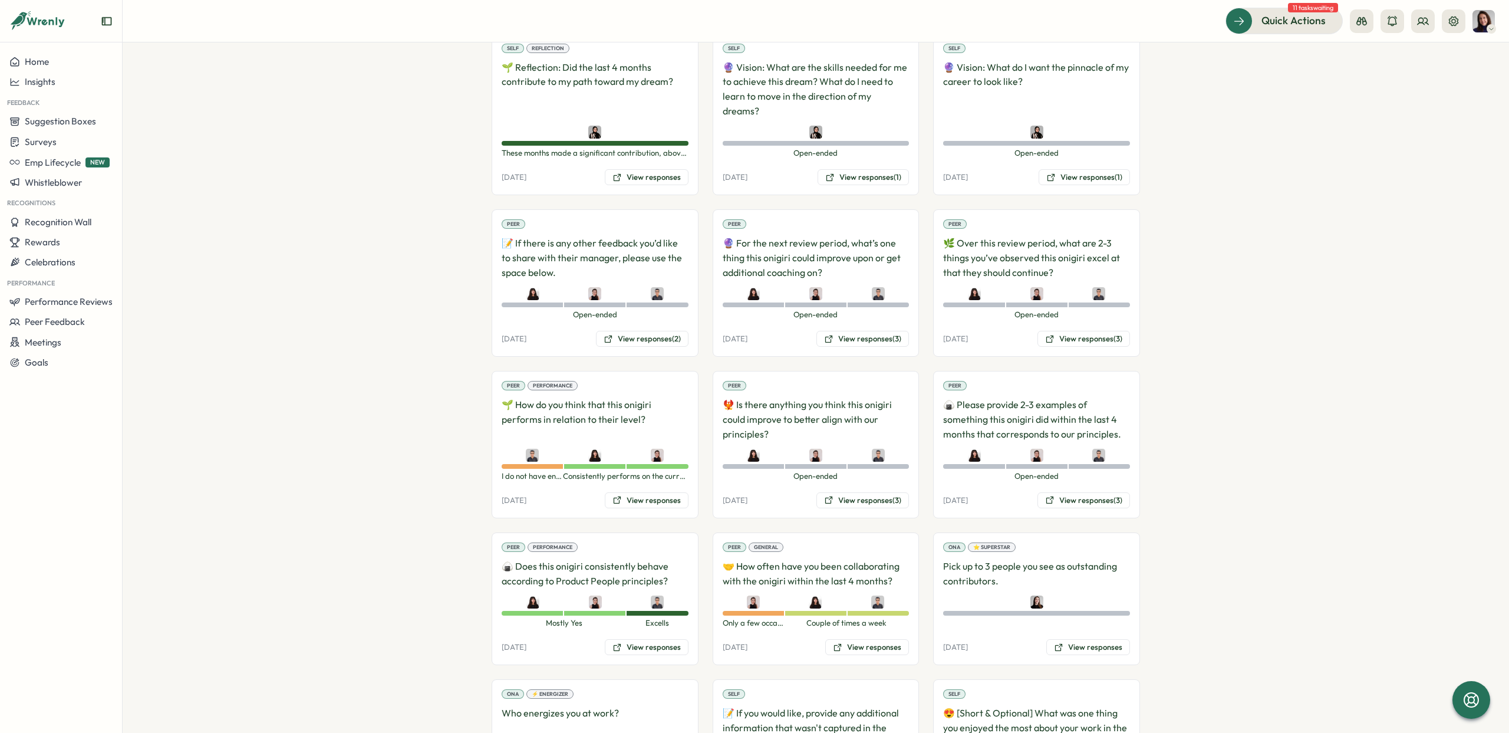
scroll to position [2410, 0]
click at [853, 489] on button "View responses (3)" at bounding box center [862, 497] width 93 height 17
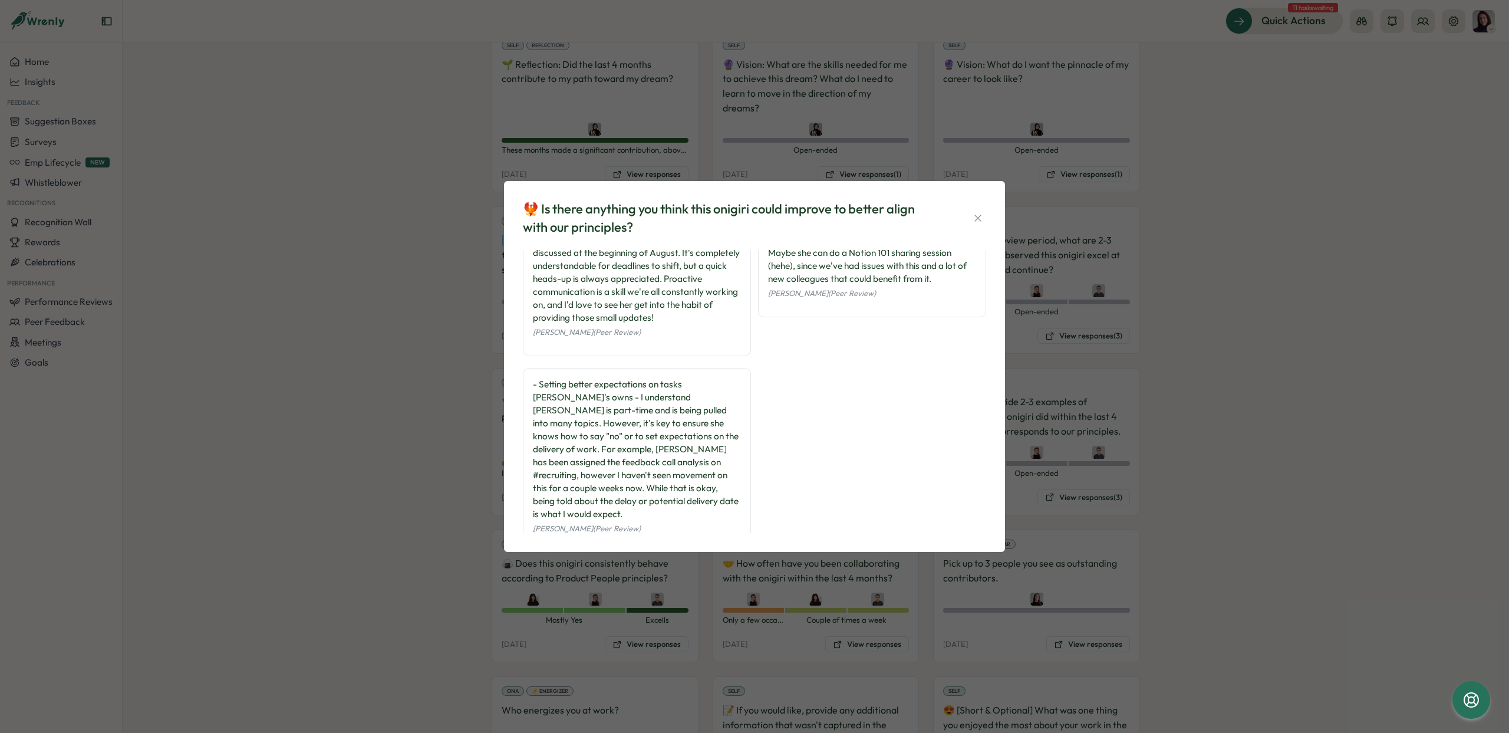
scroll to position [78, 0]
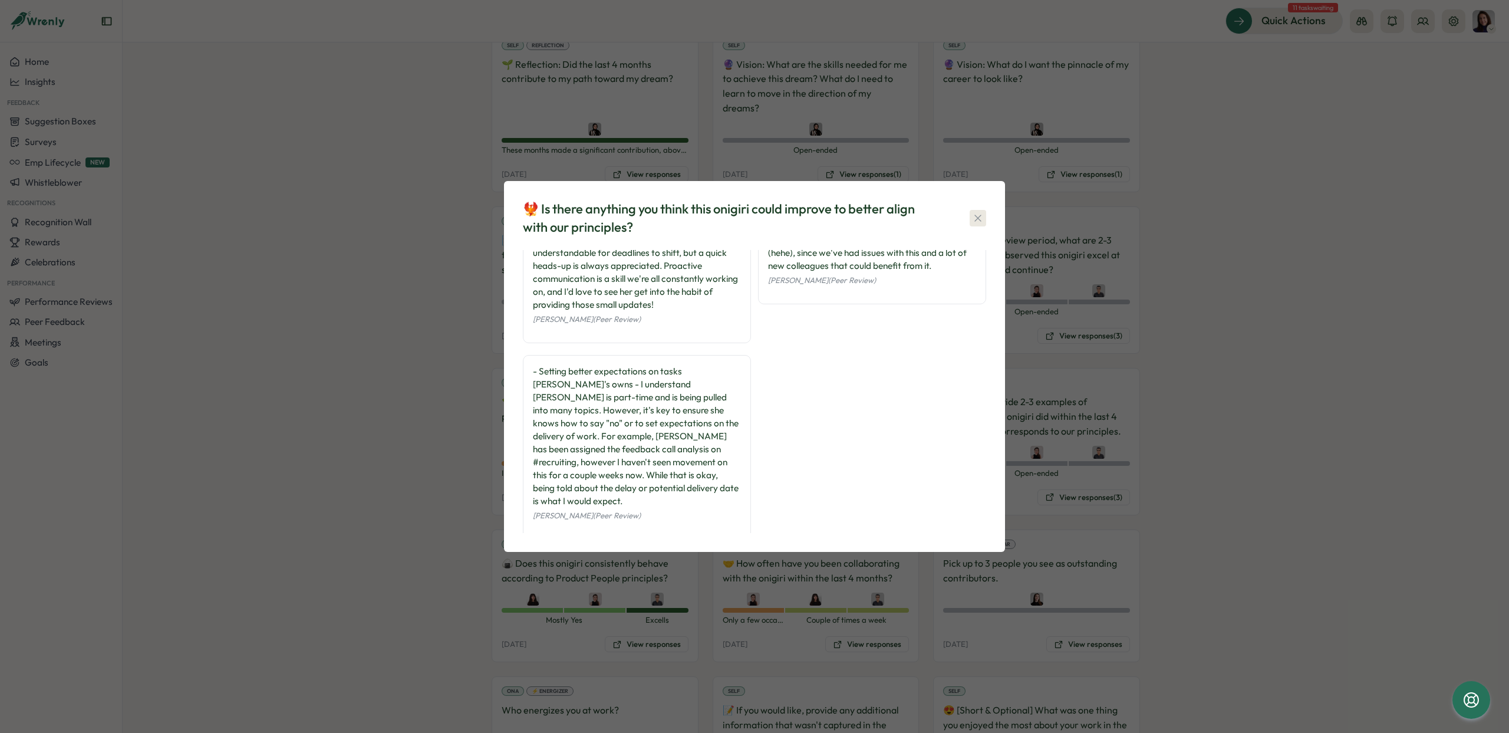
click at [980, 215] on icon "button" at bounding box center [977, 218] width 6 height 6
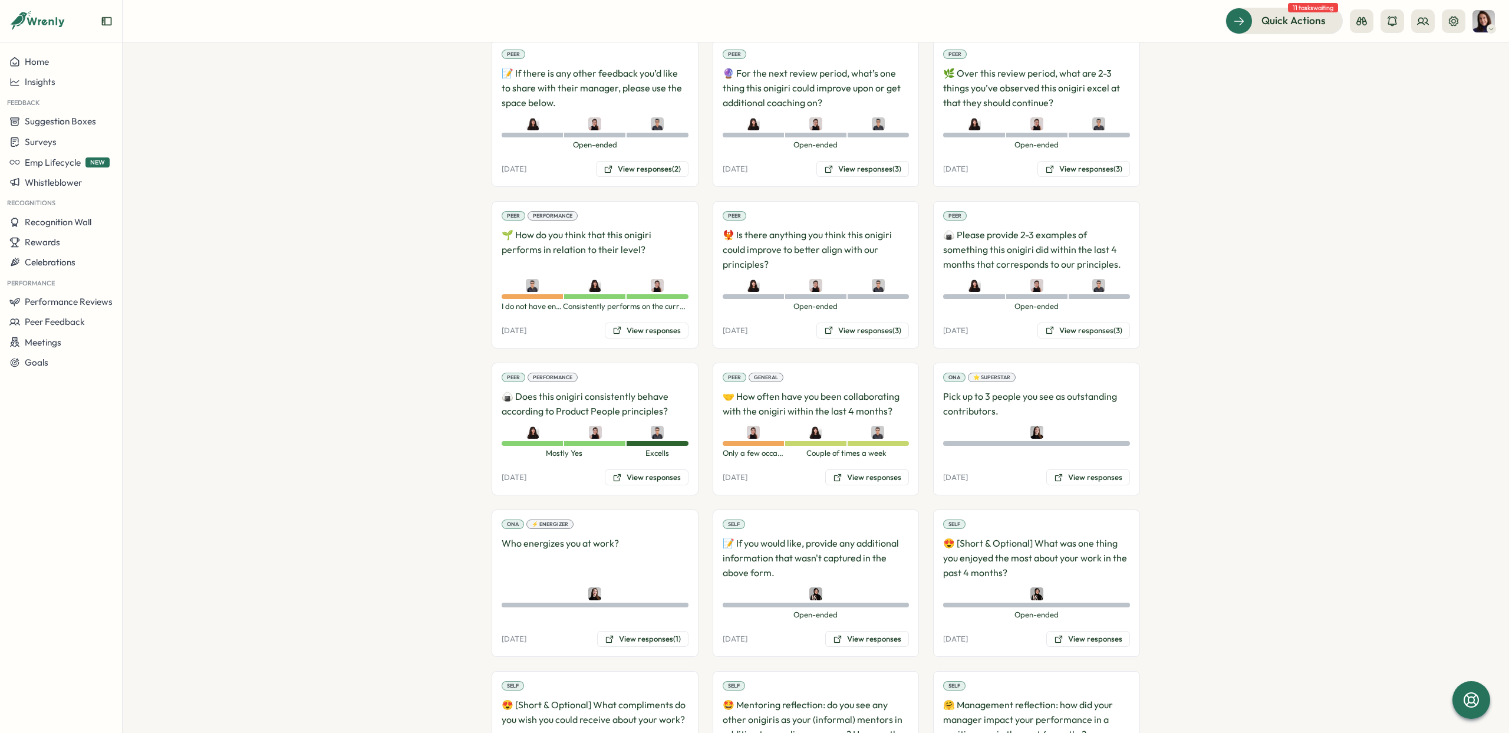
scroll to position [2578, 0]
click at [1089, 467] on button "View responses" at bounding box center [1088, 475] width 84 height 17
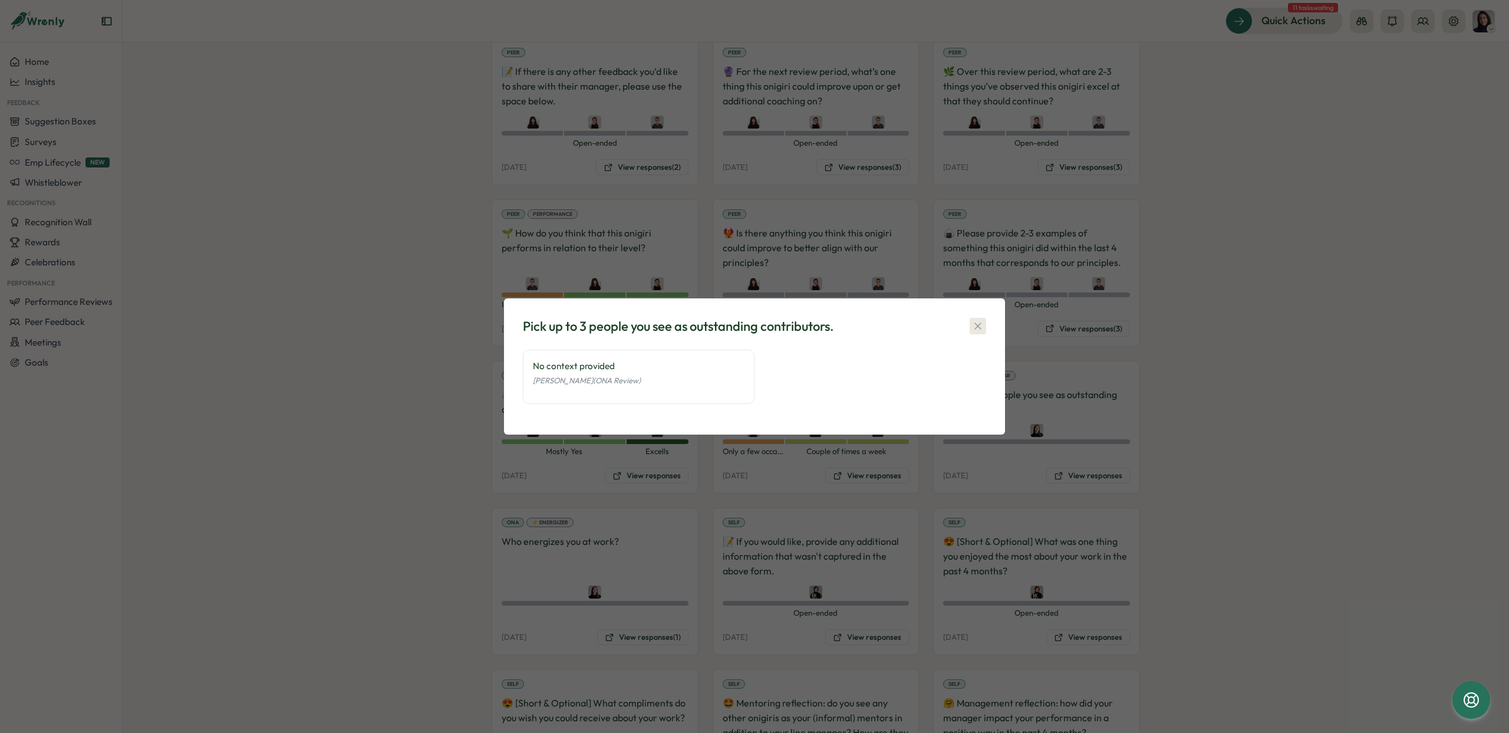
click at [981, 321] on icon "button" at bounding box center [978, 326] width 12 height 12
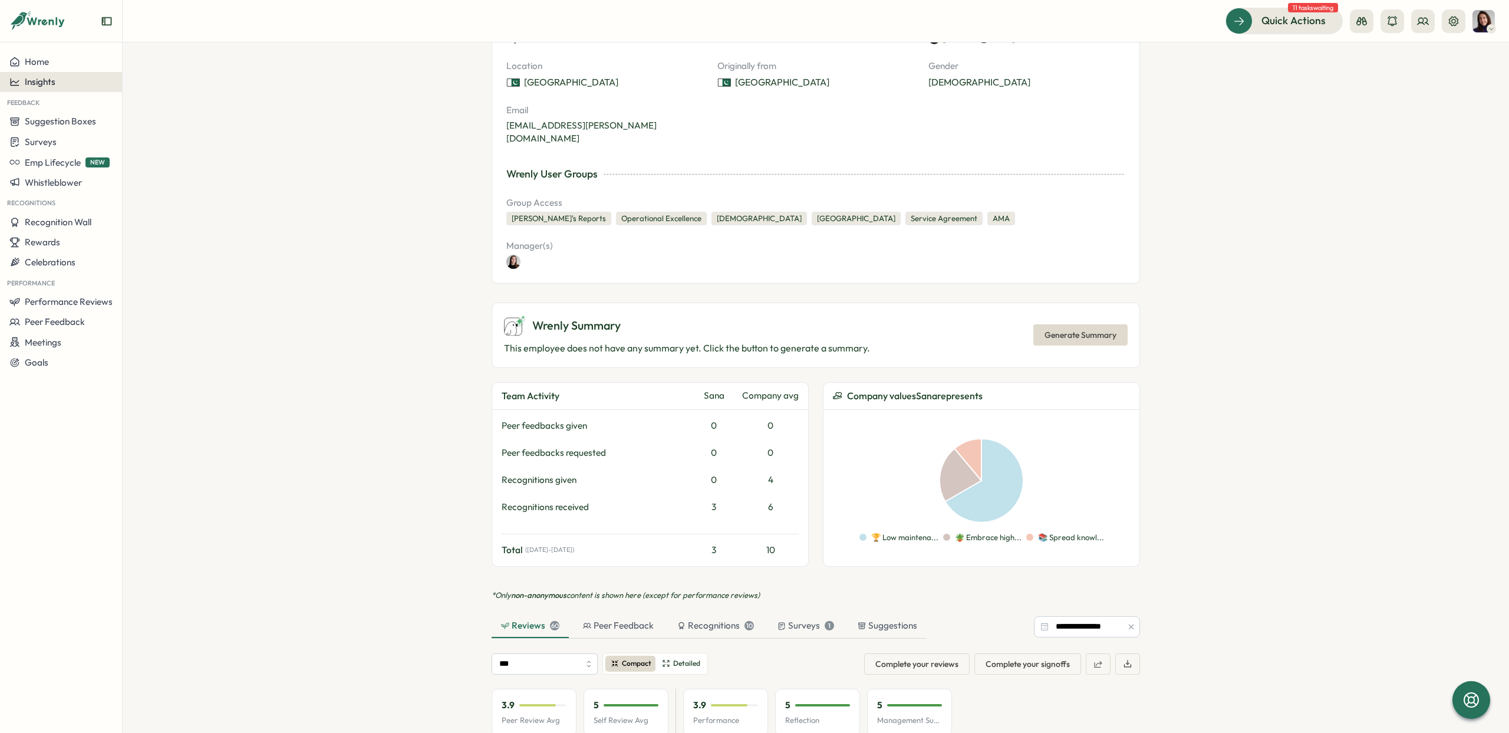
scroll to position [114, 0]
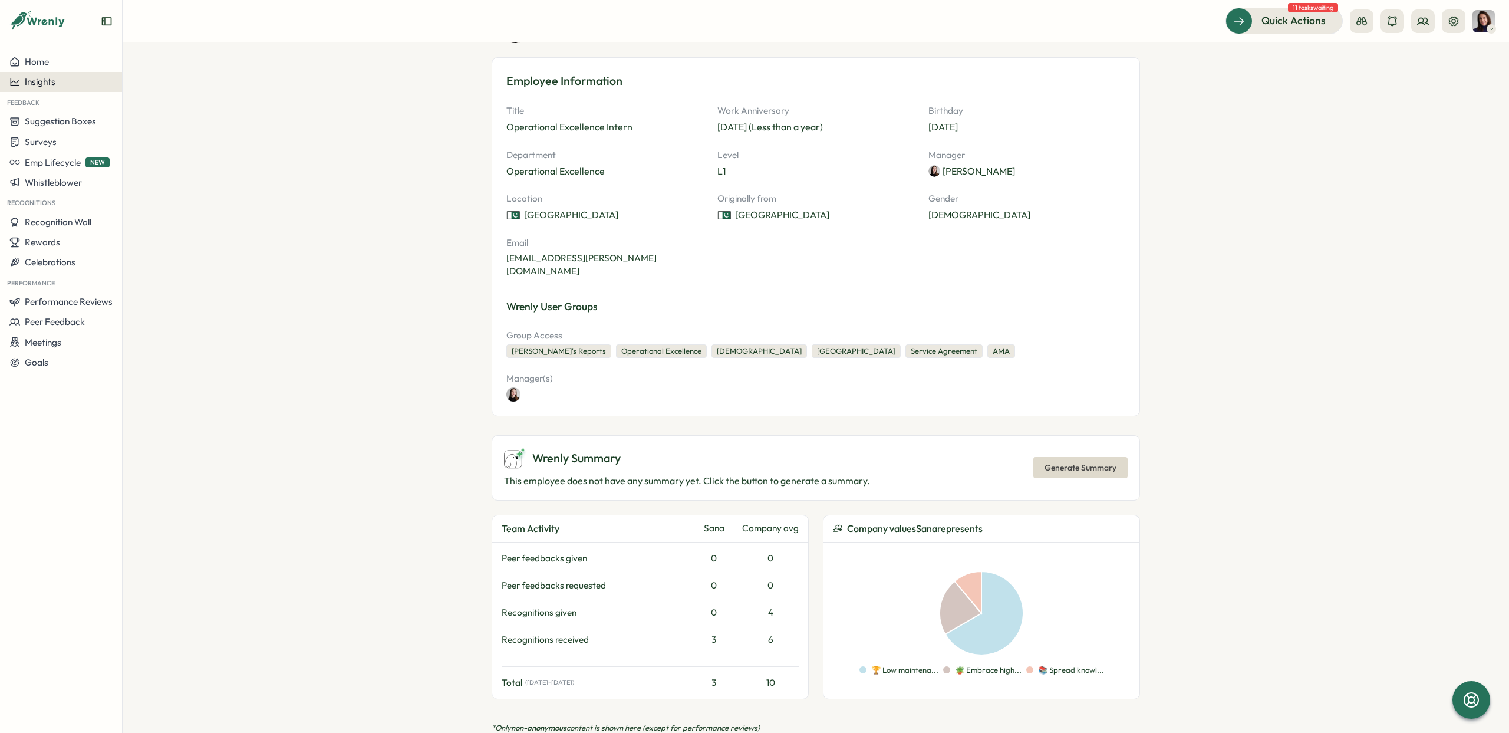
click at [36, 81] on span "Insights" at bounding box center [40, 81] width 31 height 11
click at [152, 114] on div "Performance Review" at bounding box center [167, 115] width 84 height 13
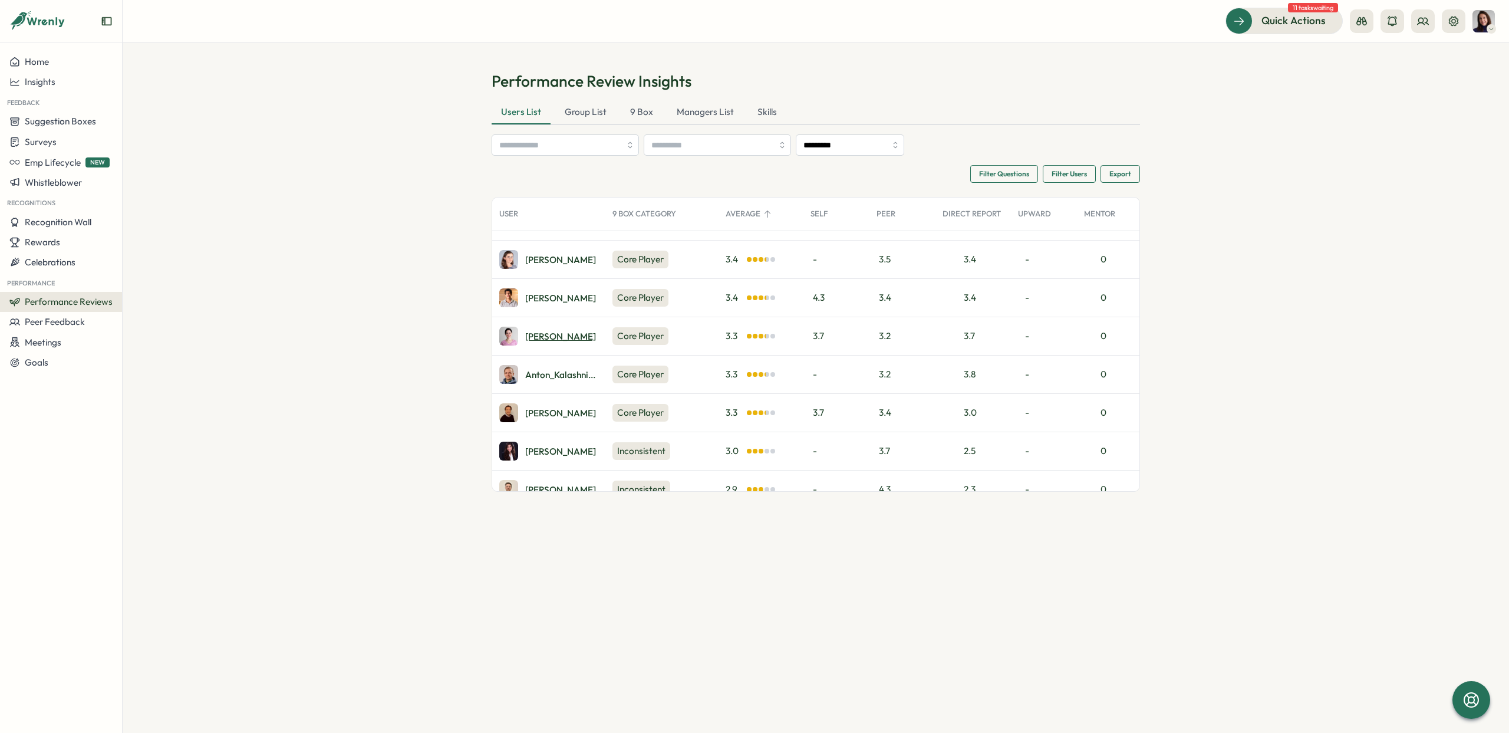
scroll to position [1737, 0]
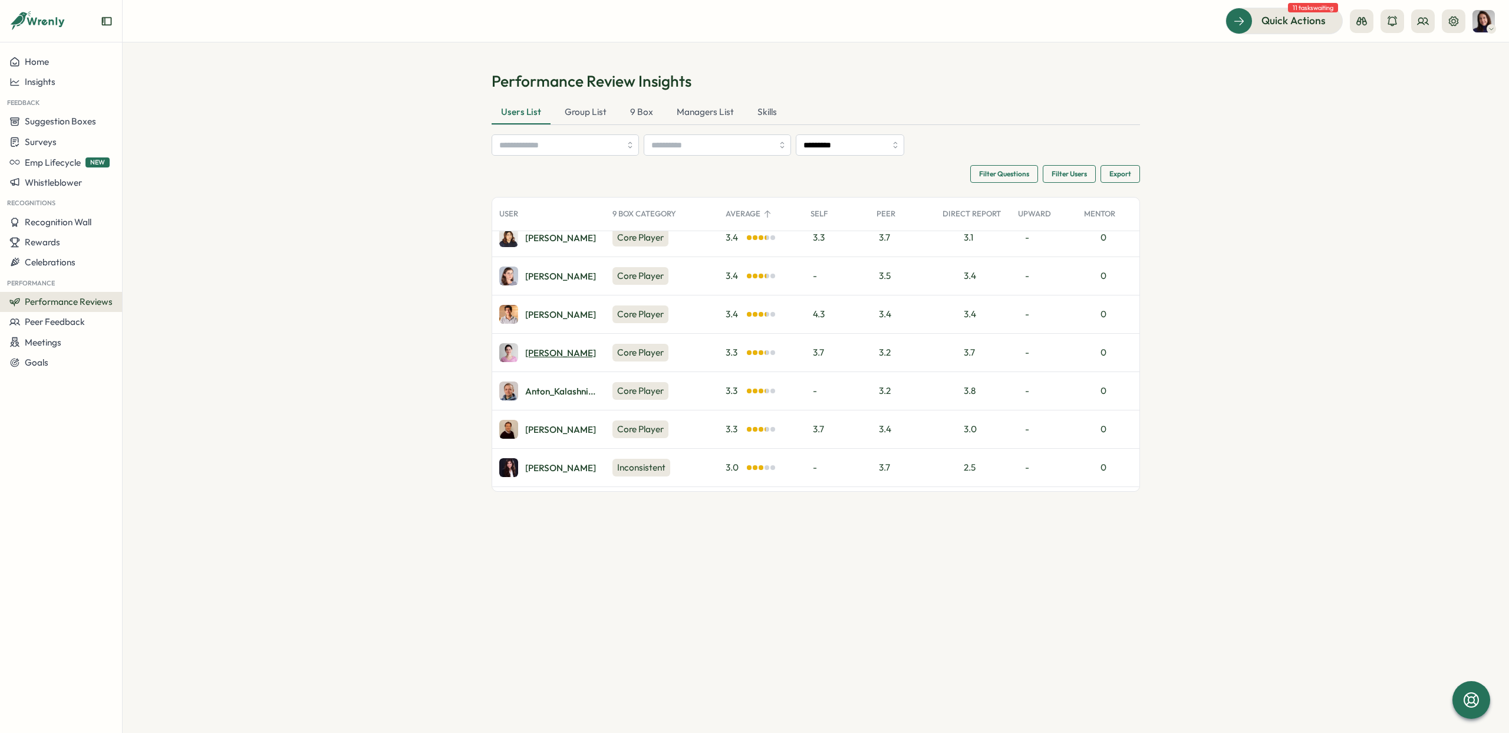
click at [544, 353] on div "Ketevan D." at bounding box center [560, 352] width 71 height 9
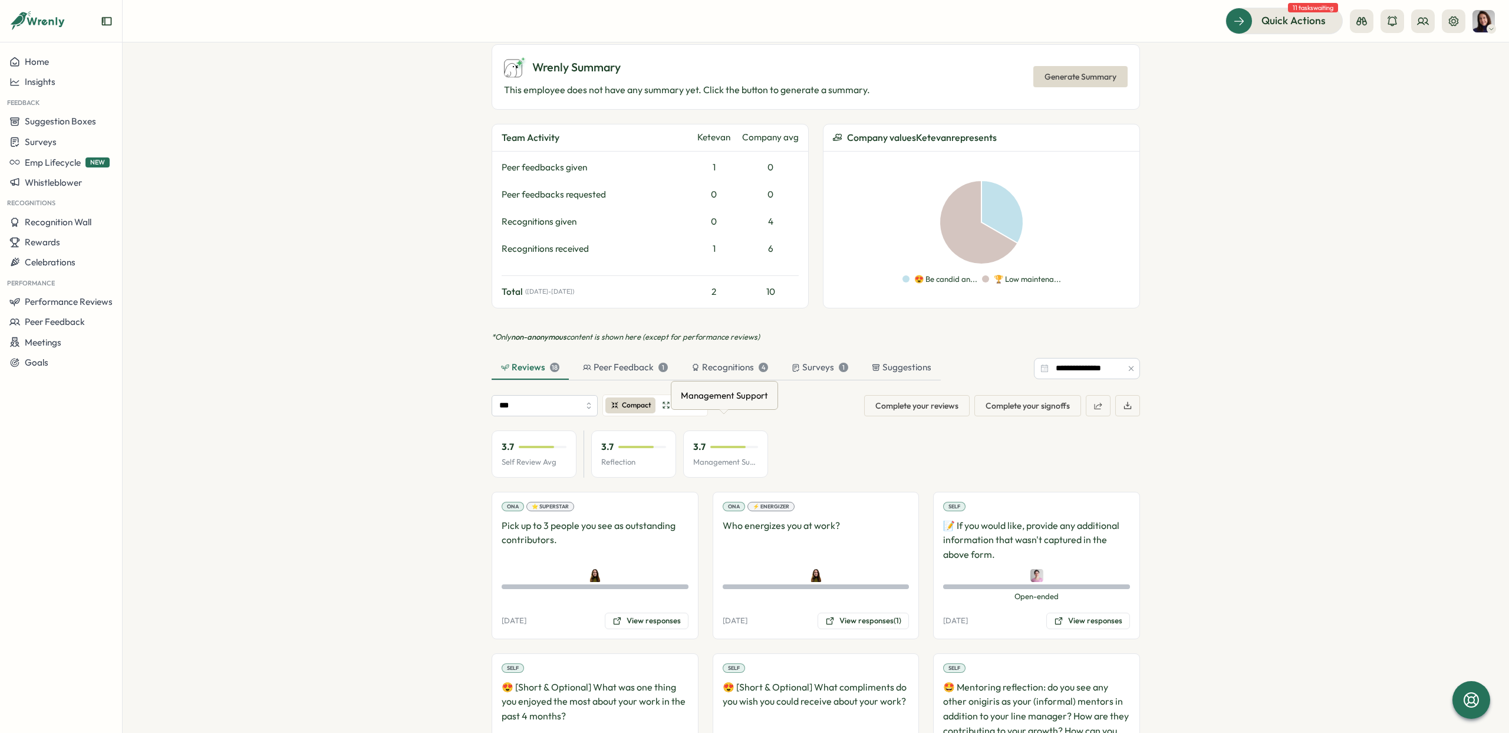
scroll to position [518, 0]
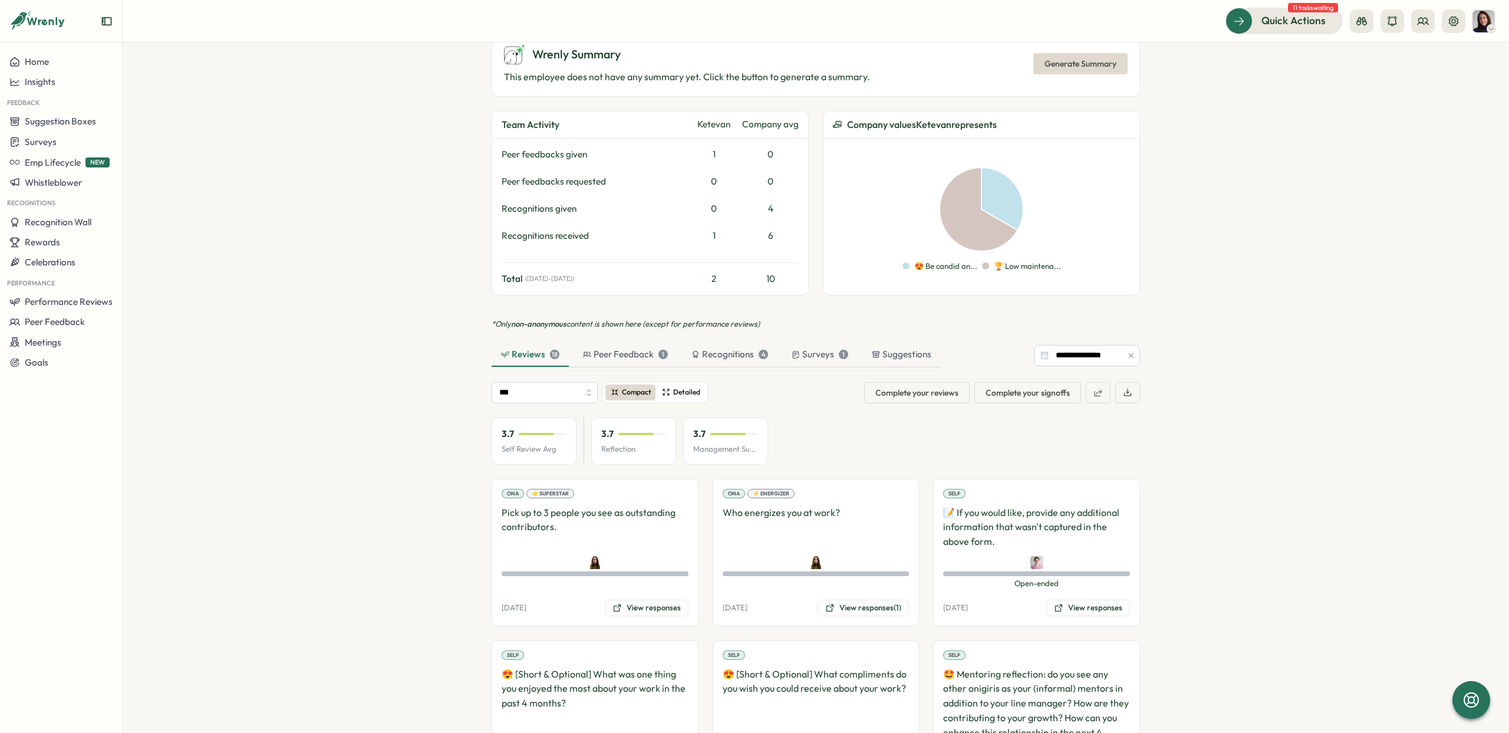
click at [683, 387] on span "Detailed" at bounding box center [686, 392] width 27 height 11
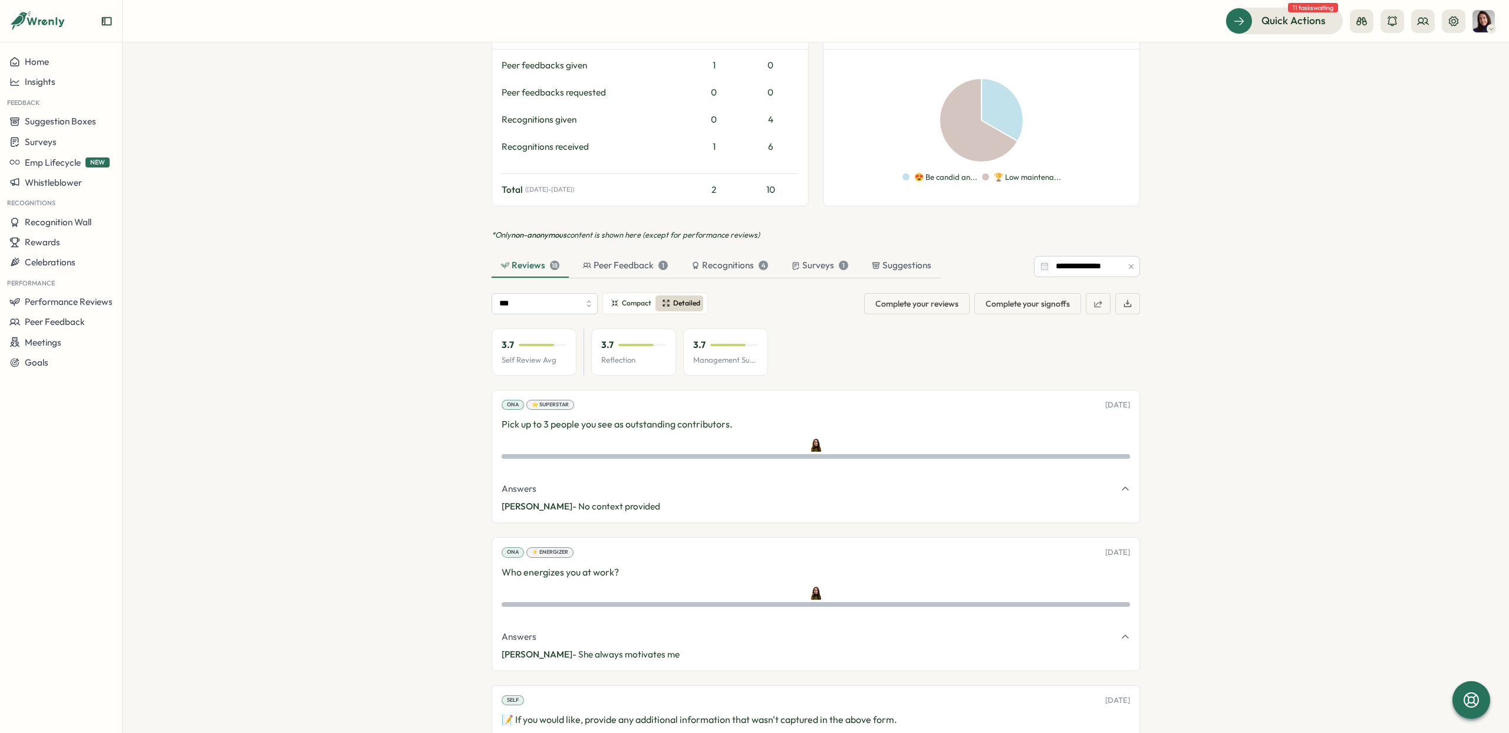
scroll to position [607, 0]
click at [694, 419] on div "ONA ⭐ Superstar [DATE] Pick up to 3 people you see as outstanding contributors.…" at bounding box center [816, 455] width 648 height 133
click at [552, 399] on div "⭐ Superstar" at bounding box center [550, 404] width 48 height 11
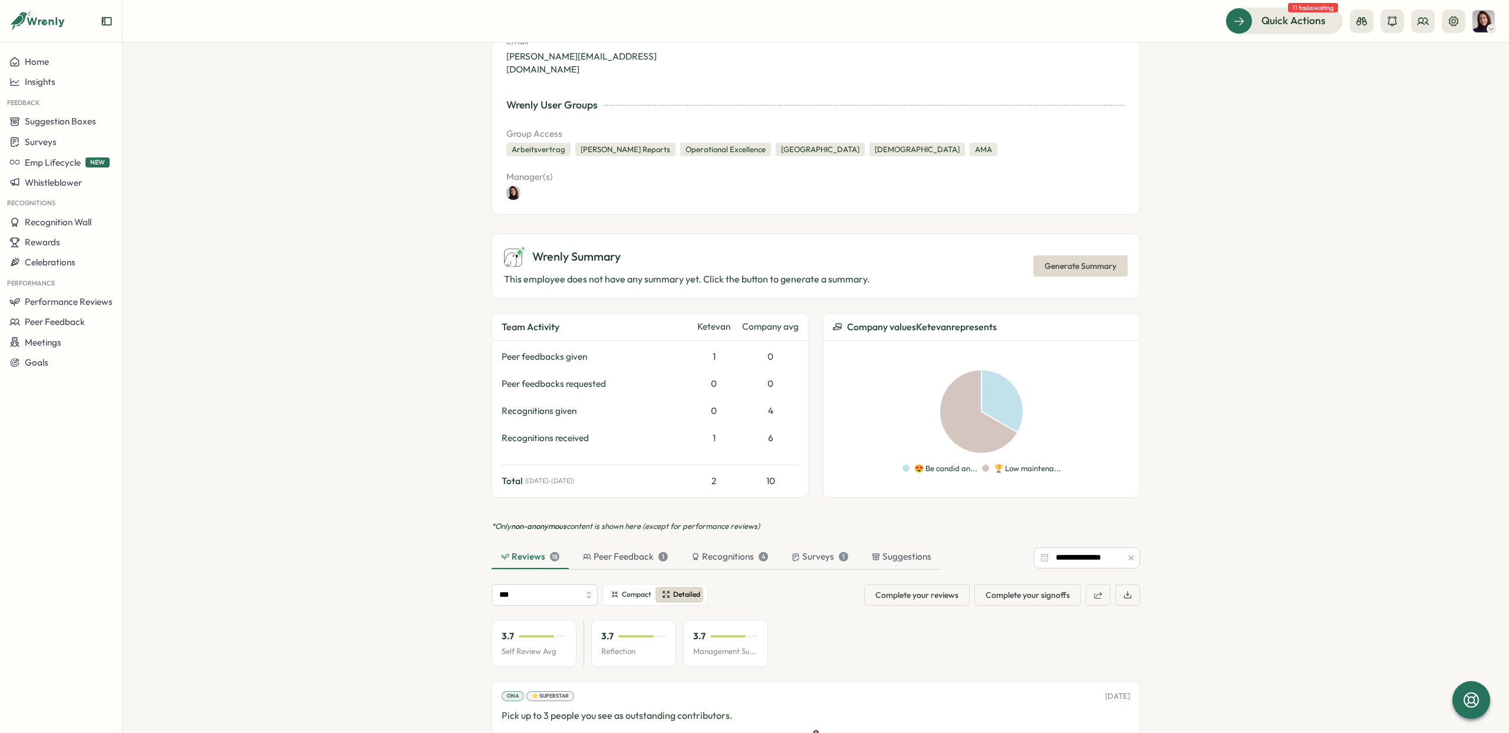
scroll to position [282, 0]
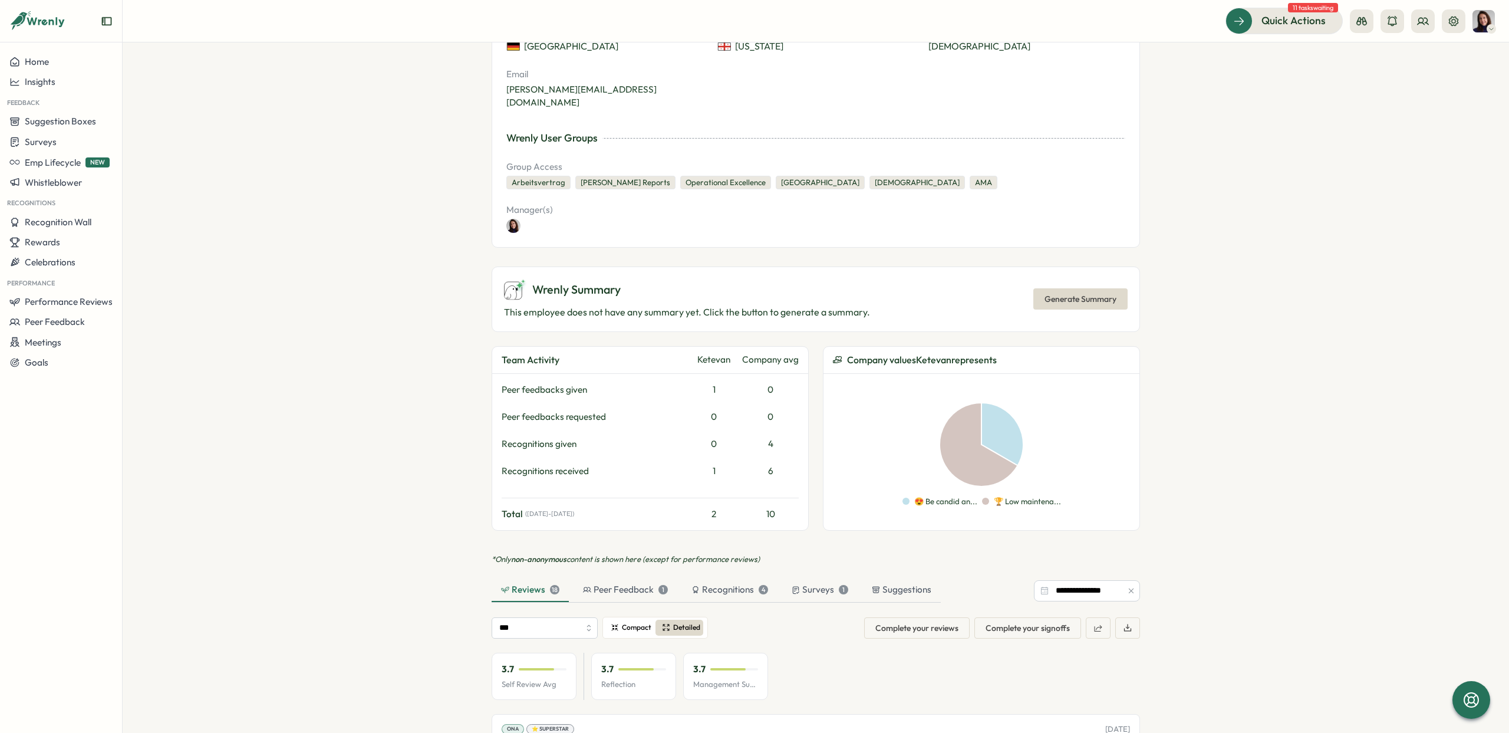
click at [627, 622] on span "Compact" at bounding box center [636, 627] width 29 height 11
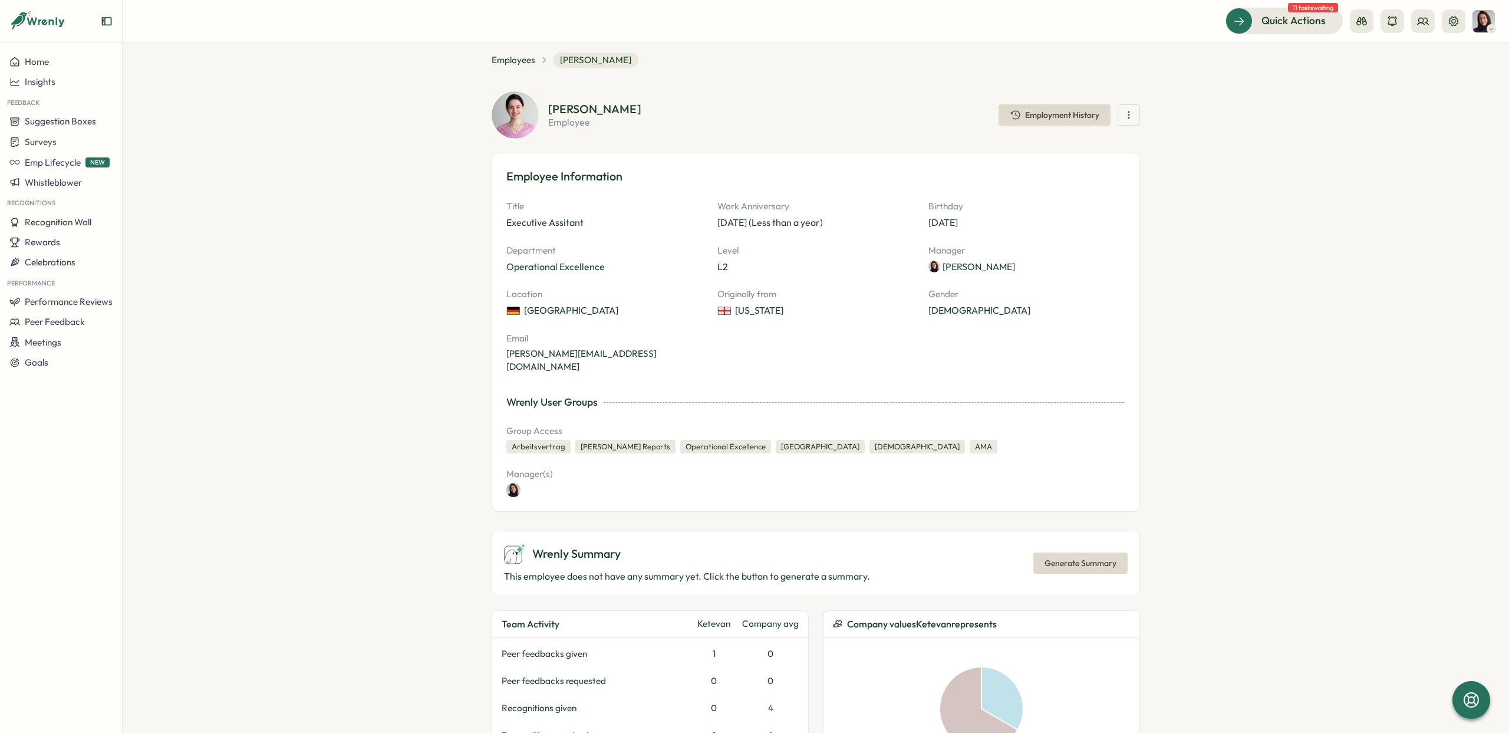
scroll to position [0, 0]
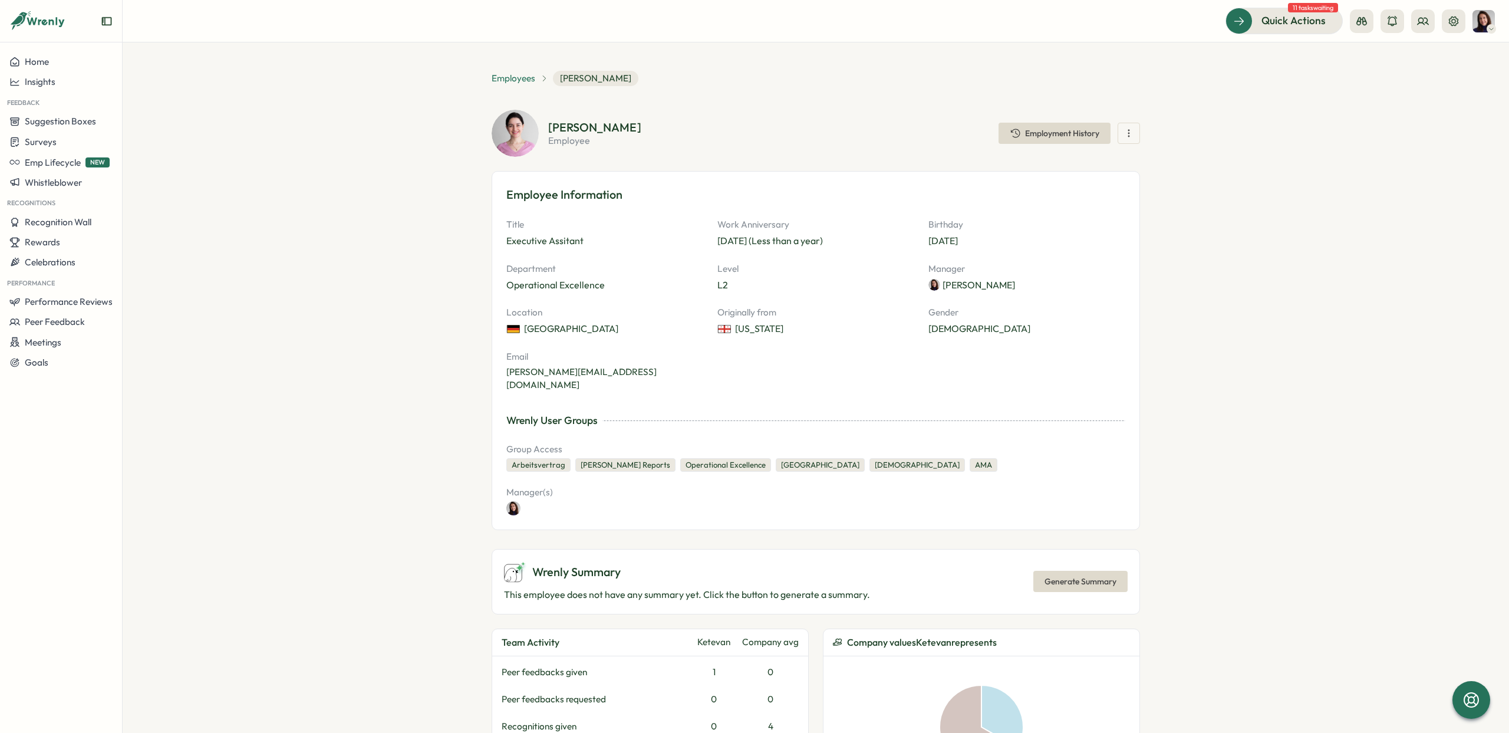
click at [505, 76] on span "Employees" at bounding box center [514, 78] width 44 height 13
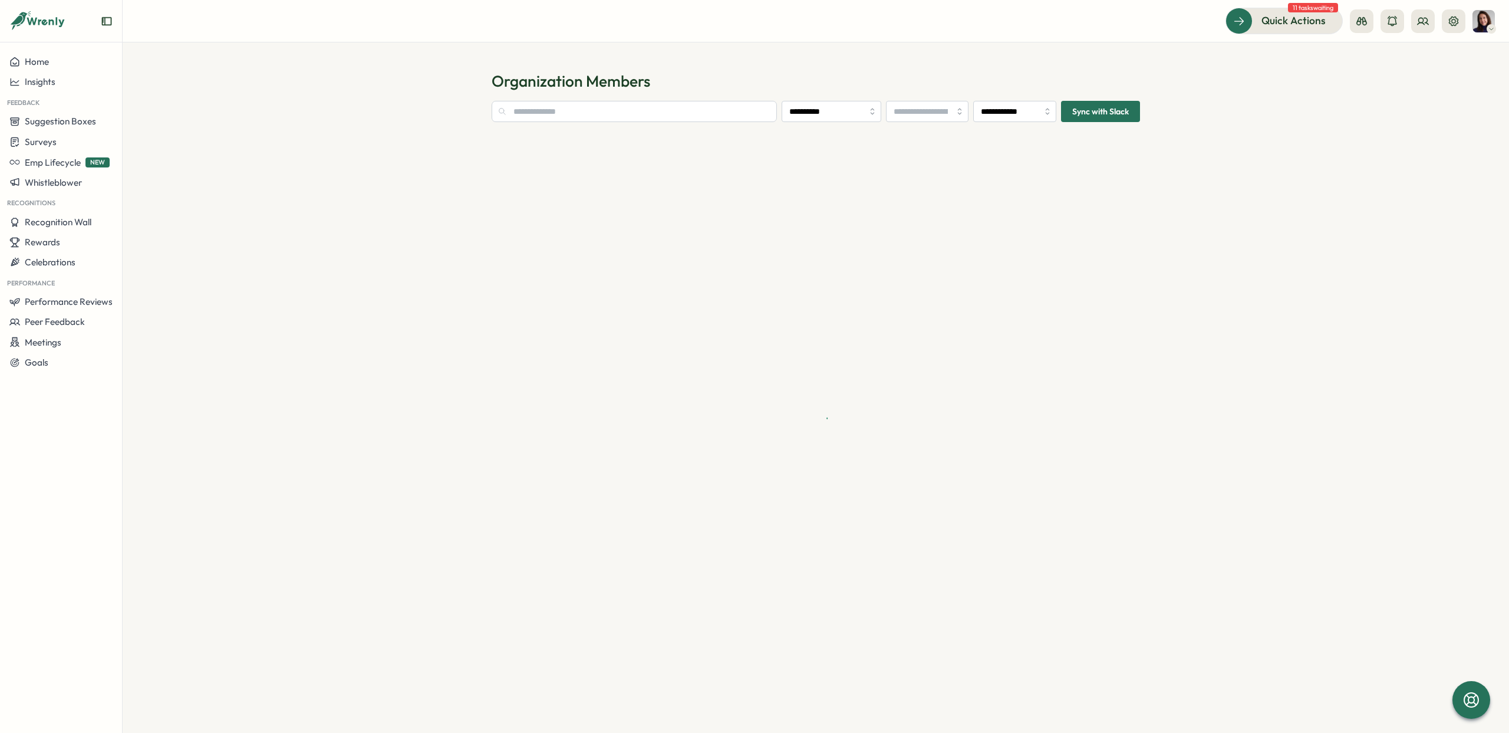
type input "**********"
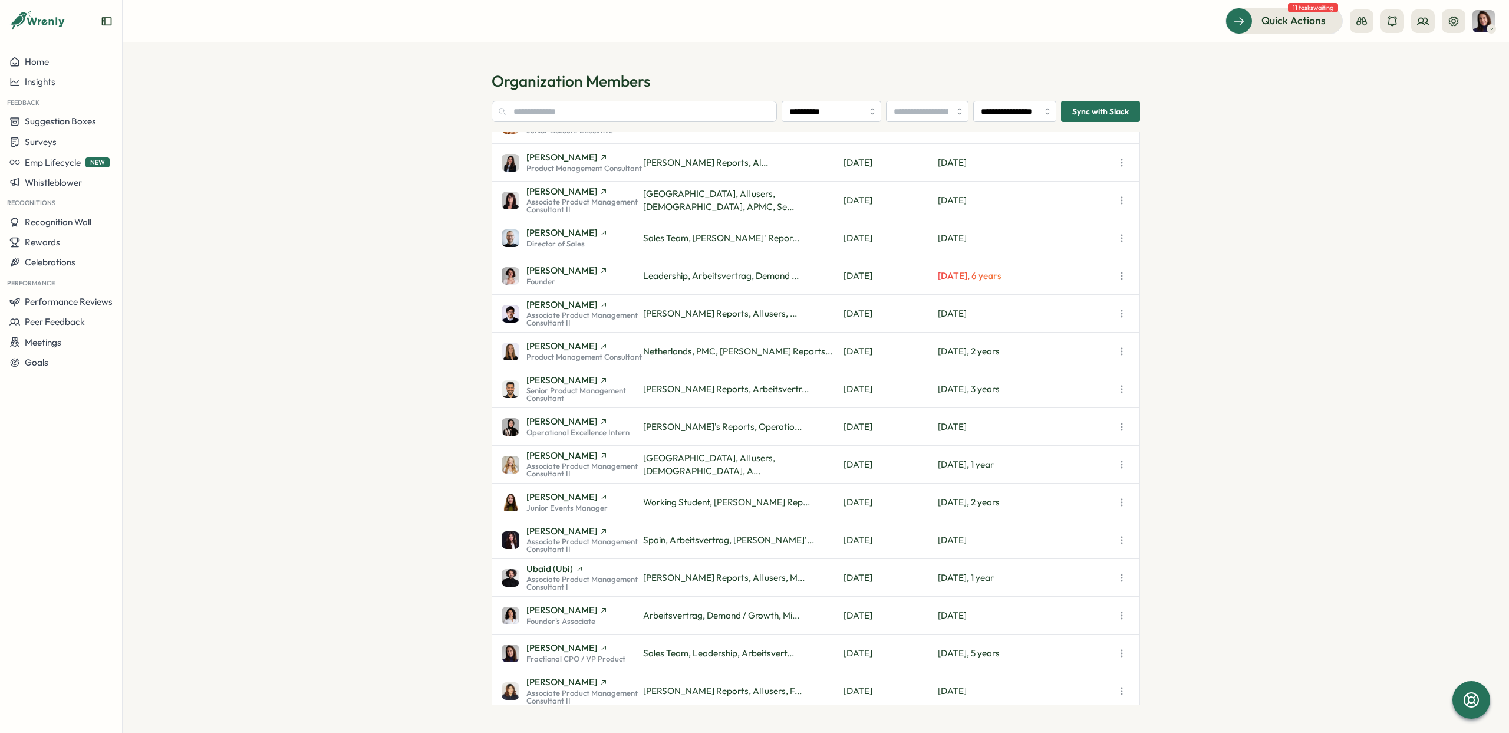
scroll to position [928, 0]
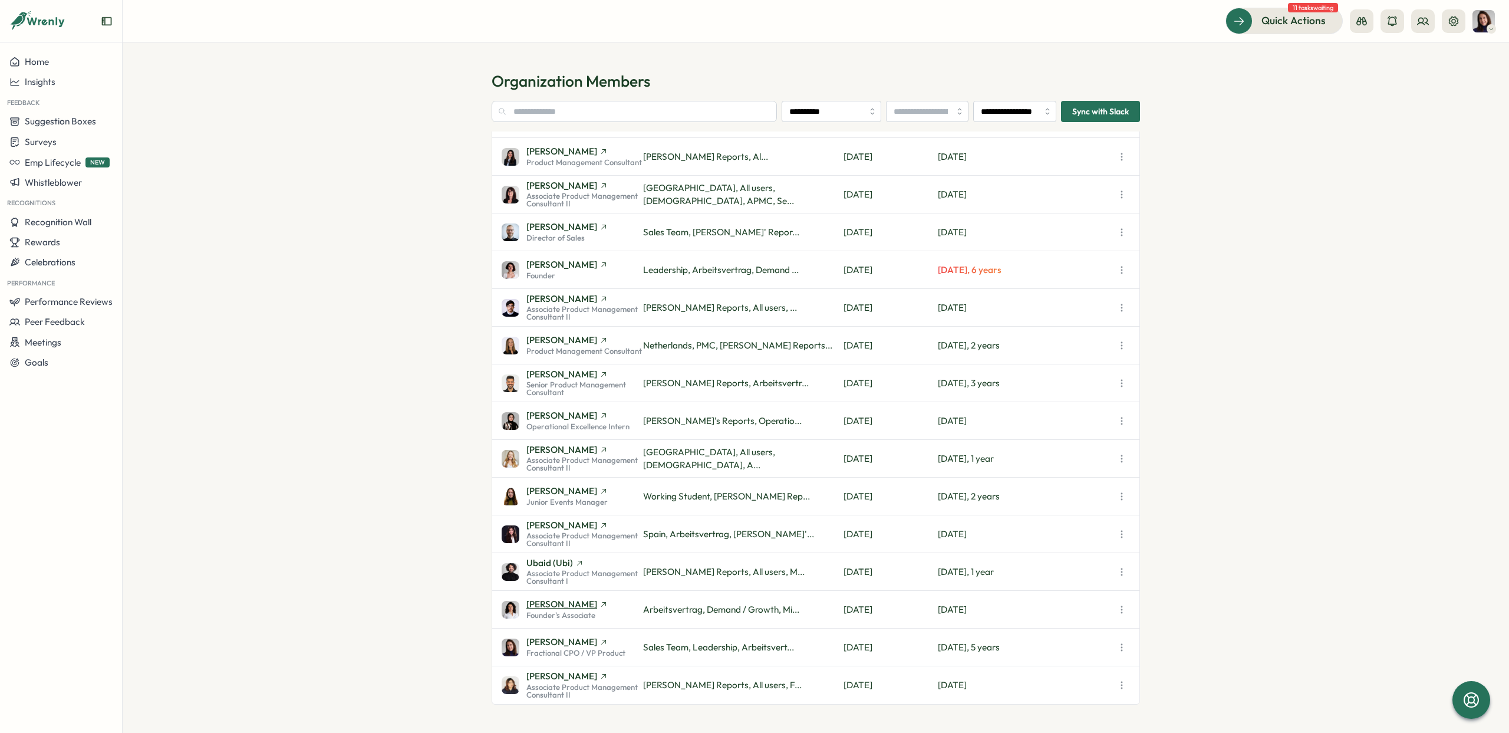
click at [558, 604] on span "[PERSON_NAME]" at bounding box center [561, 603] width 71 height 9
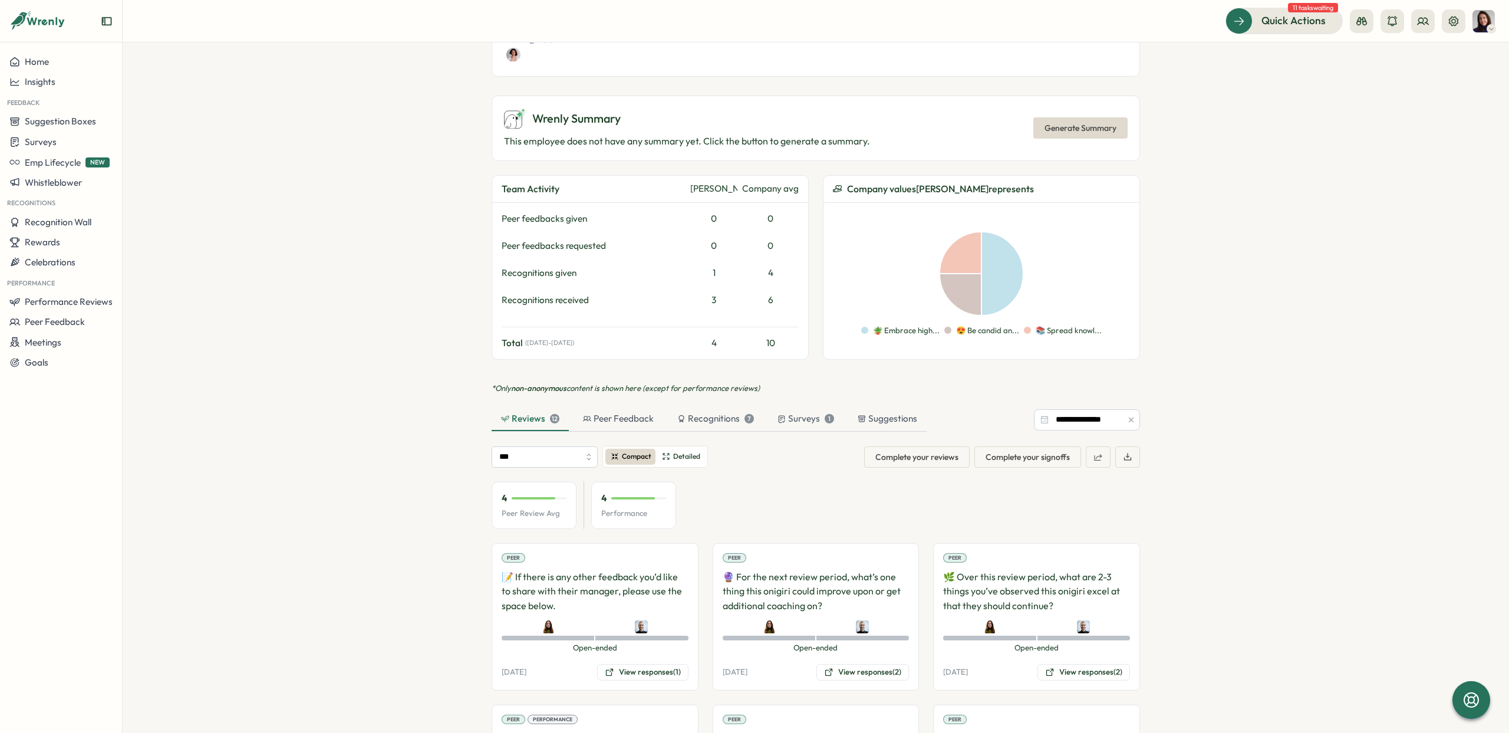
scroll to position [456, 0]
click at [631, 495] on div at bounding box center [633, 496] width 44 height 2
click at [639, 491] on div "4 Performance" at bounding box center [633, 502] width 85 height 47
click at [561, 489] on div "4" at bounding box center [534, 495] width 65 height 13
click at [628, 491] on div "4 Performance" at bounding box center [633, 502] width 85 height 47
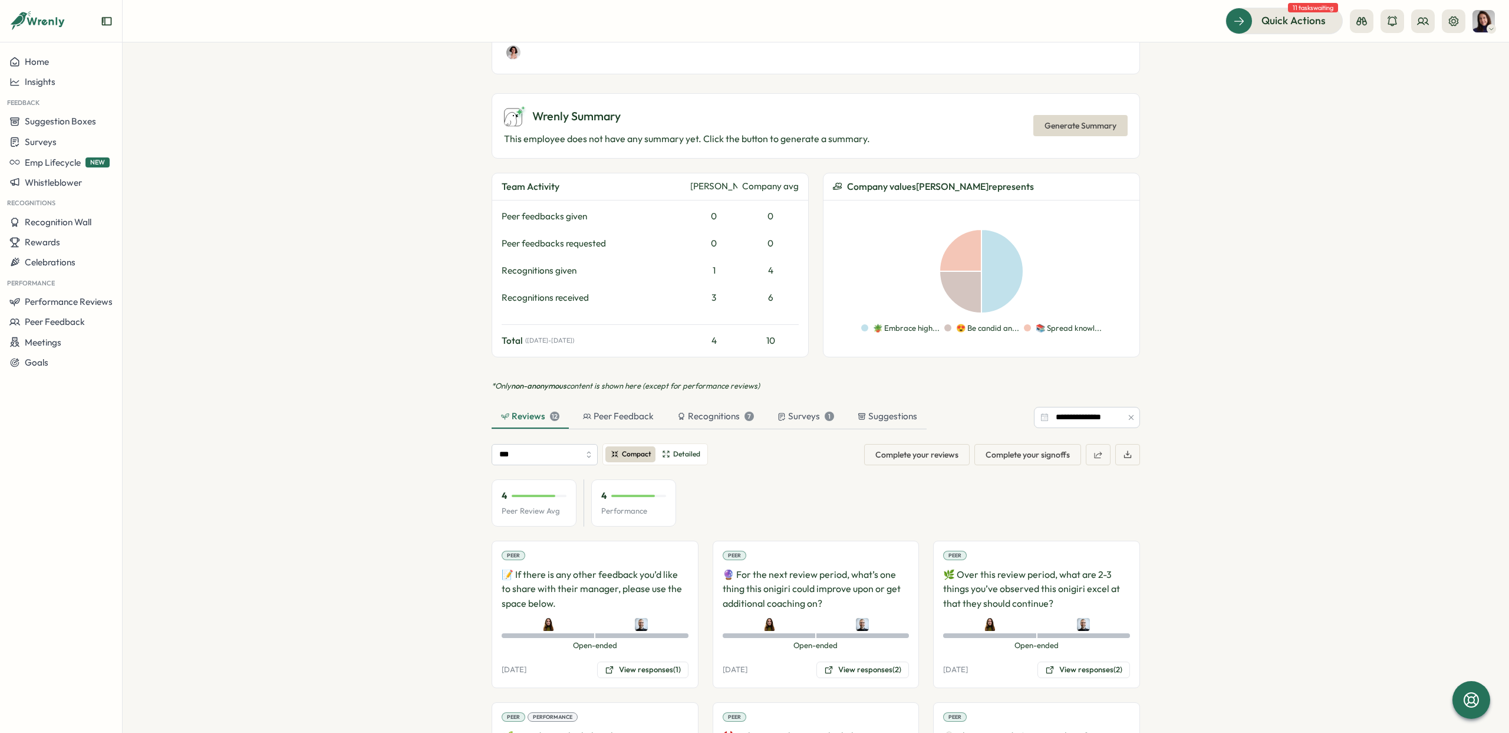
scroll to position [522, 0]
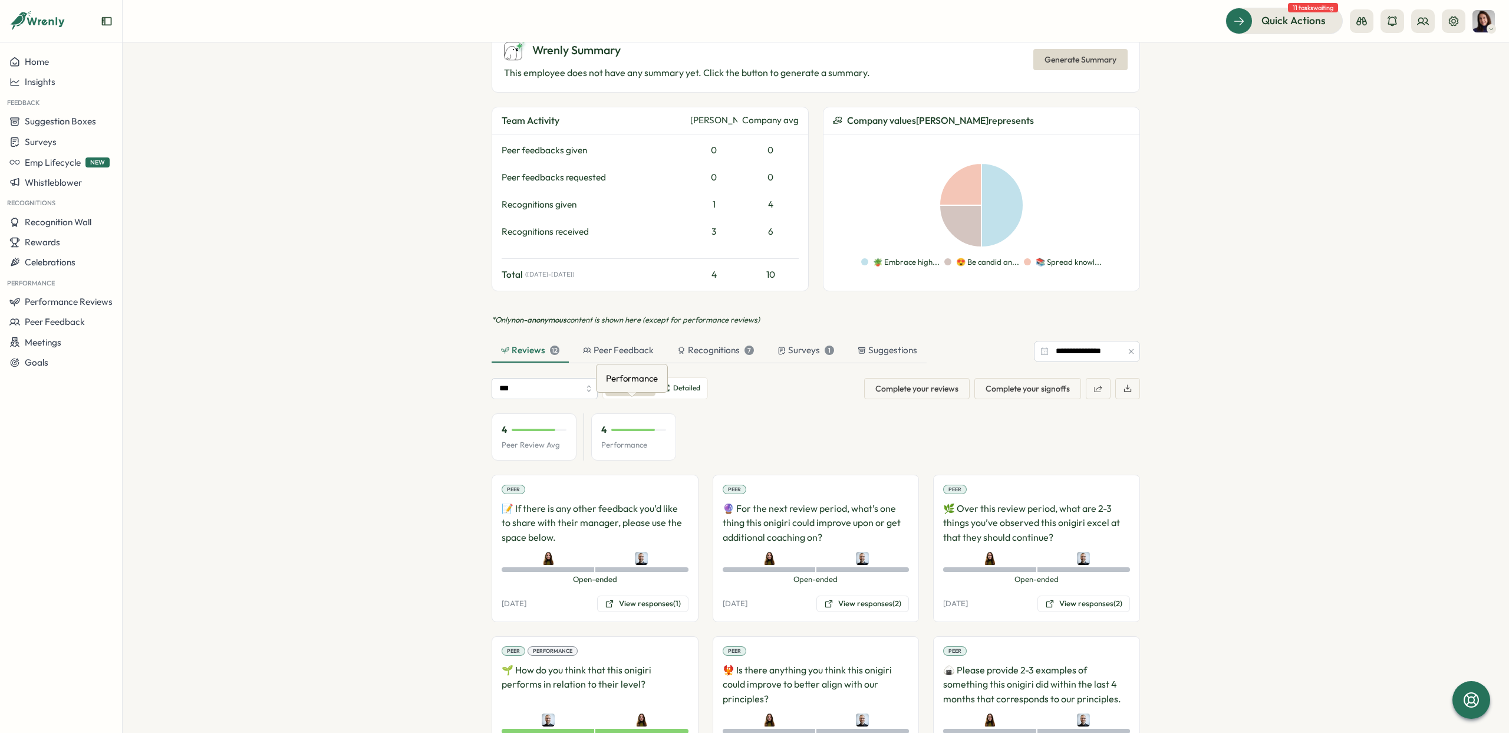
click at [638, 429] on div at bounding box center [633, 430] width 44 height 2
click at [683, 383] on span "Detailed" at bounding box center [686, 388] width 27 height 11
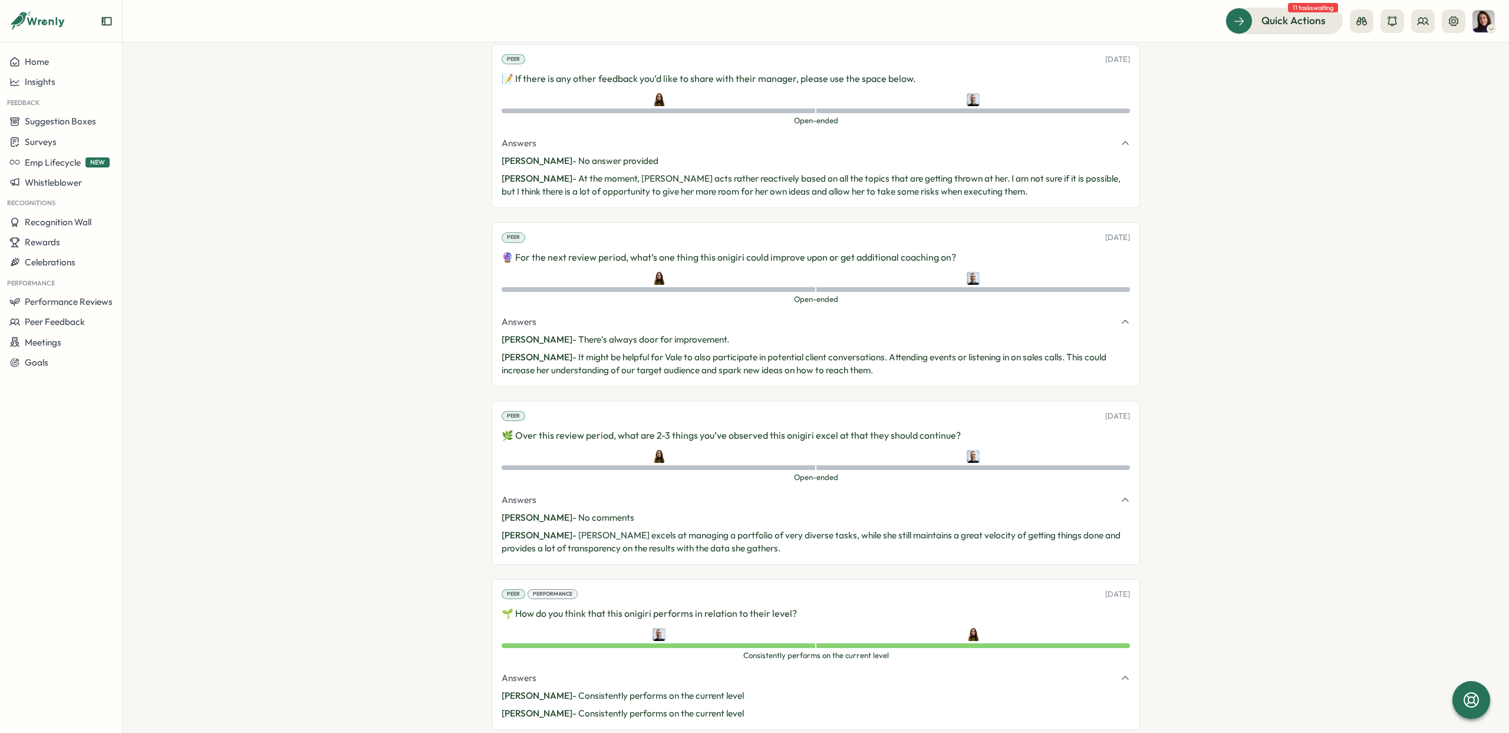
scroll to position [957, 0]
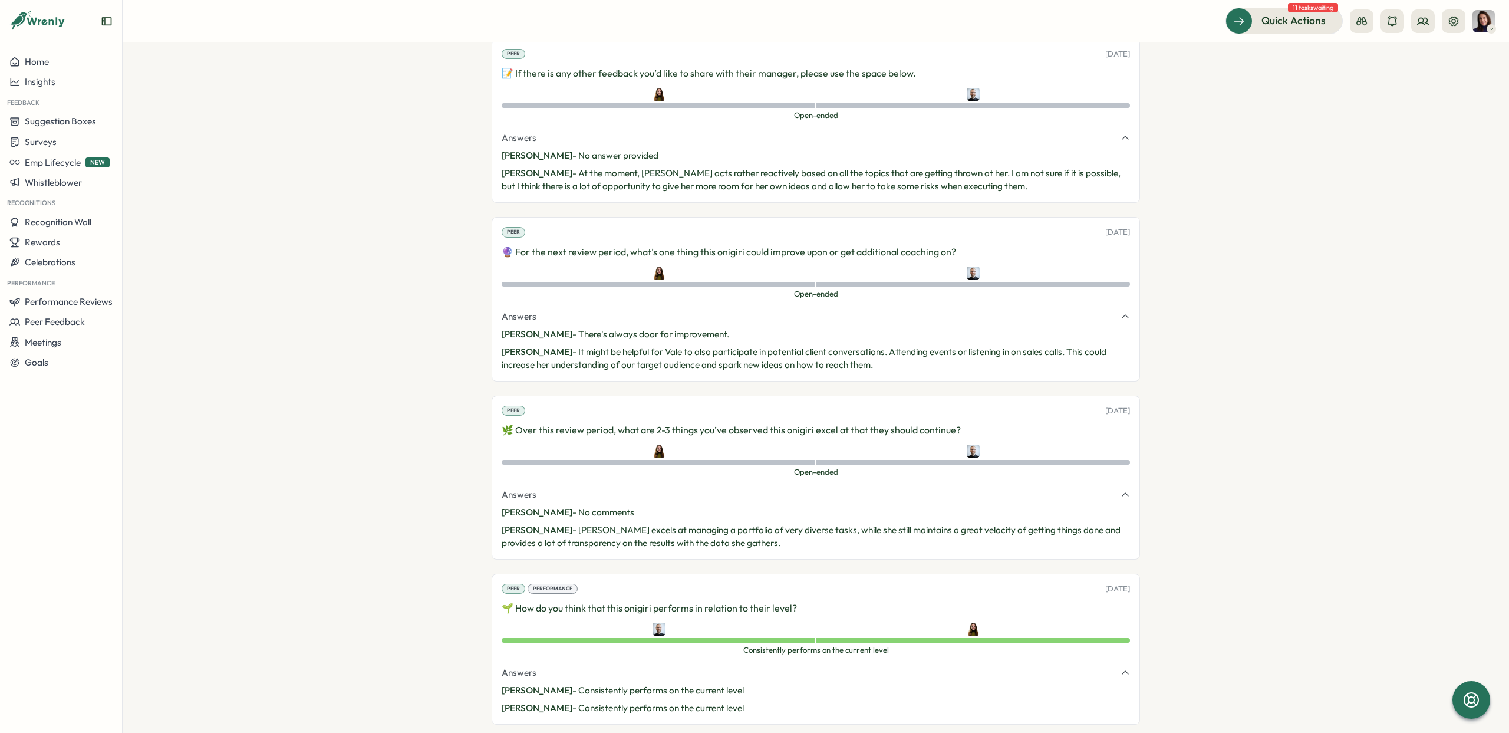
click at [594, 506] on p "Sofia Mayor - No comments" at bounding box center [816, 512] width 628 height 13
click at [737, 460] on div "Open-ended" at bounding box center [659, 462] width 314 height 5
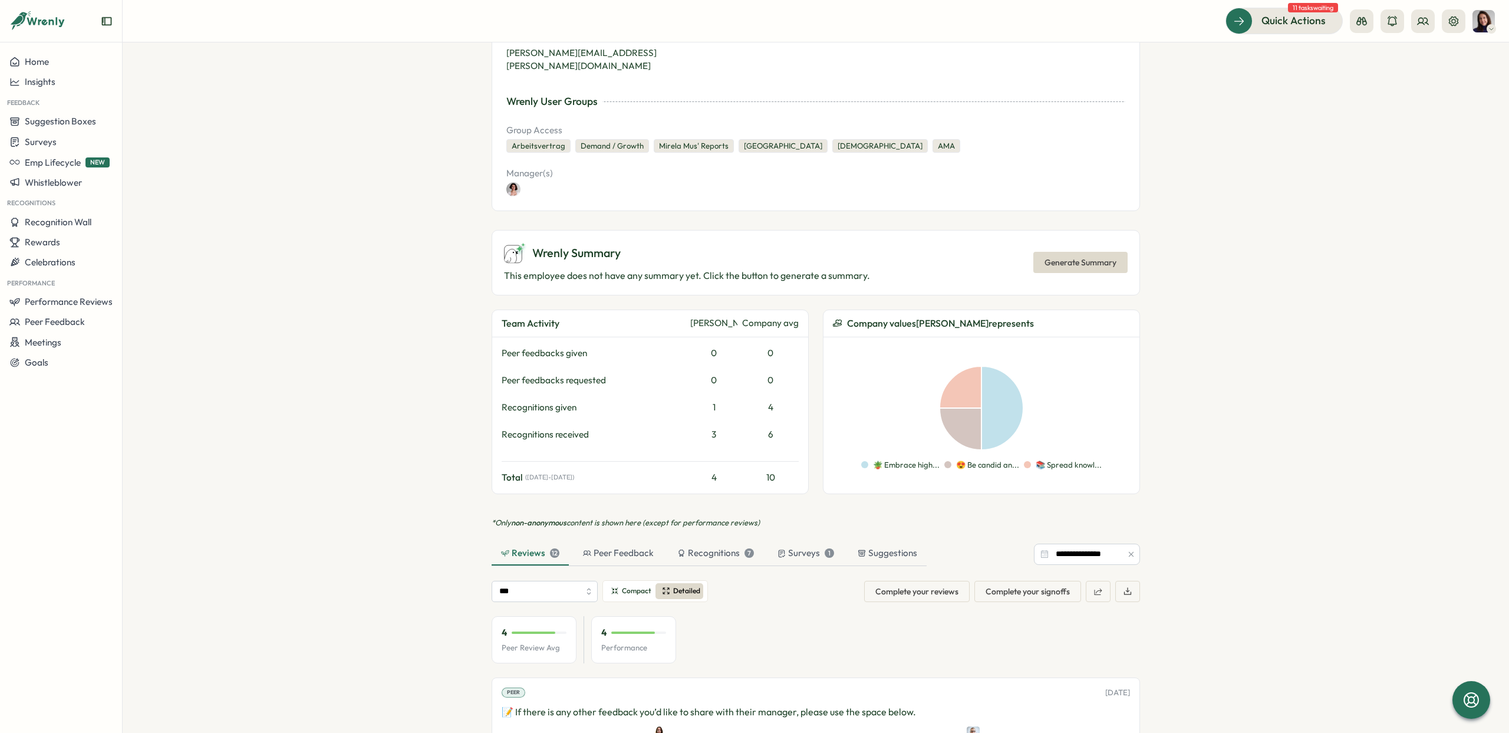
scroll to position [331, 0]
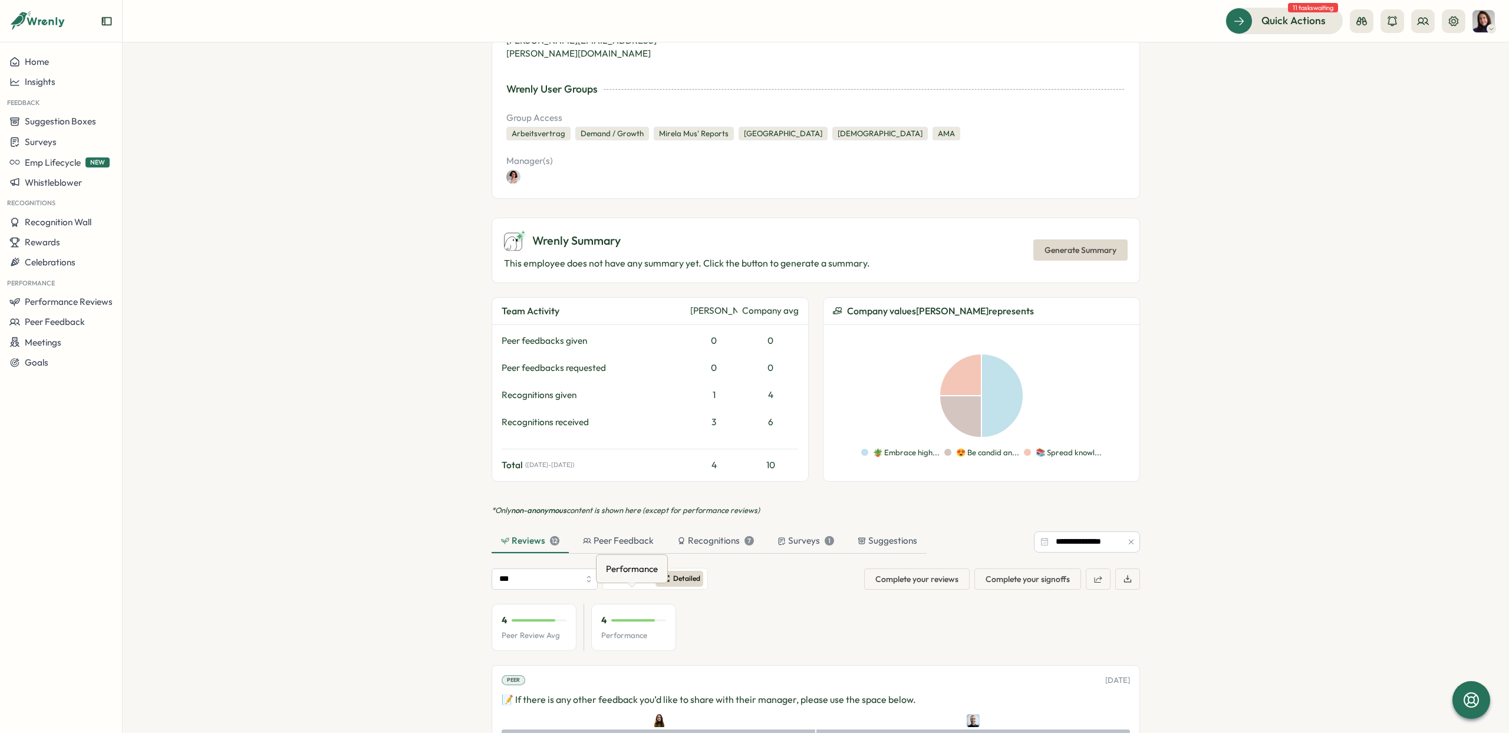
click at [623, 574] on div "Performance" at bounding box center [632, 568] width 57 height 18
click at [609, 534] on div "Peer Feedback" at bounding box center [618, 540] width 71 height 13
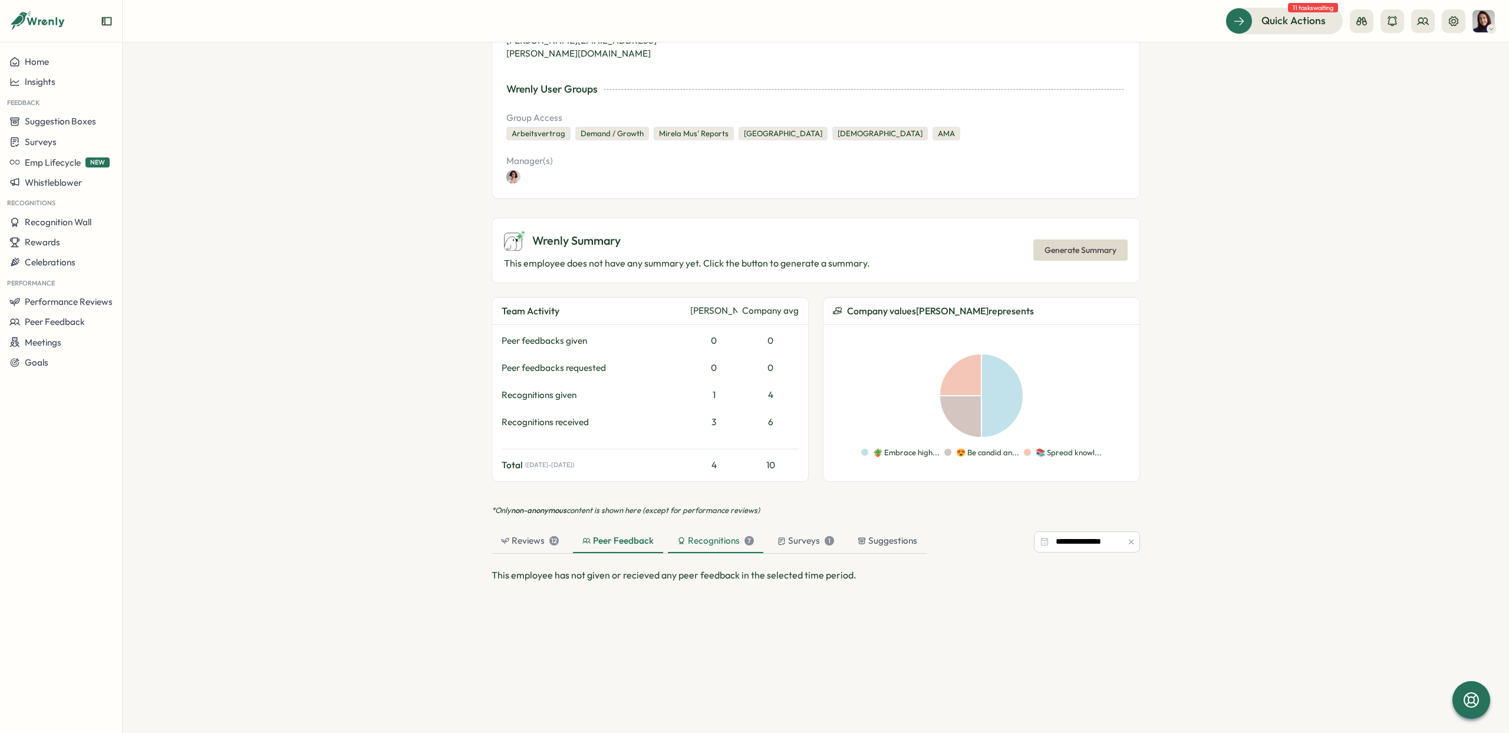
click at [701, 534] on div "Recognitions 7" at bounding box center [715, 540] width 77 height 13
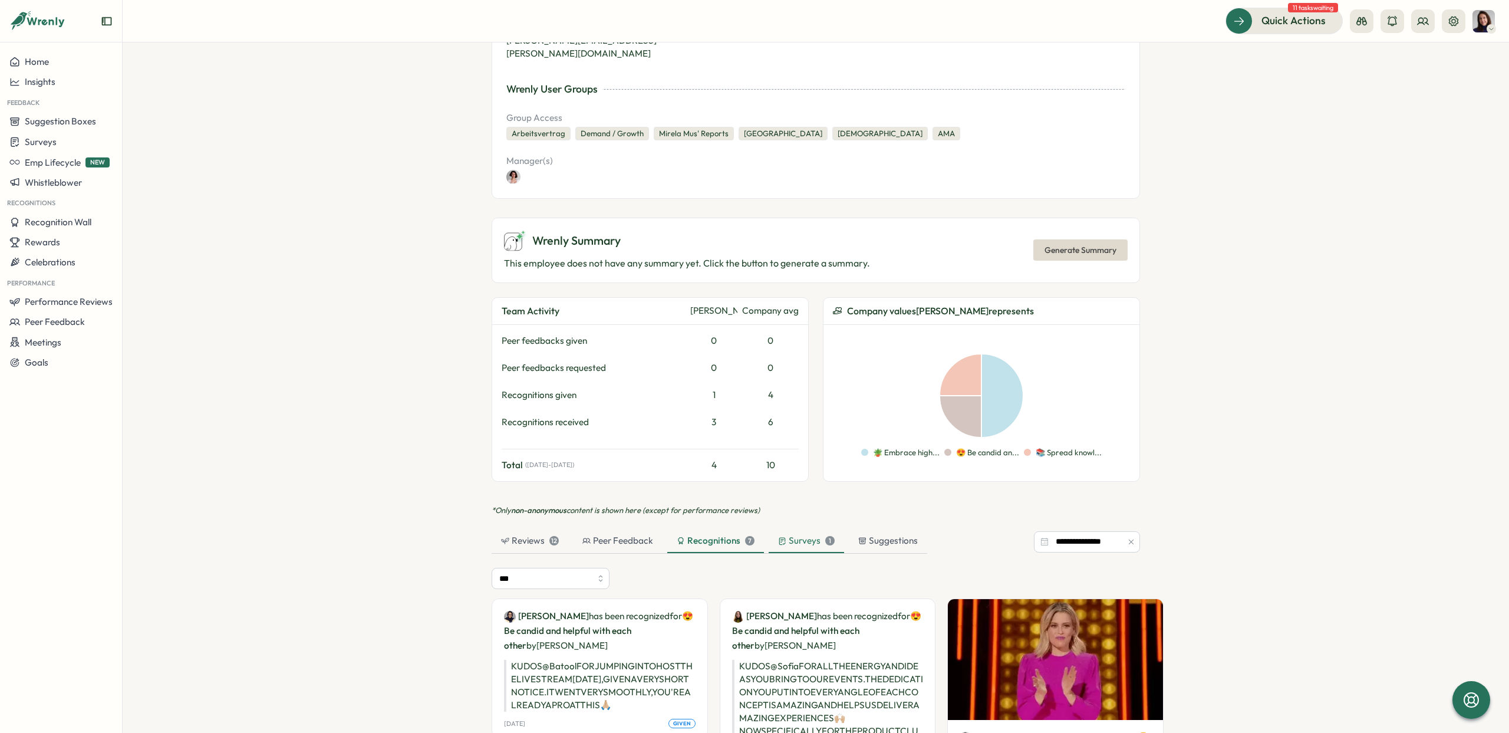
click at [803, 534] on div "Surveys 1" at bounding box center [806, 540] width 57 height 13
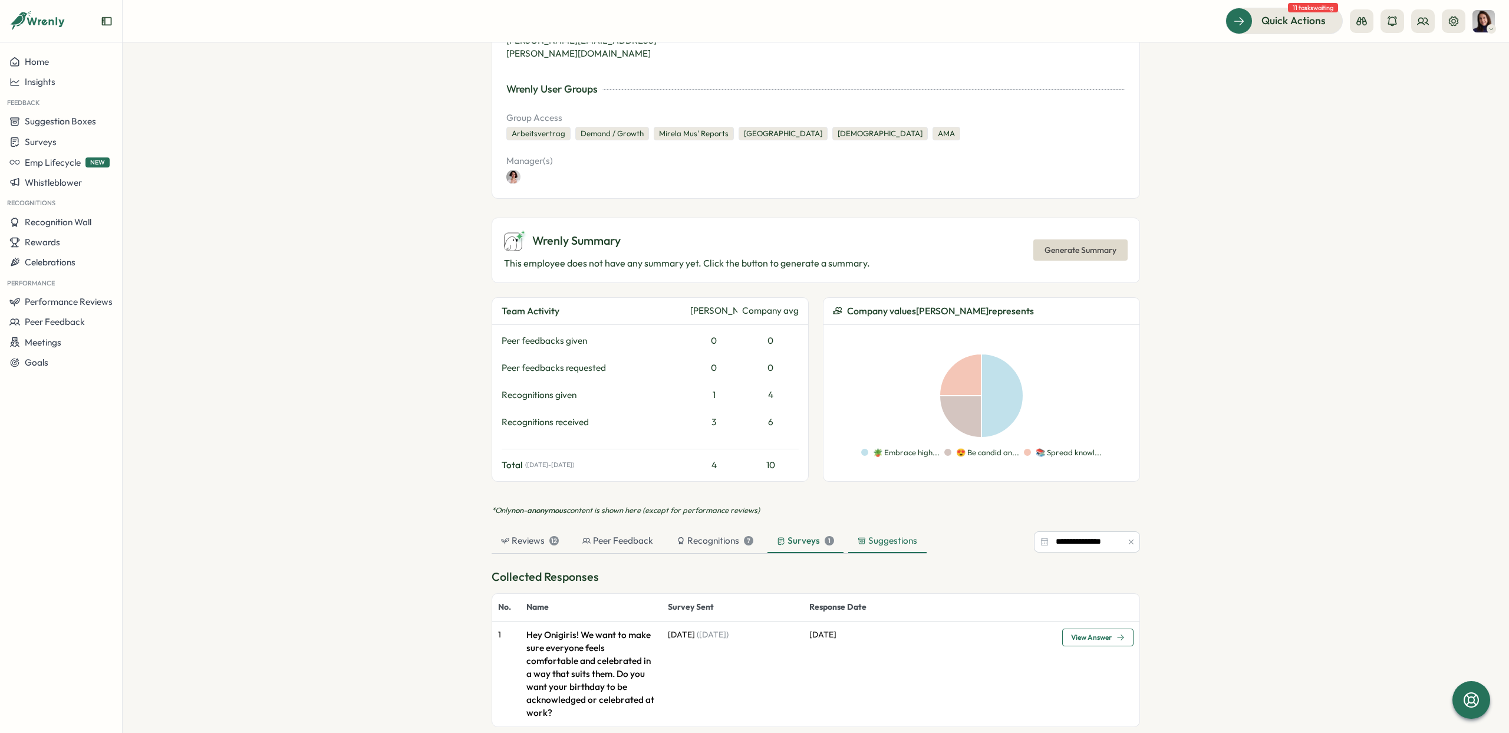
click at [895, 534] on div "Suggestions" at bounding box center [888, 540] width 60 height 13
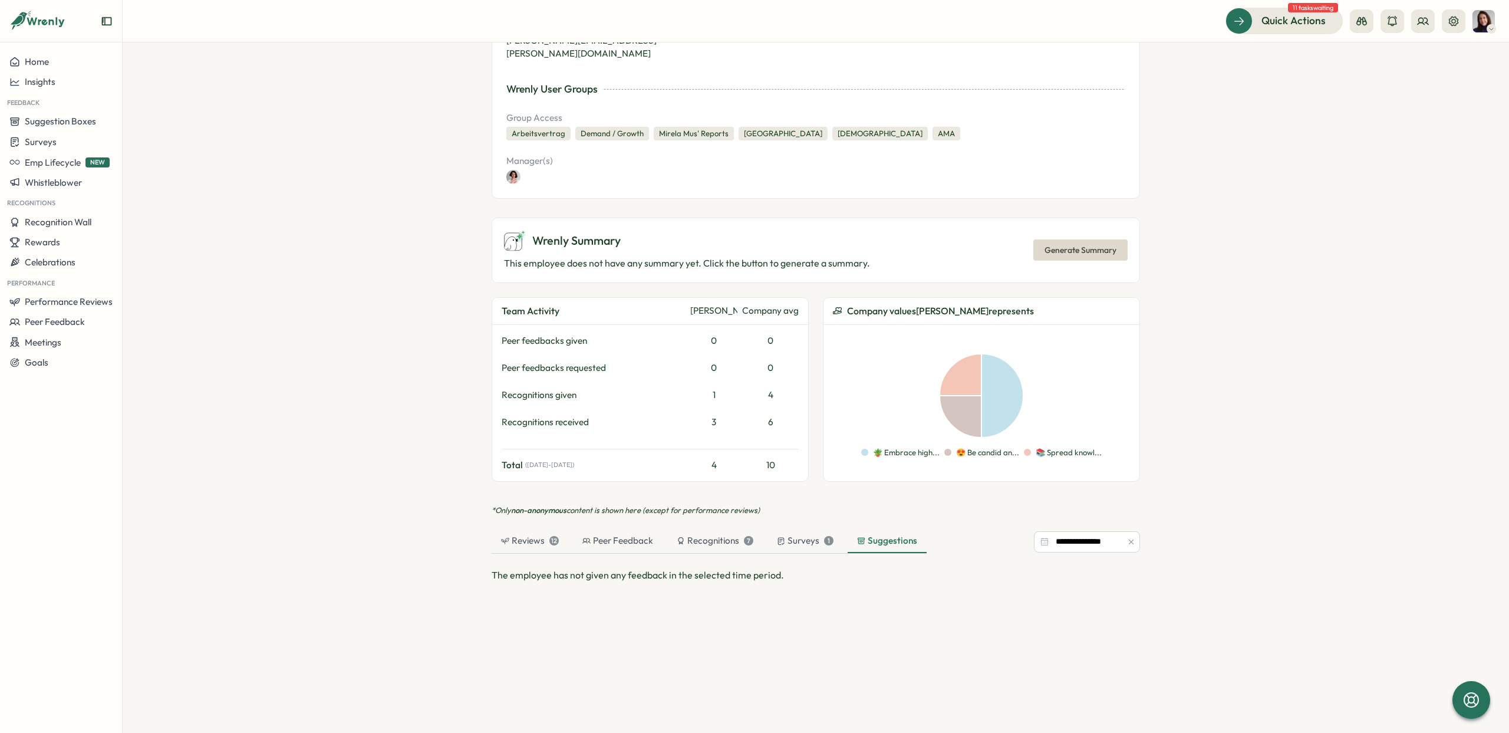
scroll to position [0, 0]
